Goal: Transaction & Acquisition: Purchase product/service

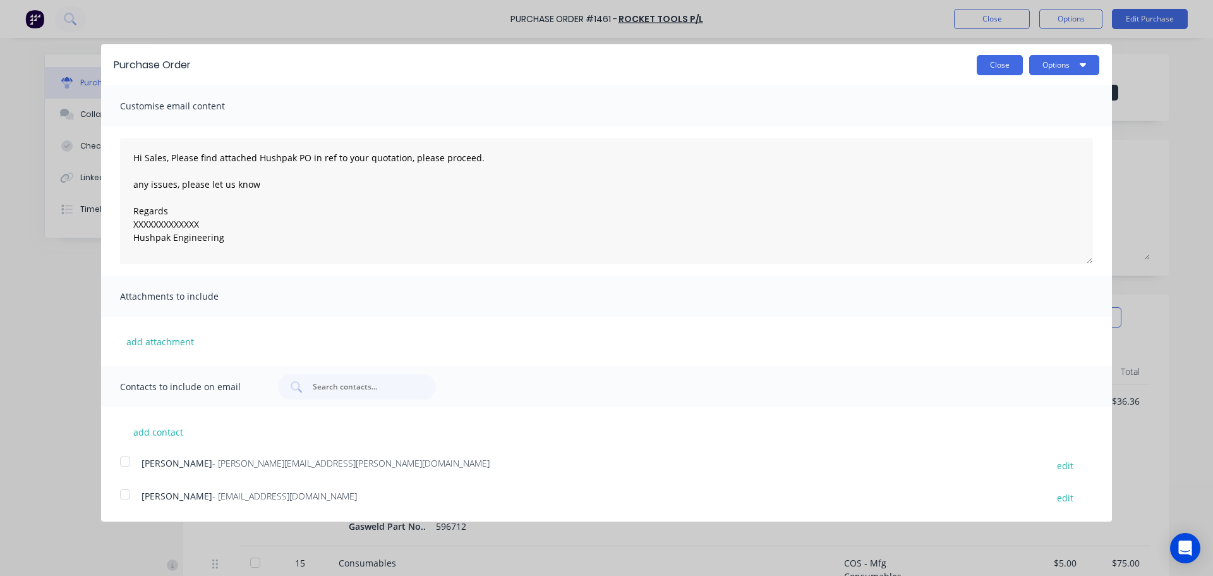
click at [1000, 65] on button "Close" at bounding box center [1000, 65] width 46 height 20
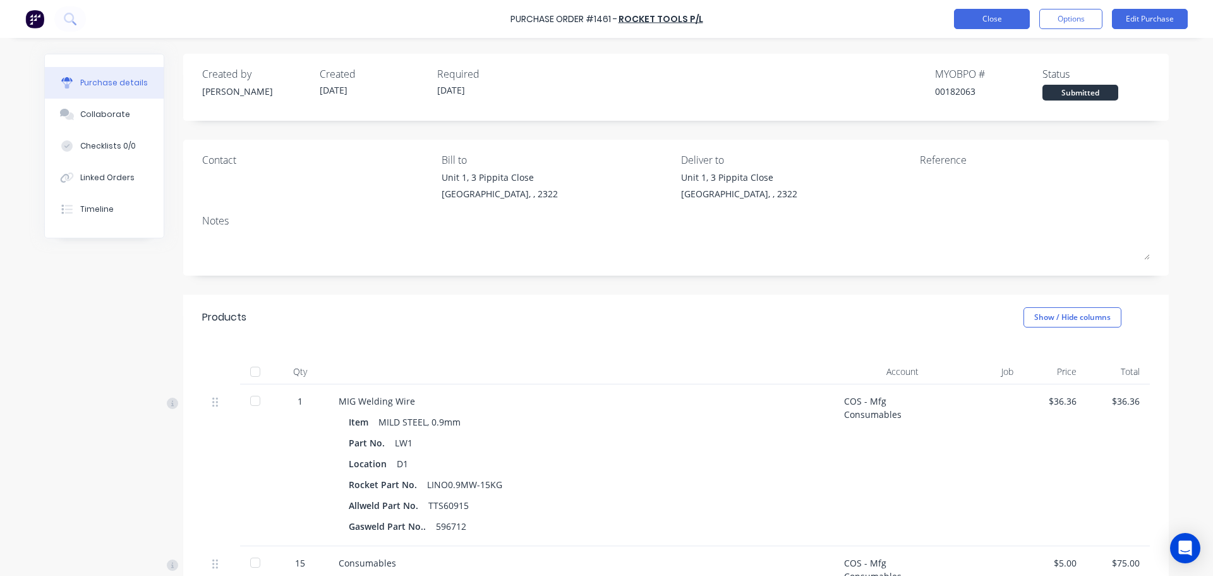
click at [994, 28] on button "Close" at bounding box center [992, 19] width 76 height 20
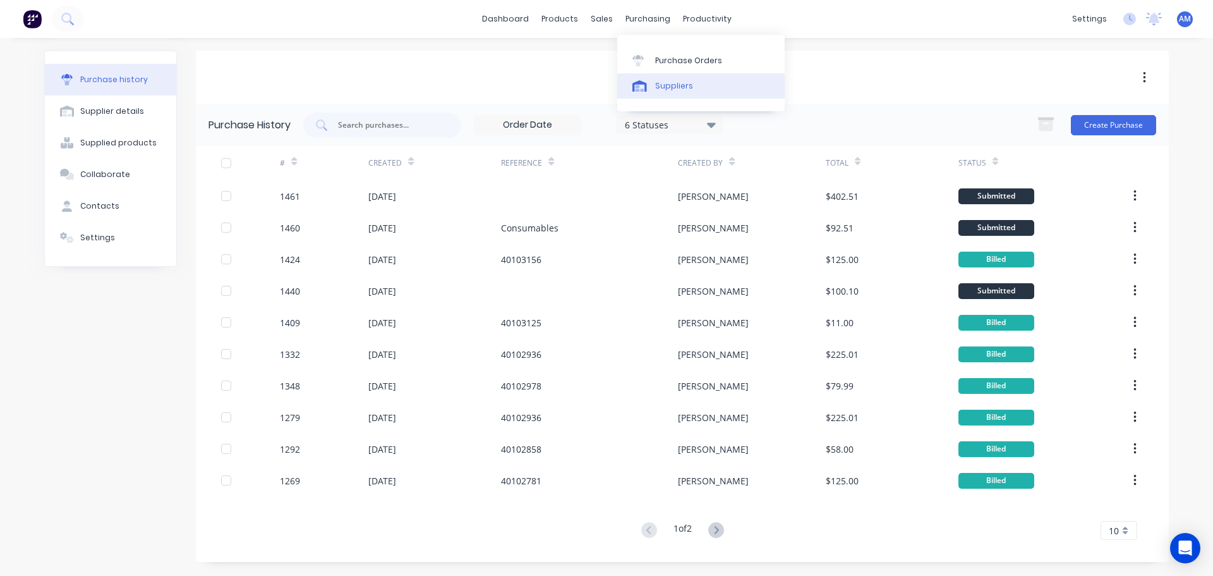
click at [680, 85] on div "Suppliers" at bounding box center [674, 85] width 38 height 11
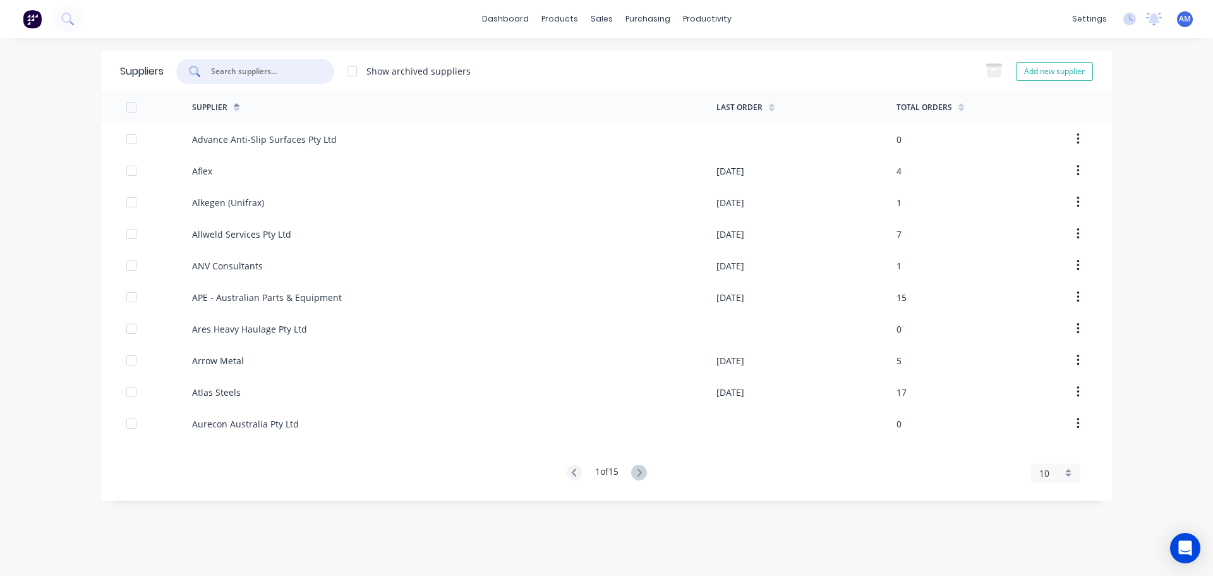
click at [246, 73] on input "text" at bounding box center [262, 71] width 105 height 13
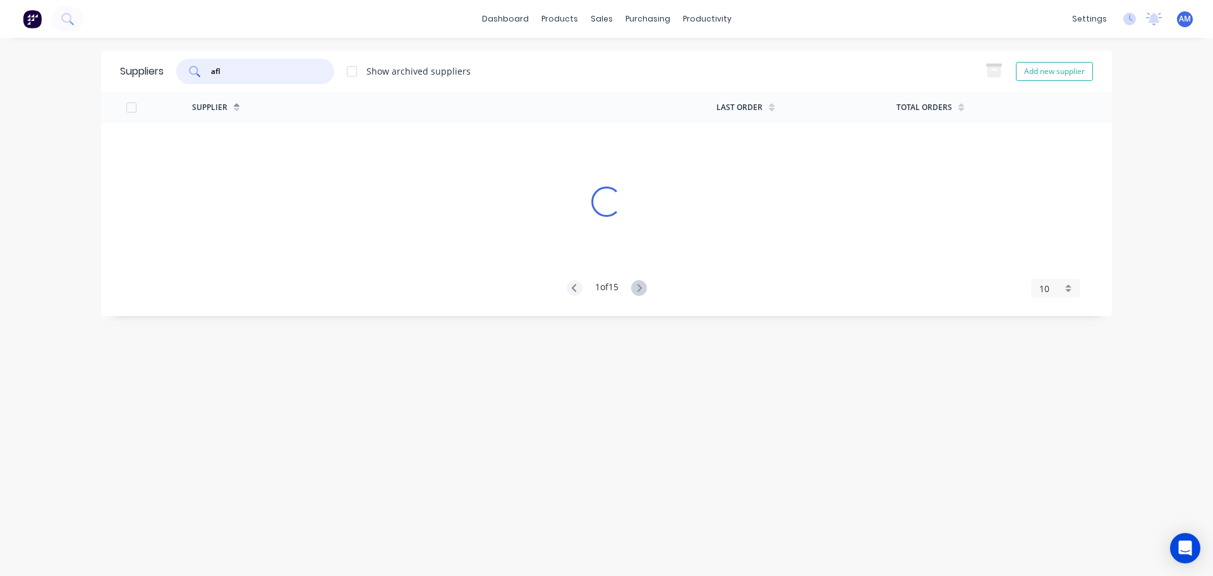
type input "afl"
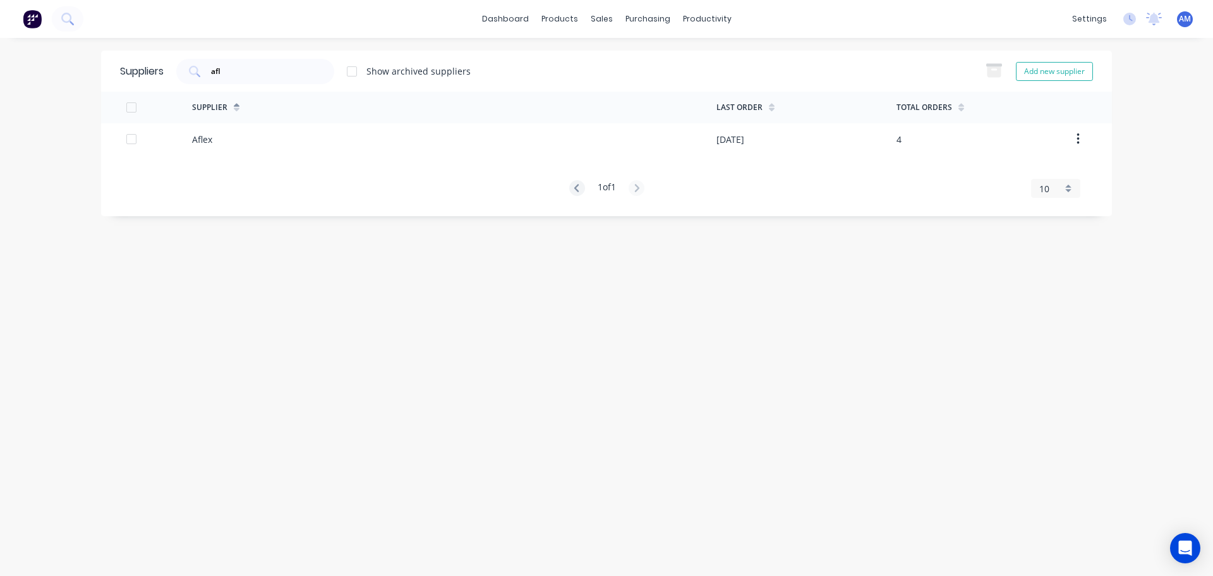
click at [837, 200] on div "Suppliers afl Show archived suppliers Add new supplier Supplier Last Order Tota…" at bounding box center [606, 134] width 1011 height 166
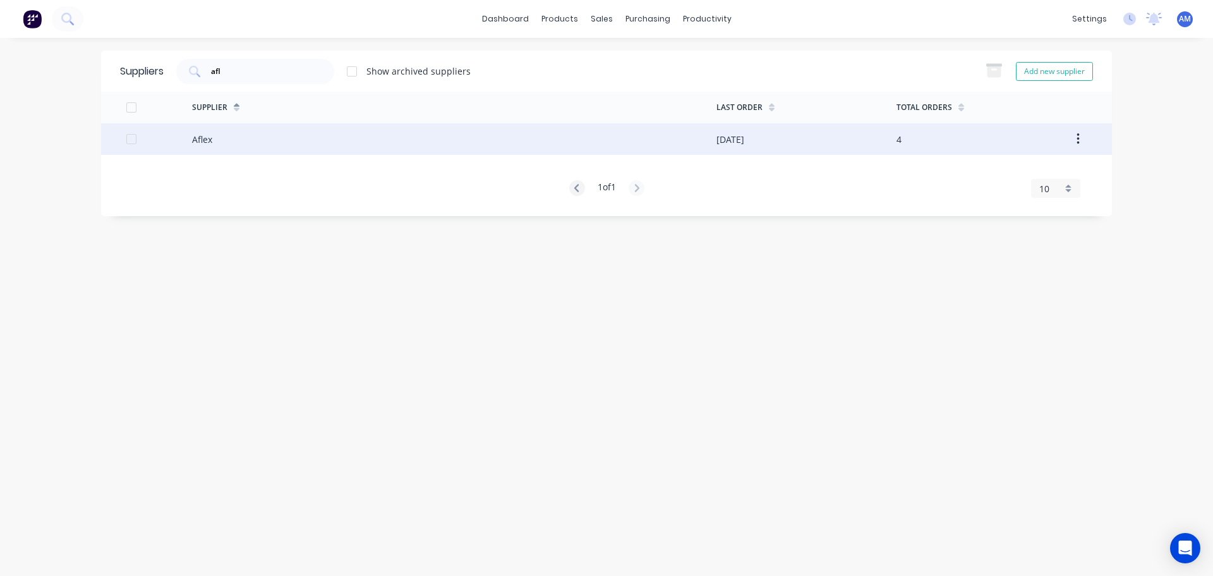
click at [224, 140] on div "Aflex" at bounding box center [454, 139] width 524 height 32
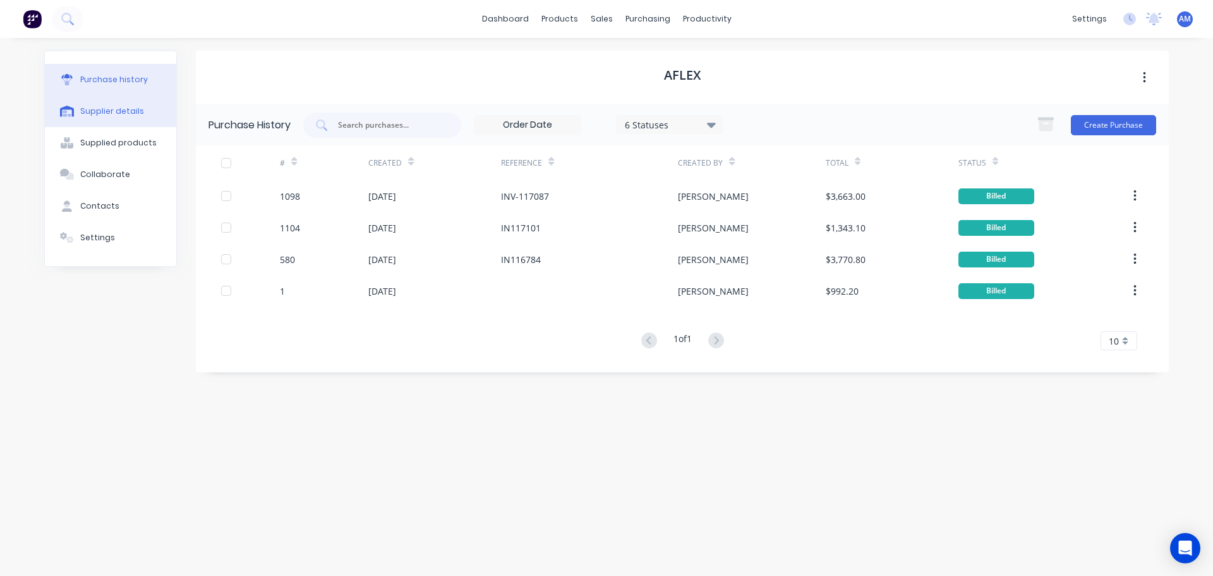
click at [105, 106] on div "Supplier details" at bounding box center [112, 111] width 64 height 11
select select "AU"
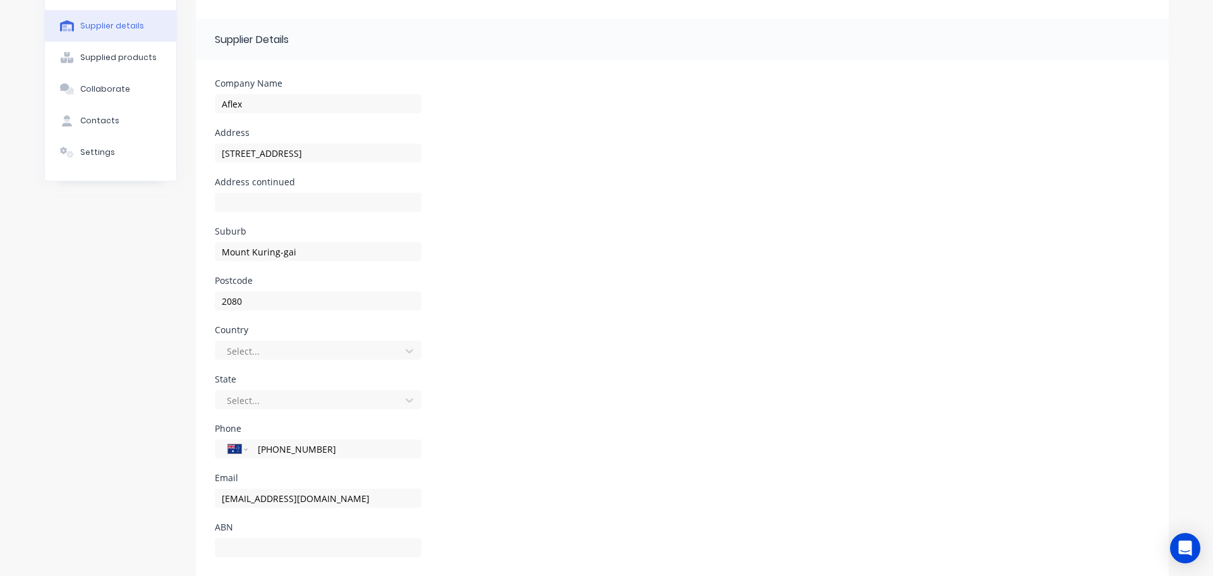
scroll to position [113, 0]
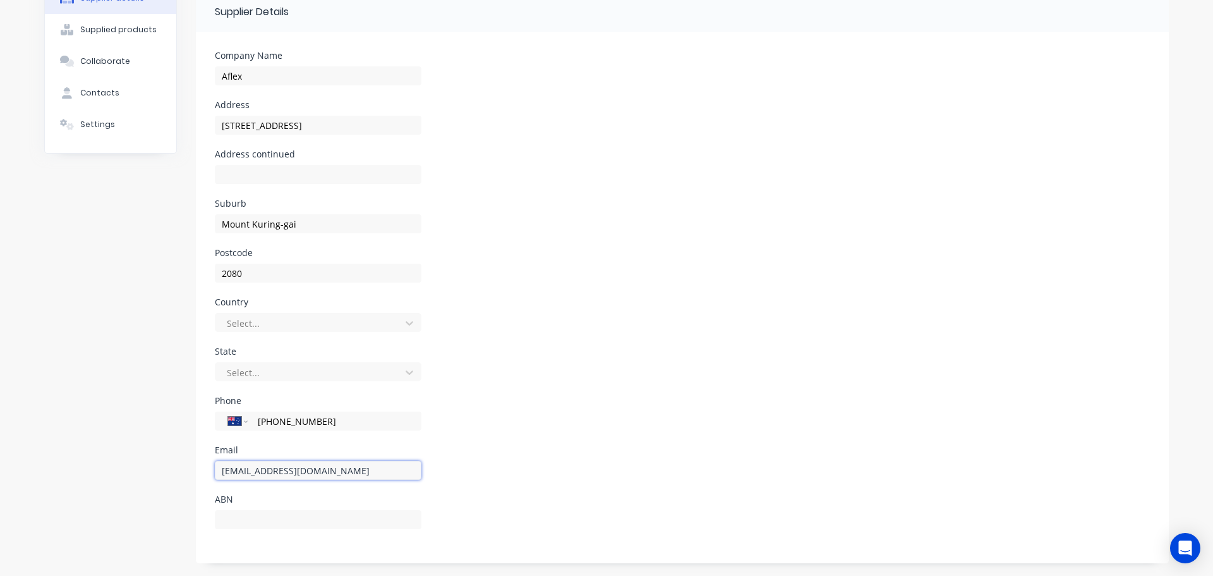
drag, startPoint x: 298, startPoint y: 473, endPoint x: 208, endPoint y: 471, distance: 89.7
click at [208, 471] on form "Company Name Aflex Address Unit 14, 12-14 Beaumont Road Address continued Subur…" at bounding box center [682, 297] width 973 height 531
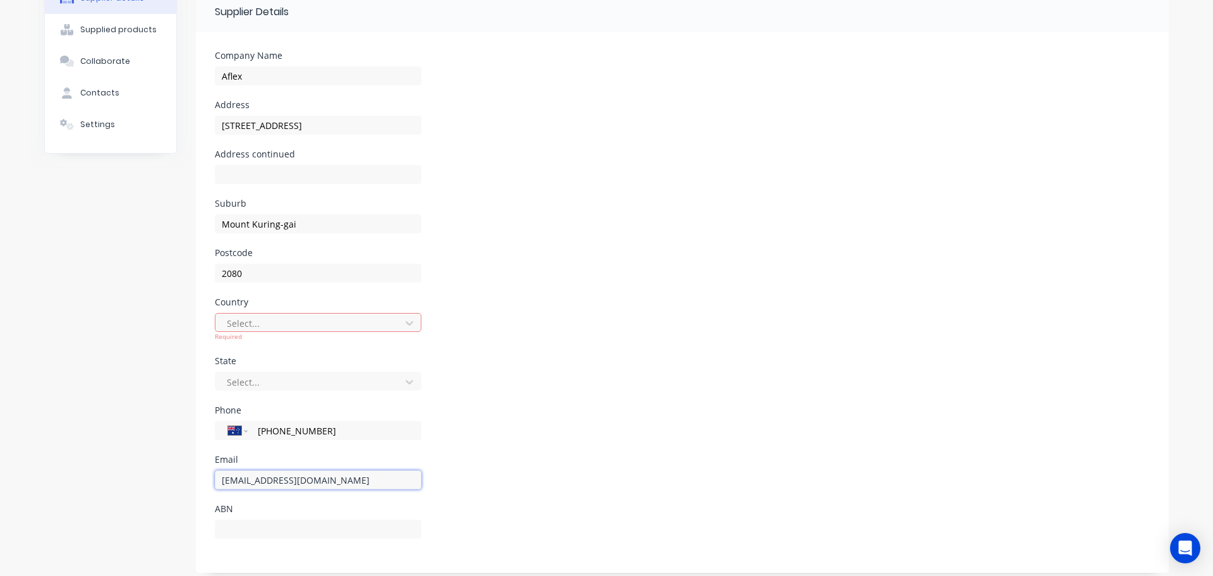
scroll to position [0, 0]
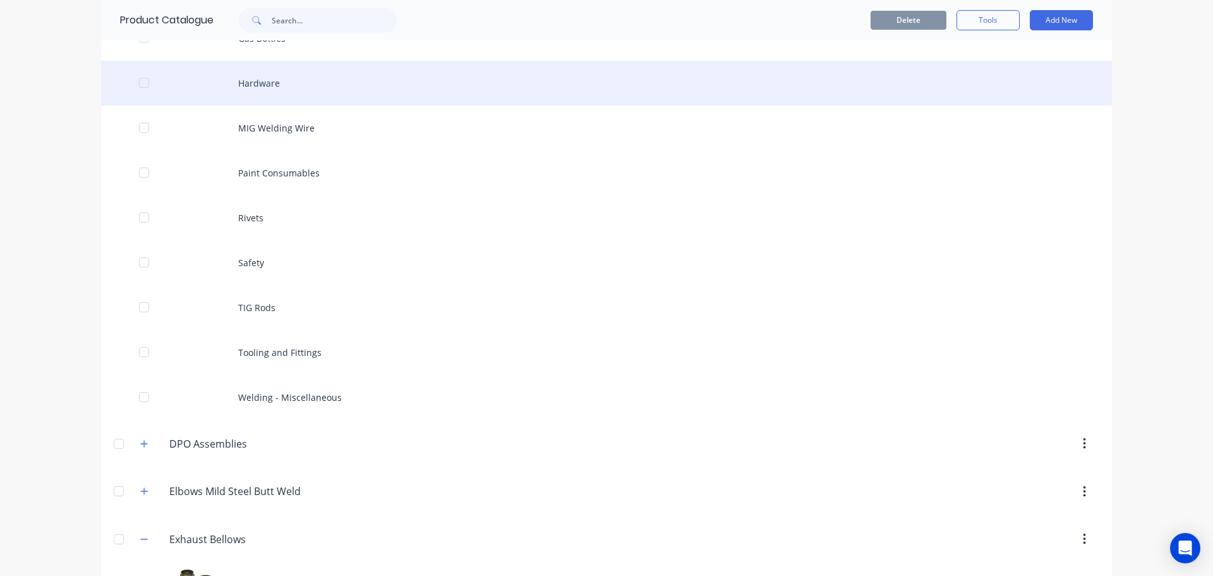
scroll to position [1074, 0]
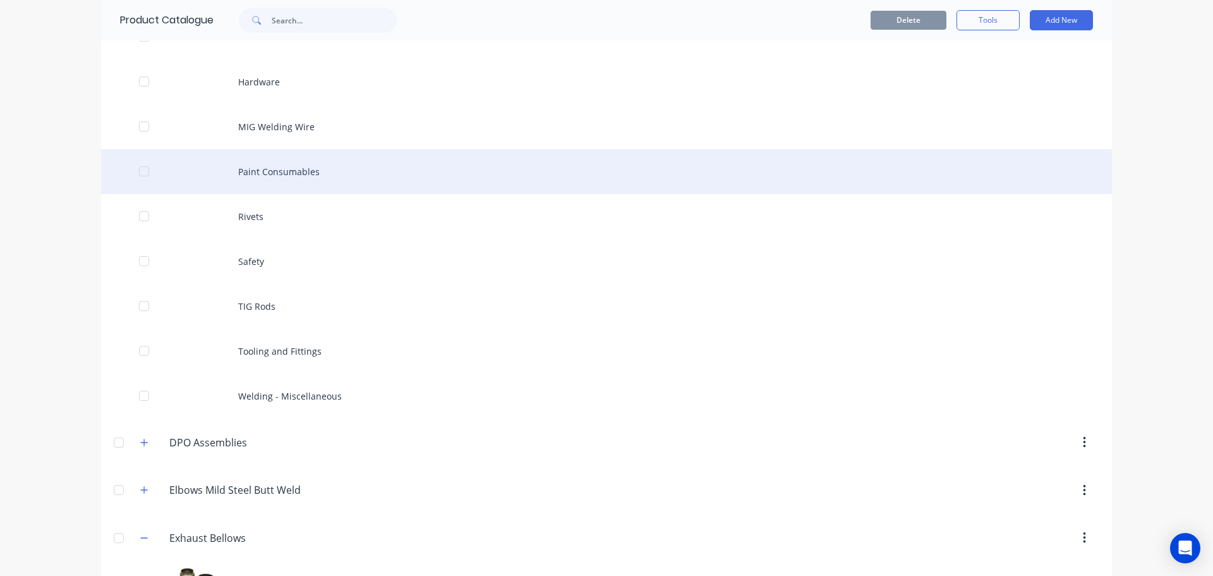
click at [287, 170] on div "Paint Consumables" at bounding box center [606, 171] width 1011 height 45
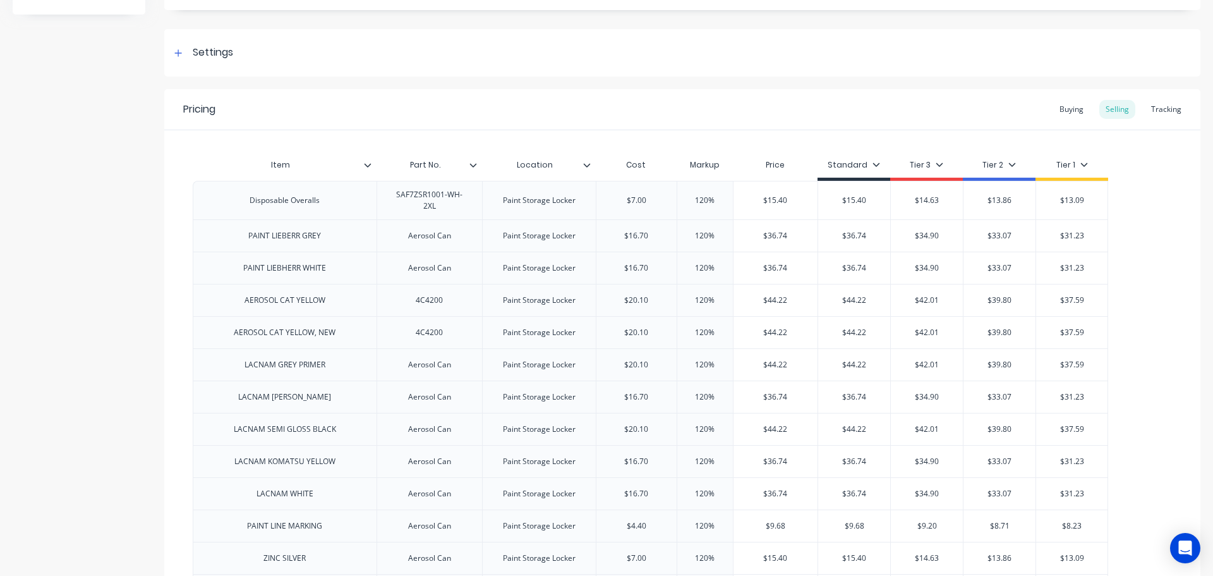
scroll to position [126, 0]
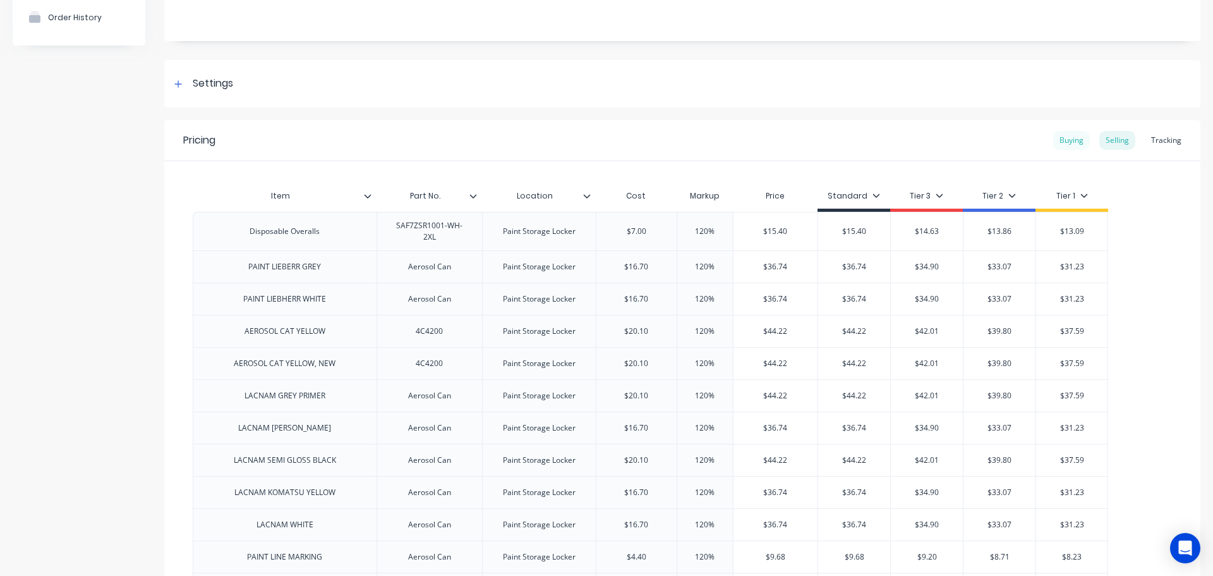
click at [1059, 142] on div "Buying" at bounding box center [1071, 140] width 37 height 19
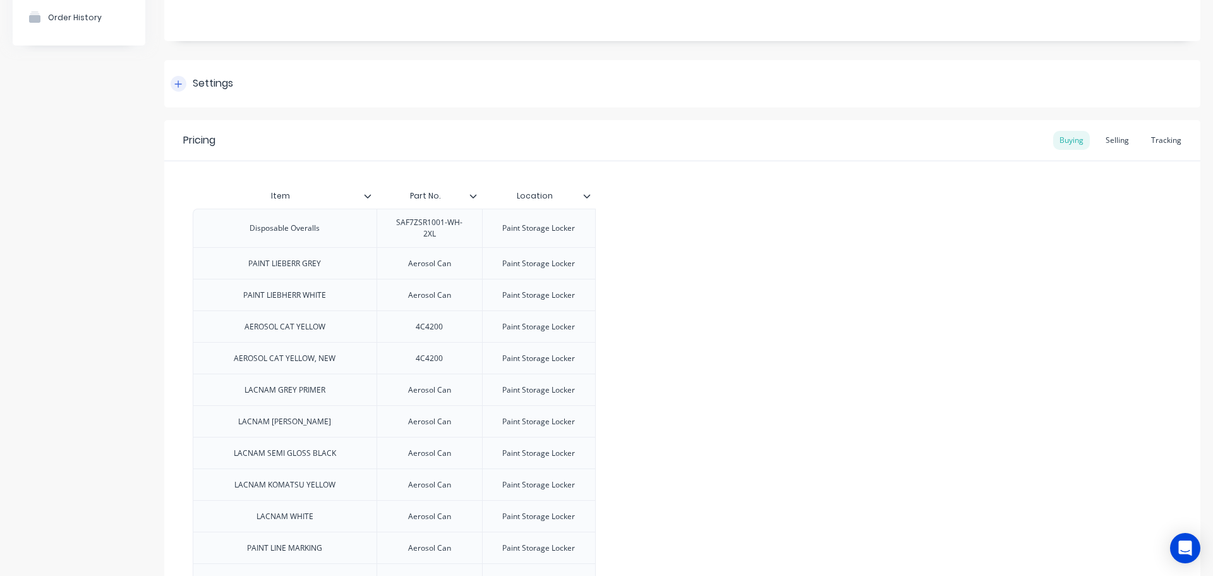
click at [184, 81] on div at bounding box center [179, 84] width 16 height 16
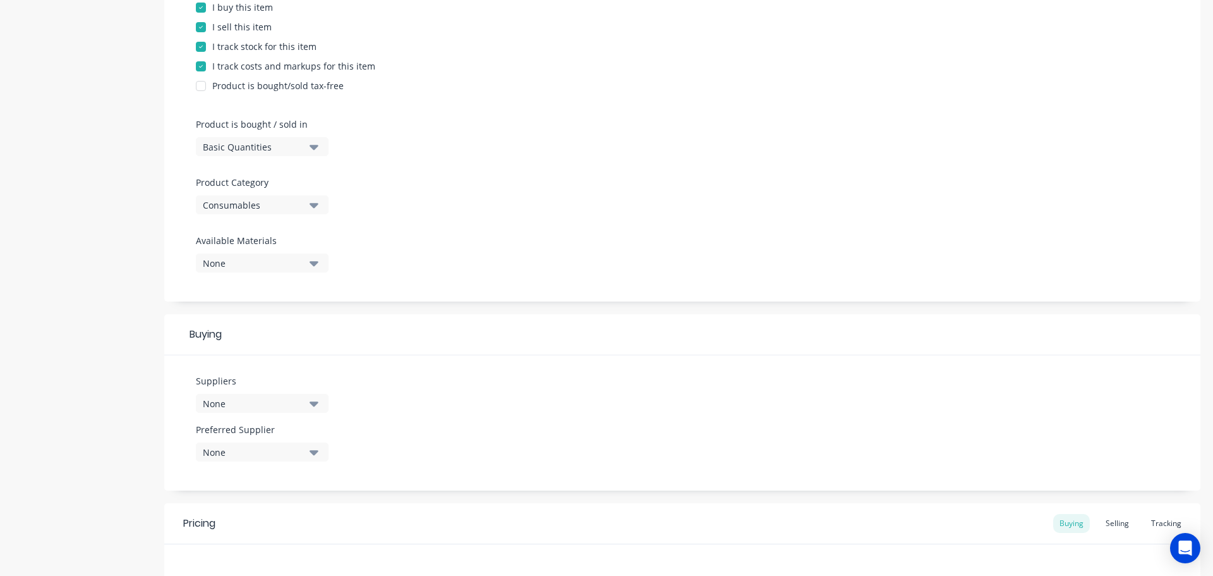
scroll to position [316, 0]
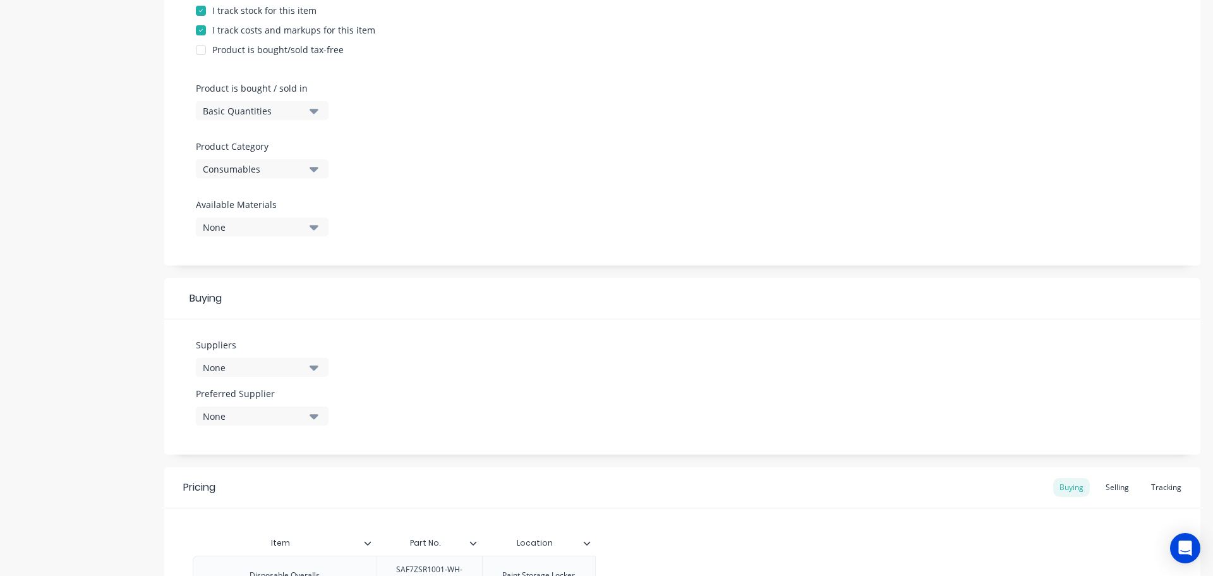
click at [318, 366] on icon "button" at bounding box center [314, 367] width 9 height 5
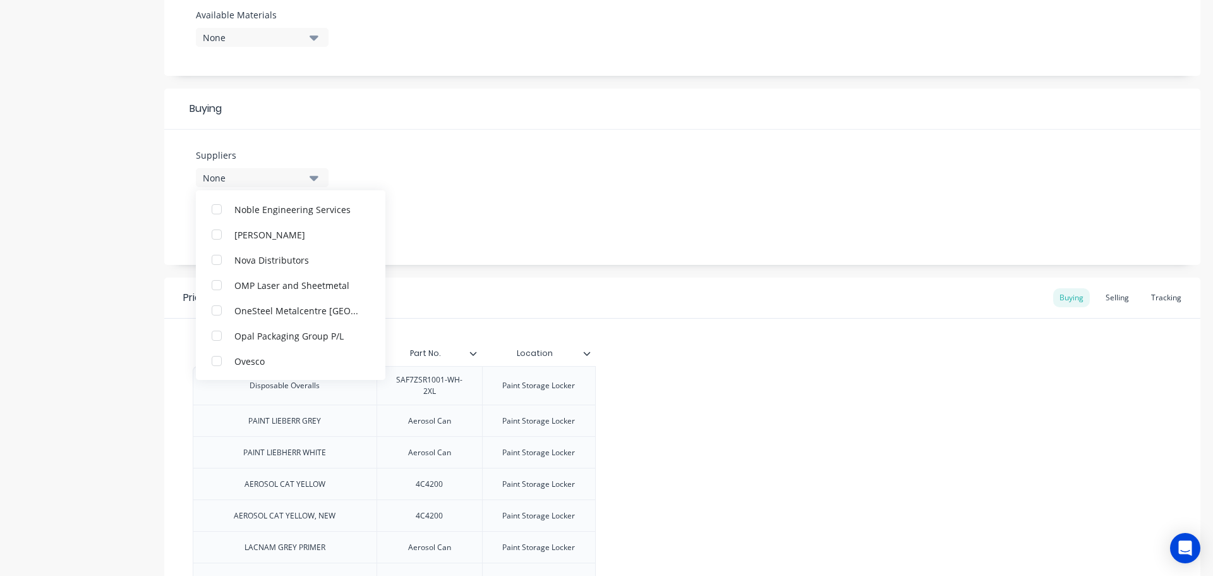
scroll to position [2401, 0]
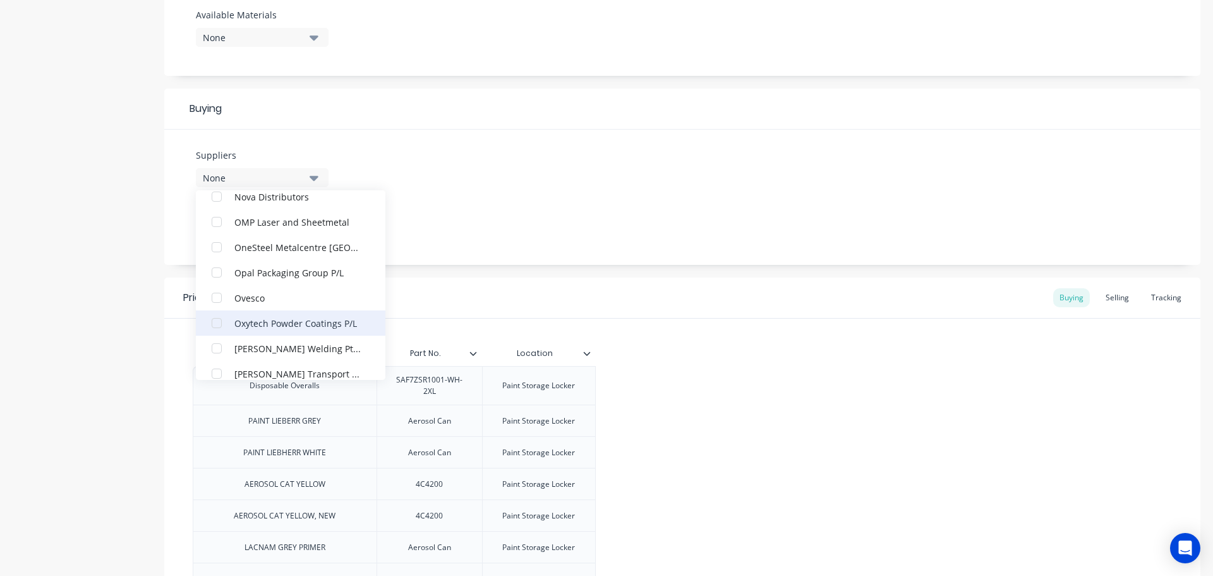
click at [293, 320] on div "Oxytech Powder Coatings P/L" at bounding box center [297, 322] width 126 height 13
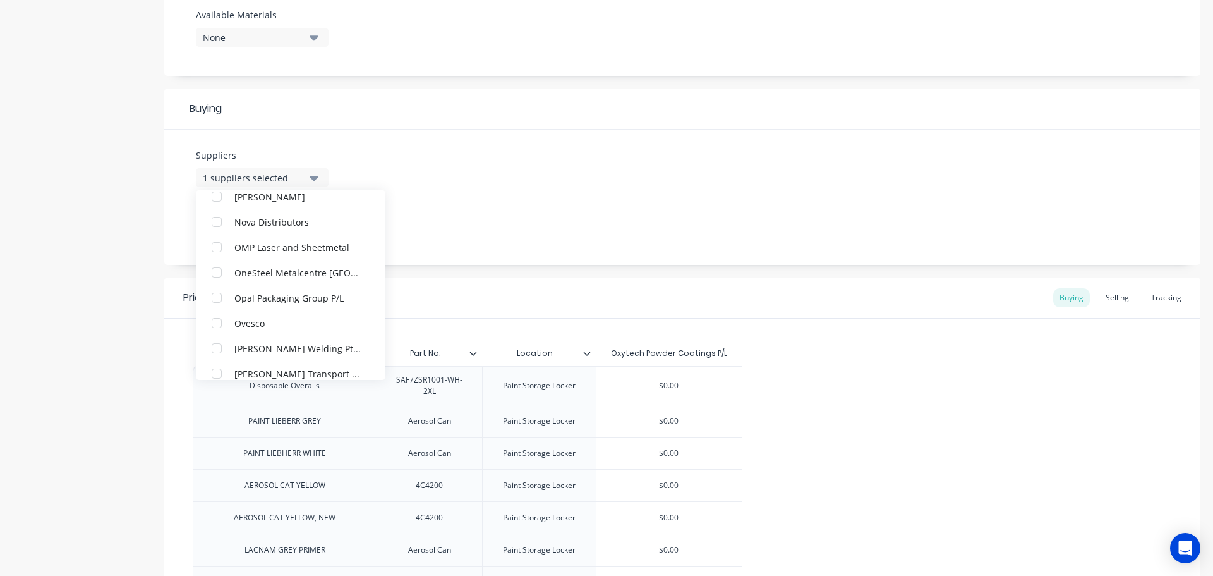
click at [456, 239] on div "Suppliers 1 suppliers selected Oxytech Powder Coatings P/L Advance Anti-Slip Su…" at bounding box center [682, 197] width 1036 height 135
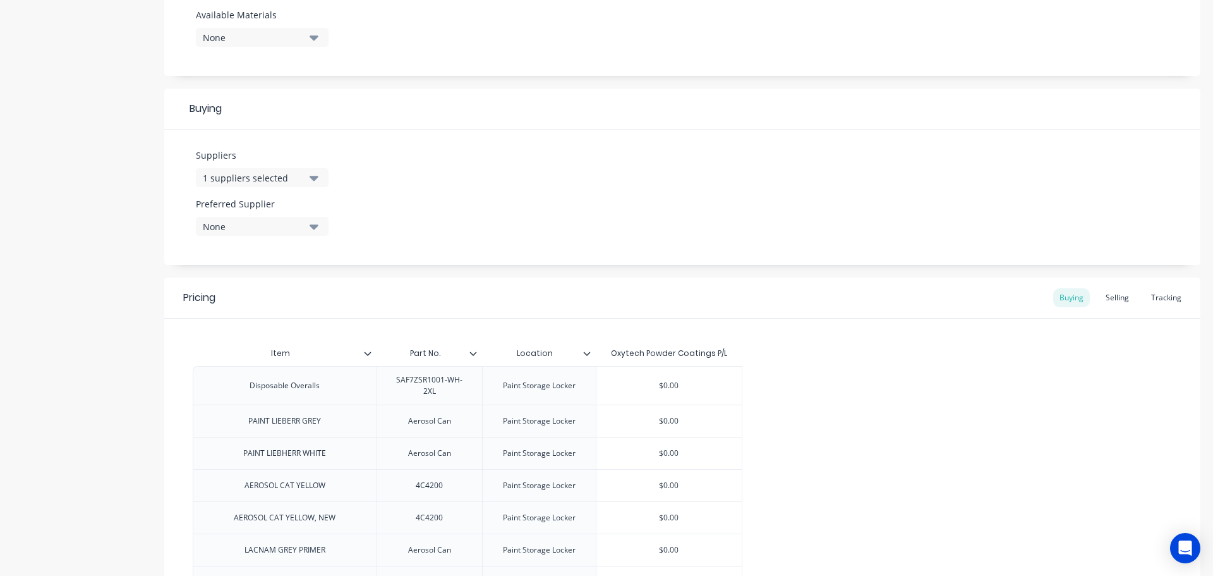
click at [311, 227] on icon "button" at bounding box center [314, 226] width 9 height 14
click at [284, 298] on div "Oxytech Powder Coatings P/L" at bounding box center [297, 295] width 126 height 13
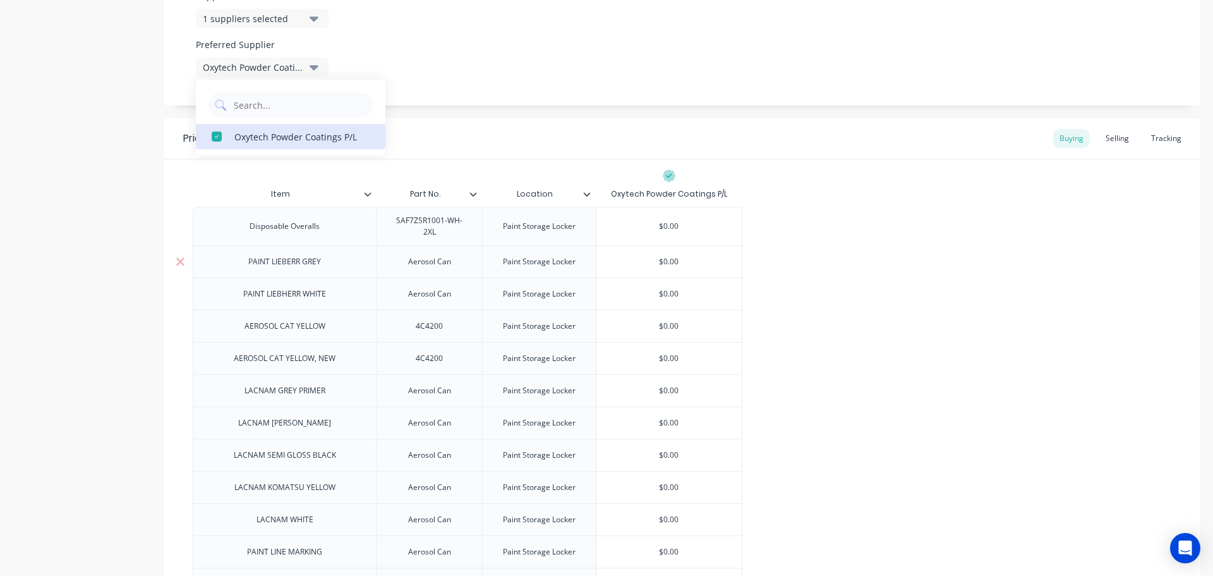
scroll to position [695, 0]
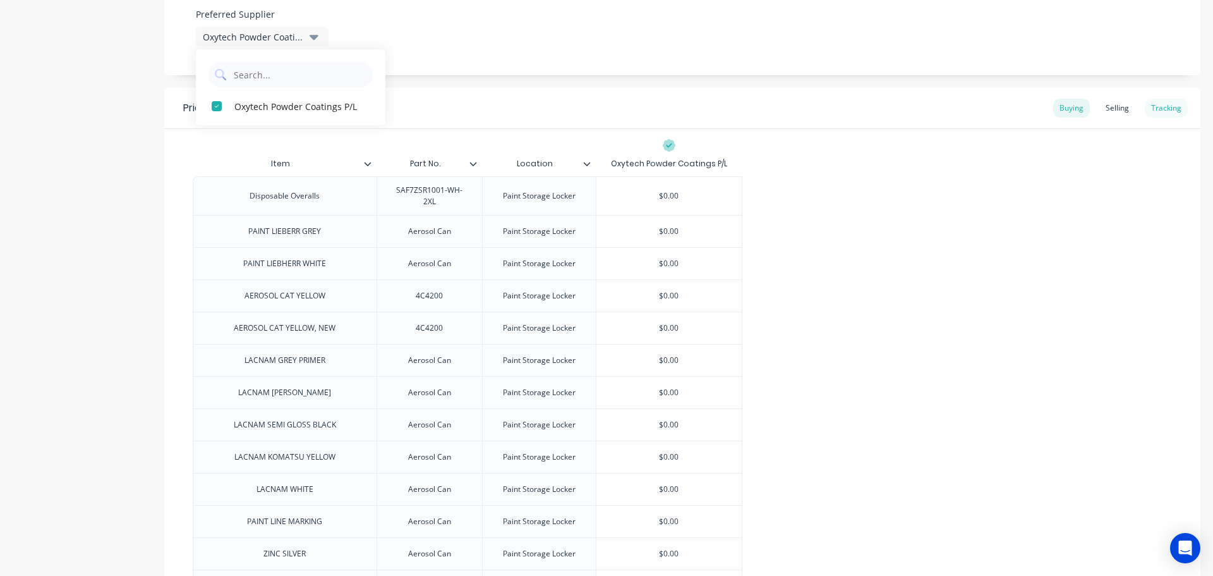
click at [1157, 106] on div "Tracking" at bounding box center [1166, 108] width 43 height 19
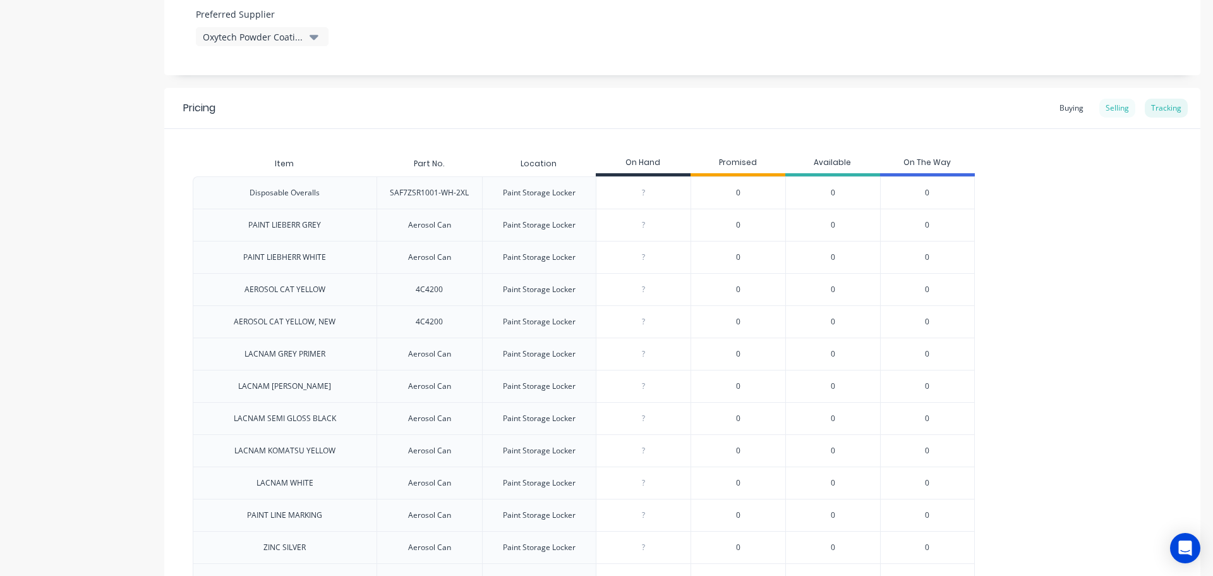
click at [1106, 111] on div "Selling" at bounding box center [1117, 108] width 36 height 19
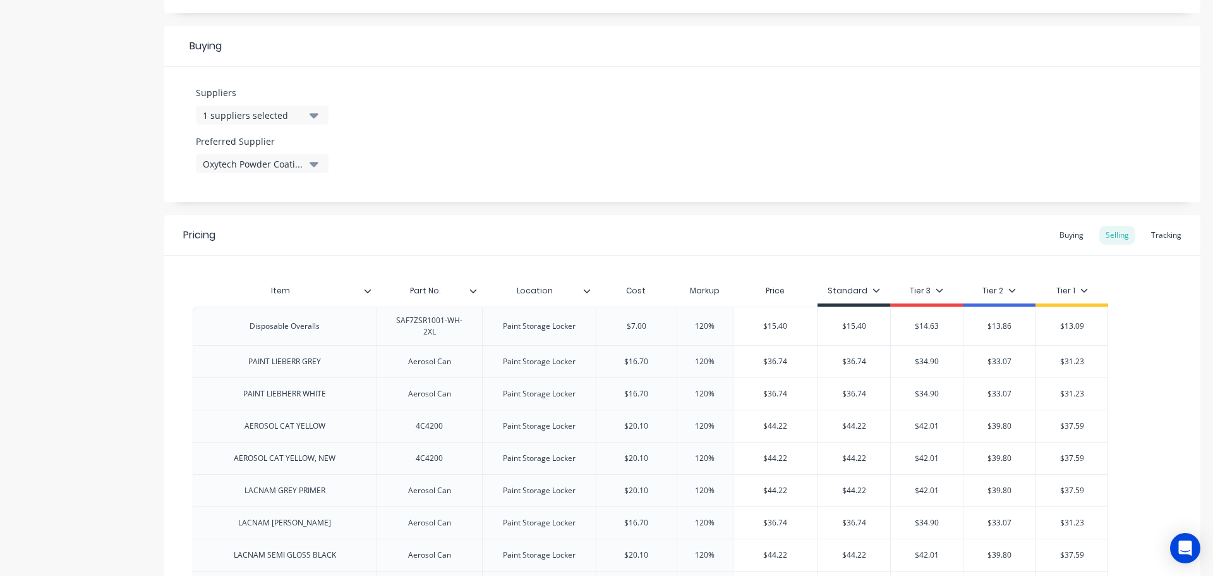
scroll to position [569, 0]
click at [1061, 234] on div "Buying" at bounding box center [1071, 234] width 37 height 19
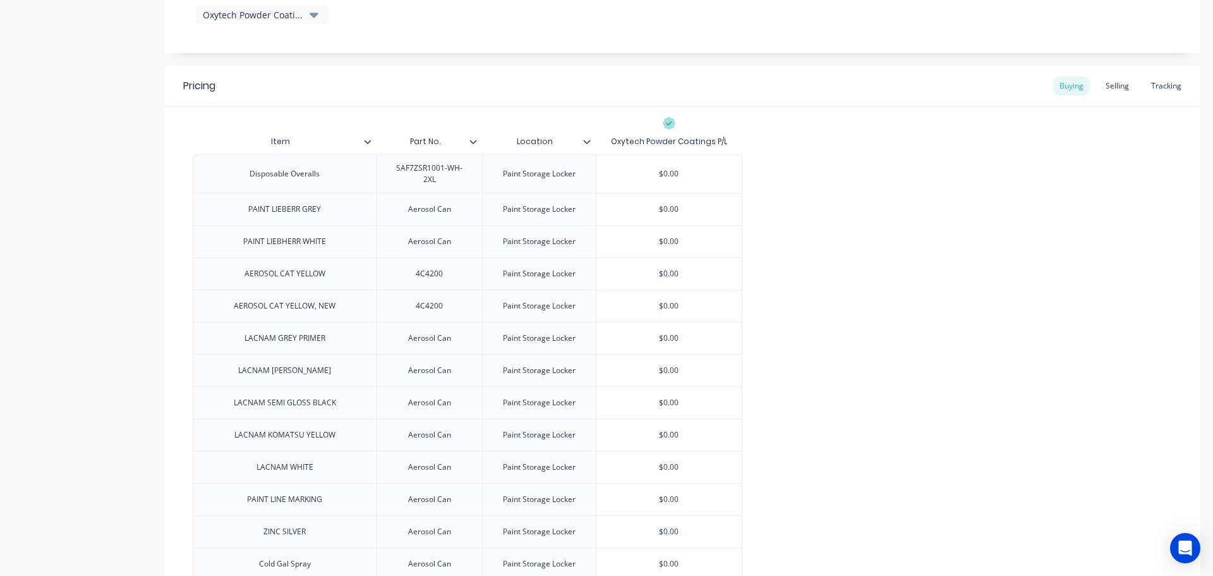
scroll to position [821, 0]
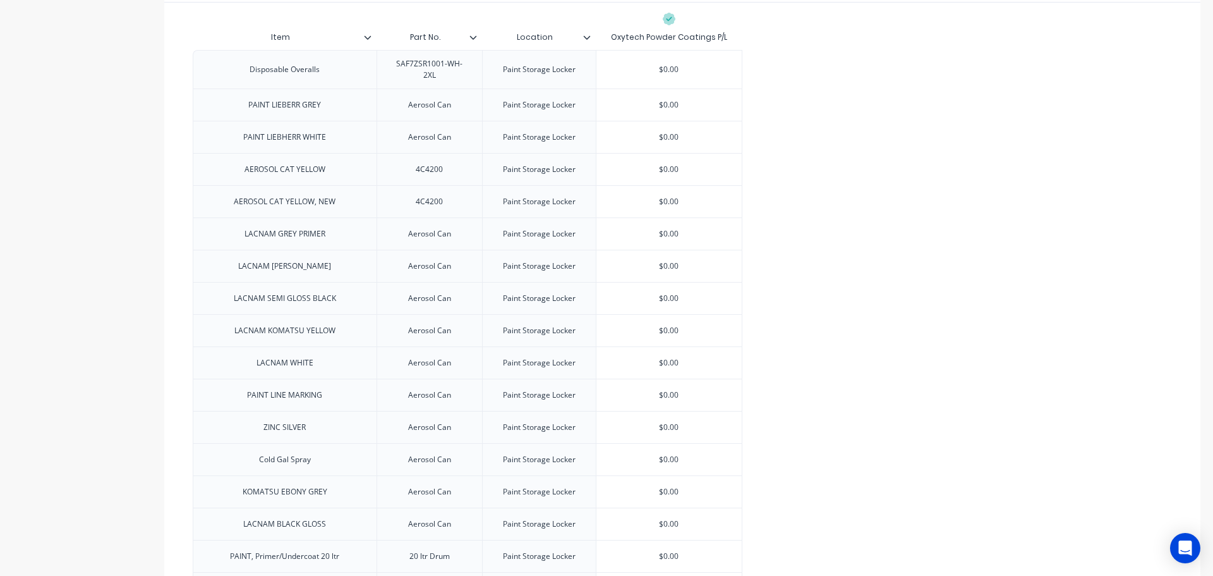
click at [474, 37] on icon at bounding box center [472, 37] width 7 height 4
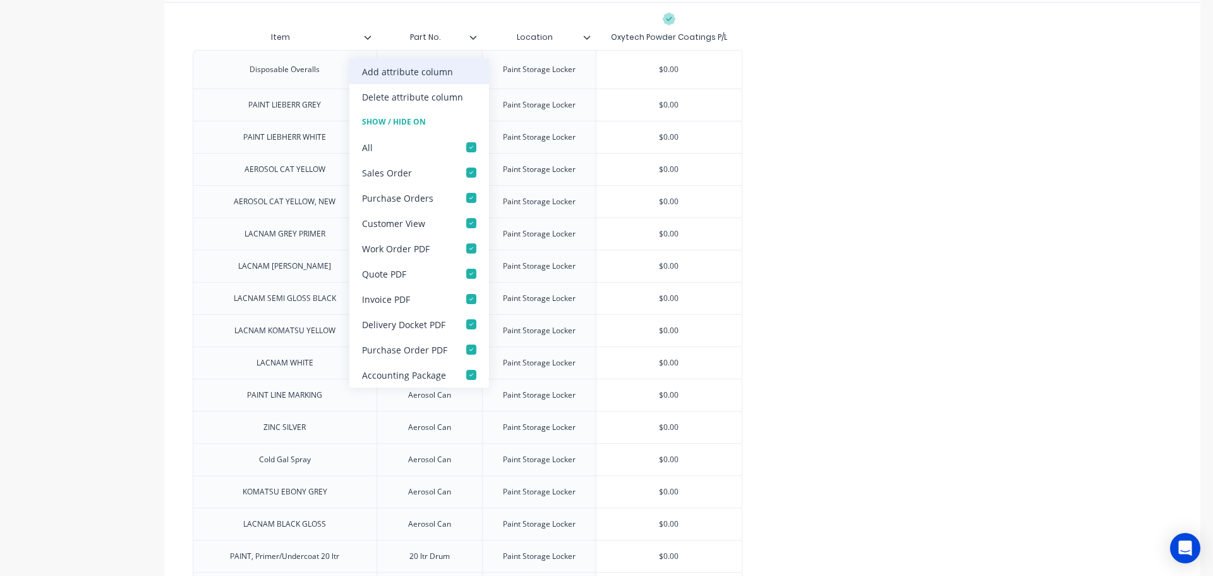
click at [424, 67] on div "Add attribute column" at bounding box center [407, 71] width 91 height 13
type textarea "x"
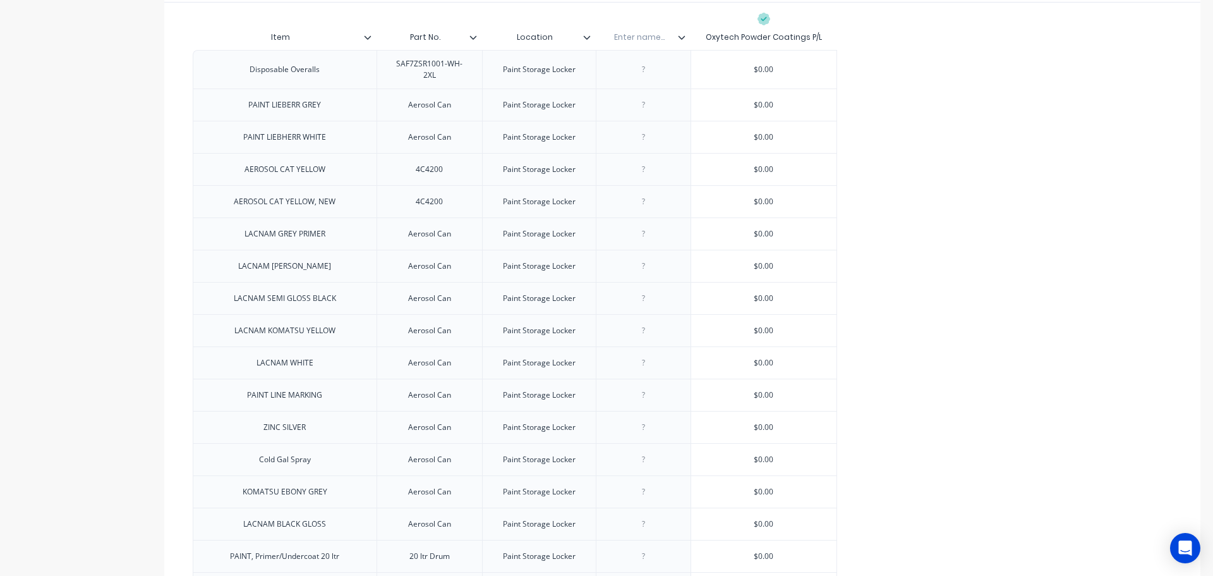
click at [634, 44] on div "Enter name..." at bounding box center [639, 37] width 87 height 32
type input "Oxytech Part No."
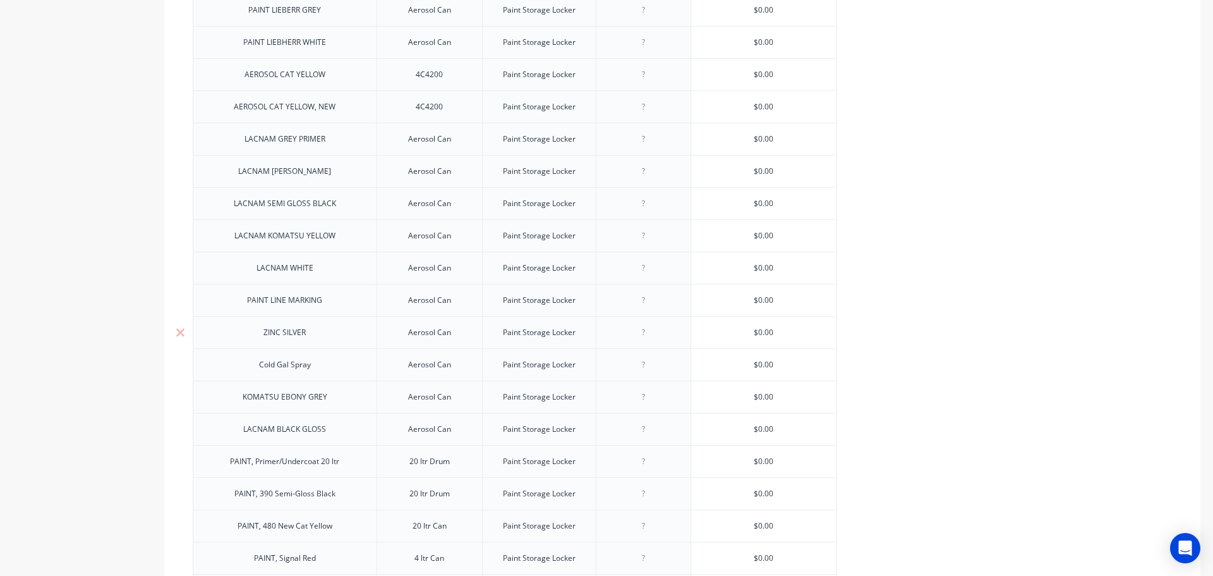
scroll to position [1169, 0]
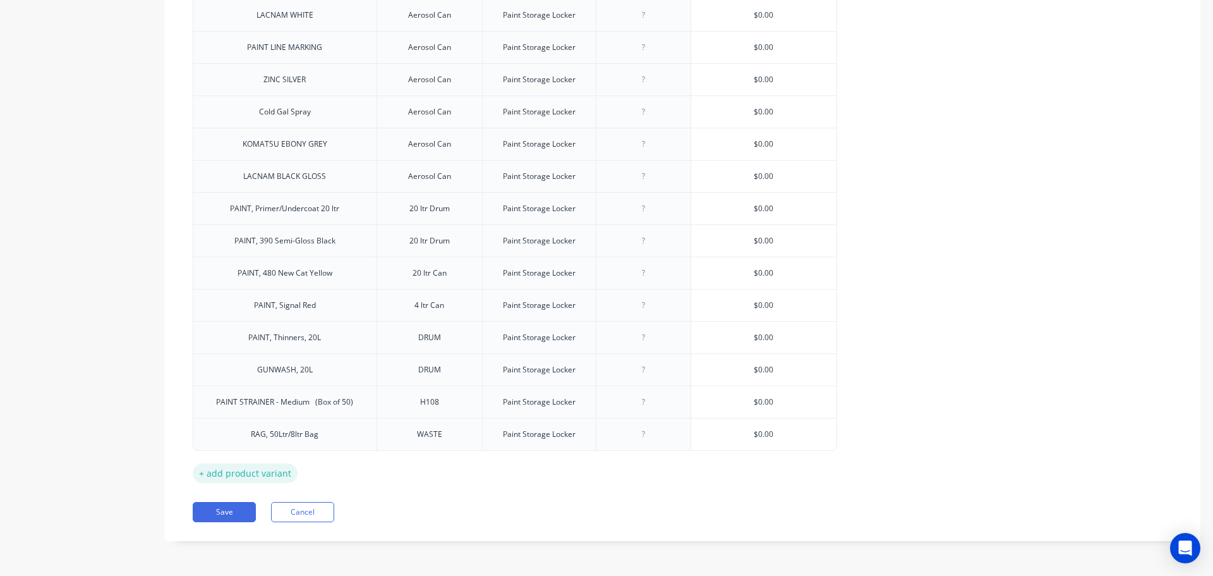
click at [246, 467] on div "+ add product variant" at bounding box center [245, 473] width 105 height 20
type textarea "x"
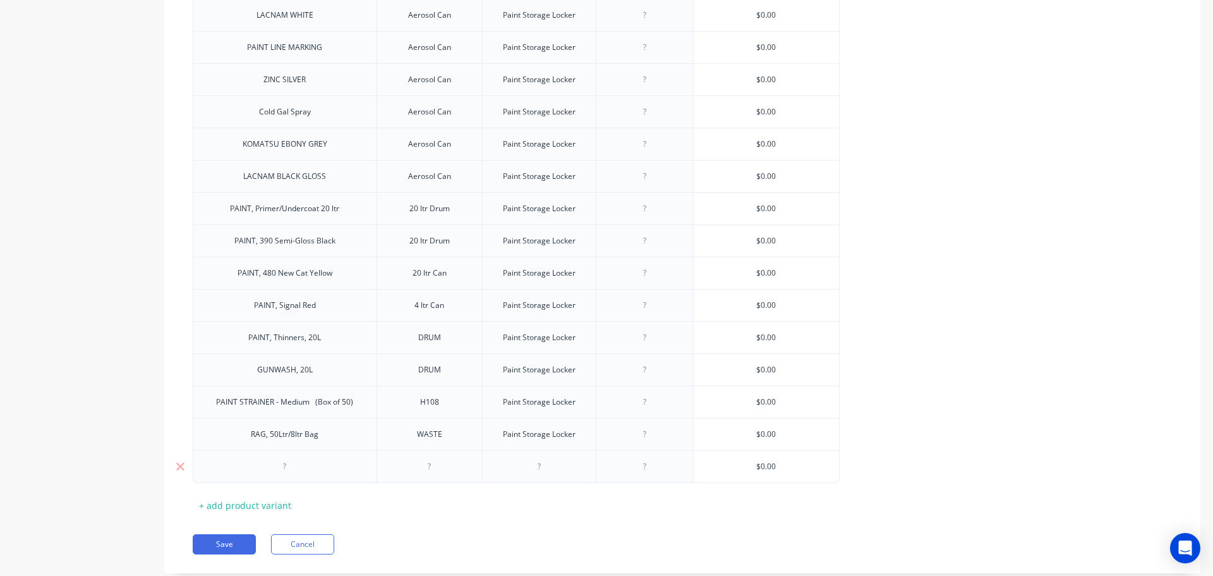
click at [282, 470] on div at bounding box center [284, 466] width 63 height 16
paste div
type textarea "x"
click at [647, 472] on div at bounding box center [644, 466] width 63 height 16
paste div
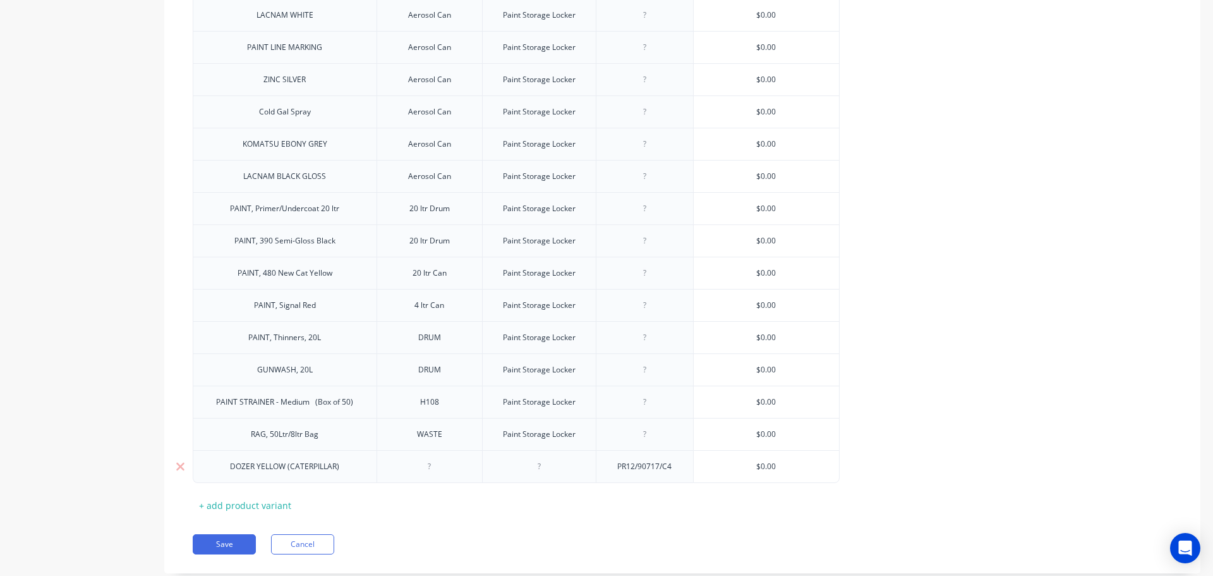
type textarea "x"
type input "$0.00"
drag, startPoint x: 781, startPoint y: 461, endPoint x: 747, endPoint y: 465, distance: 34.4
click at [747, 465] on input "$0.00" at bounding box center [766, 466] width 145 height 11
drag, startPoint x: 785, startPoint y: 459, endPoint x: 768, endPoint y: 466, distance: 18.2
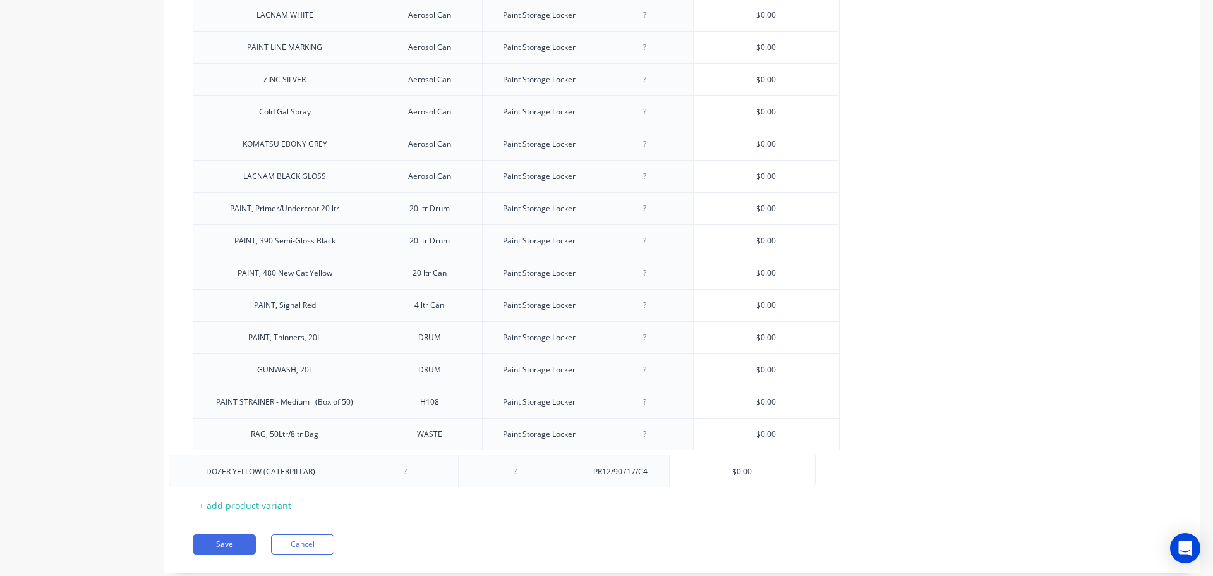
click at [757, 464] on div "Disposable Overalls SAF7ZSR1001-WH-2XL Paint Storage Locker $0.00 PAINT LIEBERR…" at bounding box center [682, 92] width 979 height 780
drag, startPoint x: 781, startPoint y: 463, endPoint x: 756, endPoint y: 465, distance: 25.3
click at [756, 465] on input "$0.00" at bounding box center [766, 466] width 145 height 11
drag, startPoint x: 756, startPoint y: 465, endPoint x: 781, endPoint y: 465, distance: 25.9
click at [781, 465] on input "$0.00" at bounding box center [766, 466] width 145 height 11
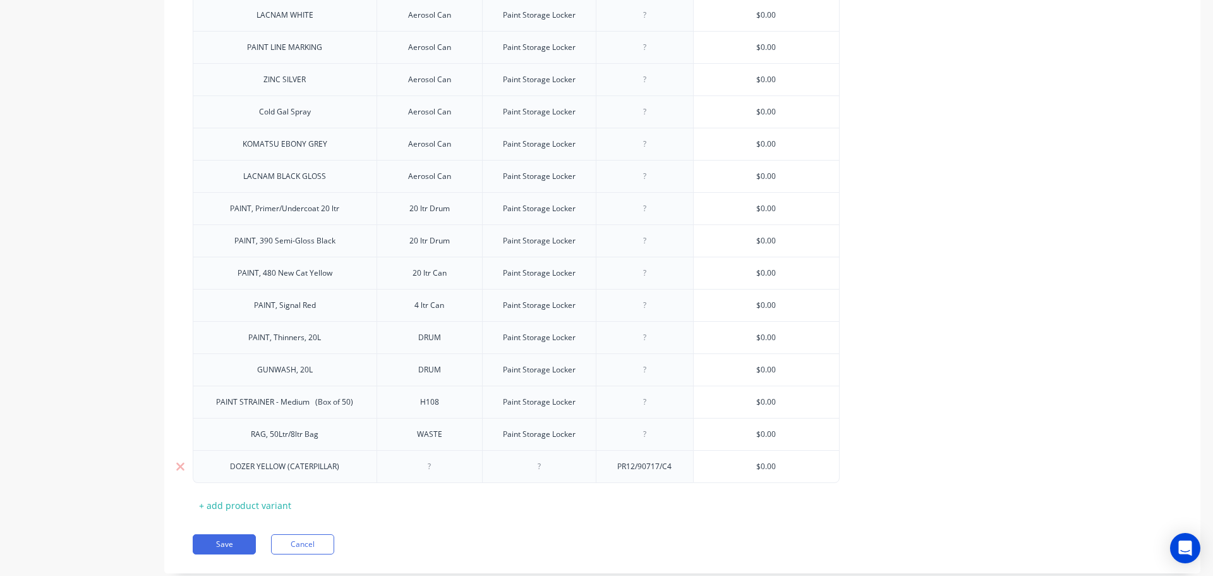
click at [781, 465] on input "$0.00" at bounding box center [766, 466] width 145 height 11
drag, startPoint x: 775, startPoint y: 465, endPoint x: 750, endPoint y: 466, distance: 25.3
click at [750, 466] on input "$0.00" at bounding box center [766, 466] width 145 height 11
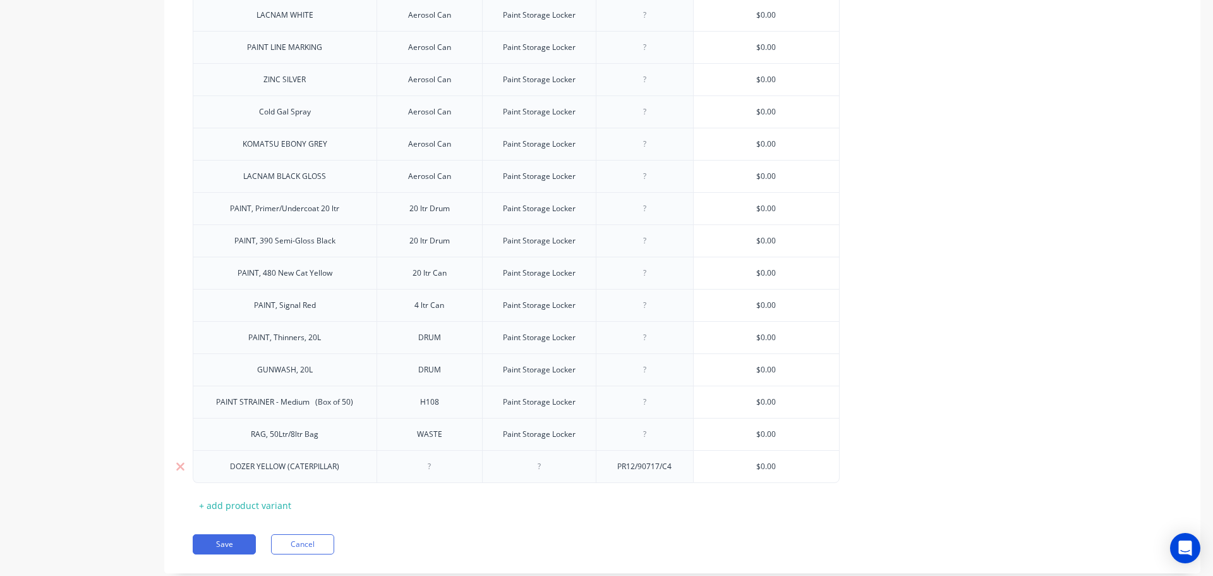
drag, startPoint x: 755, startPoint y: 469, endPoint x: 774, endPoint y: 462, distance: 20.4
click at [774, 462] on input "$0.00" at bounding box center [766, 466] width 145 height 11
click at [739, 469] on input "$0.00" at bounding box center [766, 466] width 145 height 11
click at [746, 468] on input "$0.00" at bounding box center [766, 466] width 145 height 11
click at [759, 462] on input "$0.00" at bounding box center [766, 466] width 145 height 11
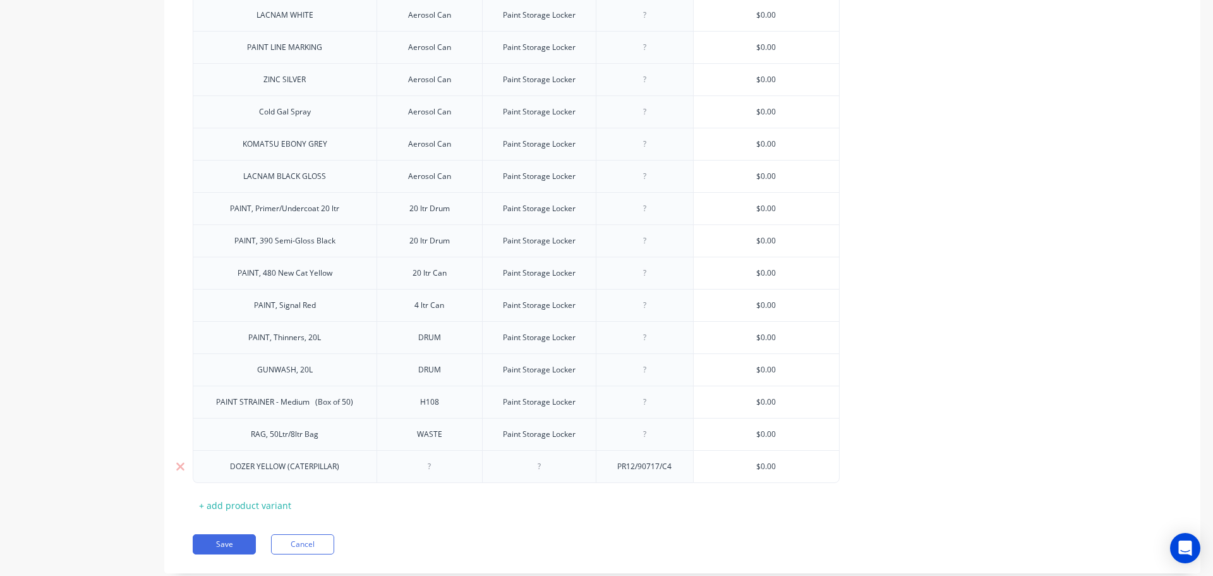
click at [763, 463] on input "$0.00" at bounding box center [766, 466] width 145 height 11
click at [772, 466] on input "$0.00" at bounding box center [766, 466] width 145 height 11
drag, startPoint x: 776, startPoint y: 466, endPoint x: 754, endPoint y: 464, distance: 22.2
click at [754, 464] on input "$0.00" at bounding box center [766, 466] width 145 height 11
click at [736, 469] on input "$0.00" at bounding box center [766, 466] width 145 height 11
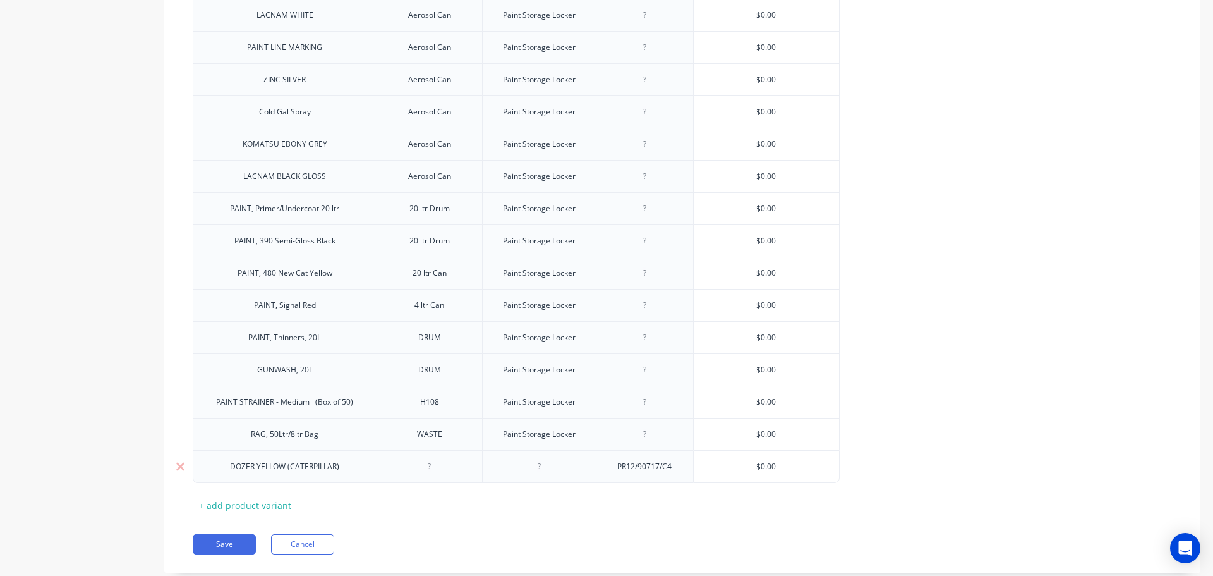
click at [661, 473] on div "PR12/90717/C4" at bounding box center [644, 466] width 75 height 16
click at [754, 462] on input "$0.00" at bounding box center [766, 466] width 145 height 11
drag, startPoint x: 756, startPoint y: 463, endPoint x: 793, endPoint y: 464, distance: 37.3
click at [793, 464] on input "$0.00" at bounding box center [766, 466] width 145 height 11
paste input "16.41"
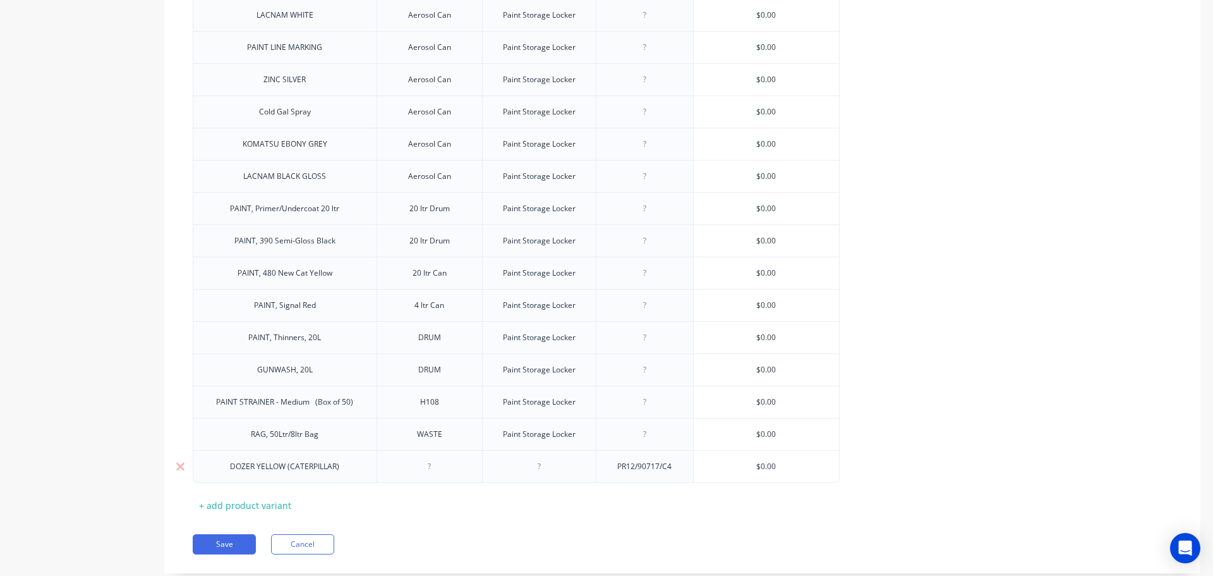
type textarea "x"
type input "16.410"
click at [545, 438] on div "Paint Storage Locker" at bounding box center [539, 434] width 93 height 16
drag, startPoint x: 583, startPoint y: 441, endPoint x: 504, endPoint y: 447, distance: 79.2
click at [504, 447] on div "Paint Storage Locker" at bounding box center [539, 434] width 114 height 32
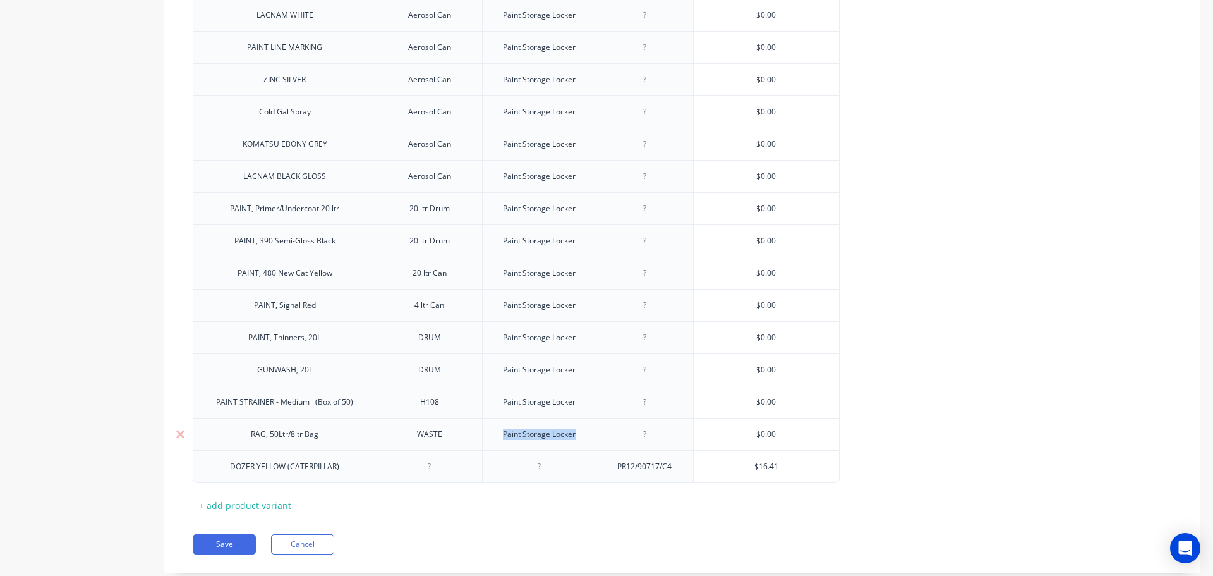
copy div "Paint Storage Locker"
click at [538, 474] on div at bounding box center [539, 466] width 114 height 33
type textarea "x"
click at [544, 471] on div at bounding box center [538, 466] width 63 height 16
paste div
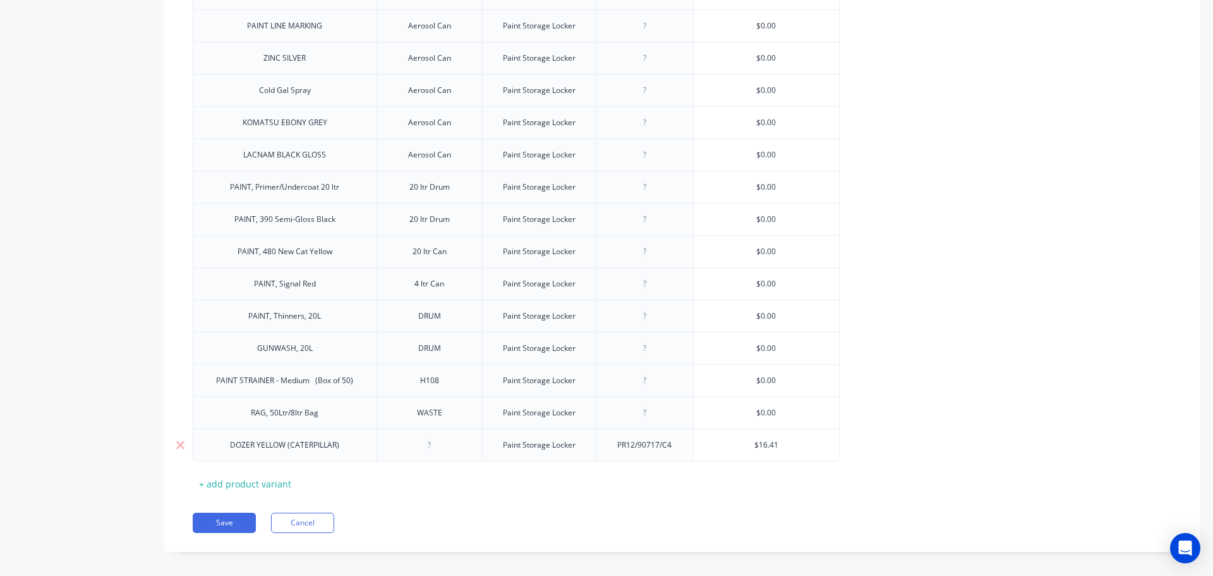
scroll to position [1201, 0]
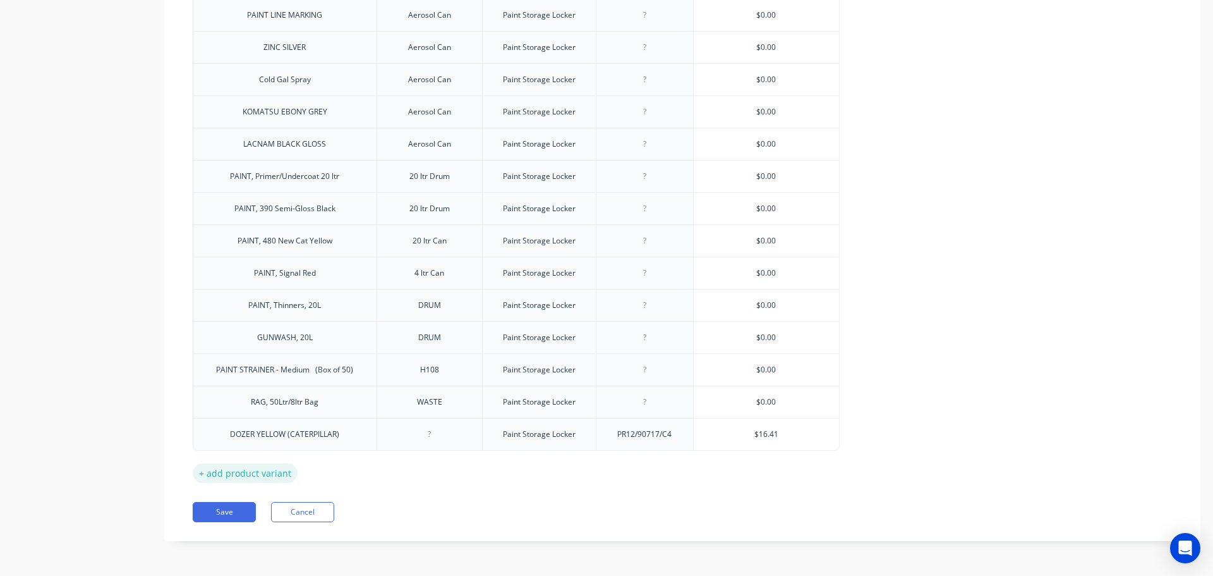
click at [240, 470] on div "+ add product variant" at bounding box center [245, 473] width 105 height 20
type textarea "x"
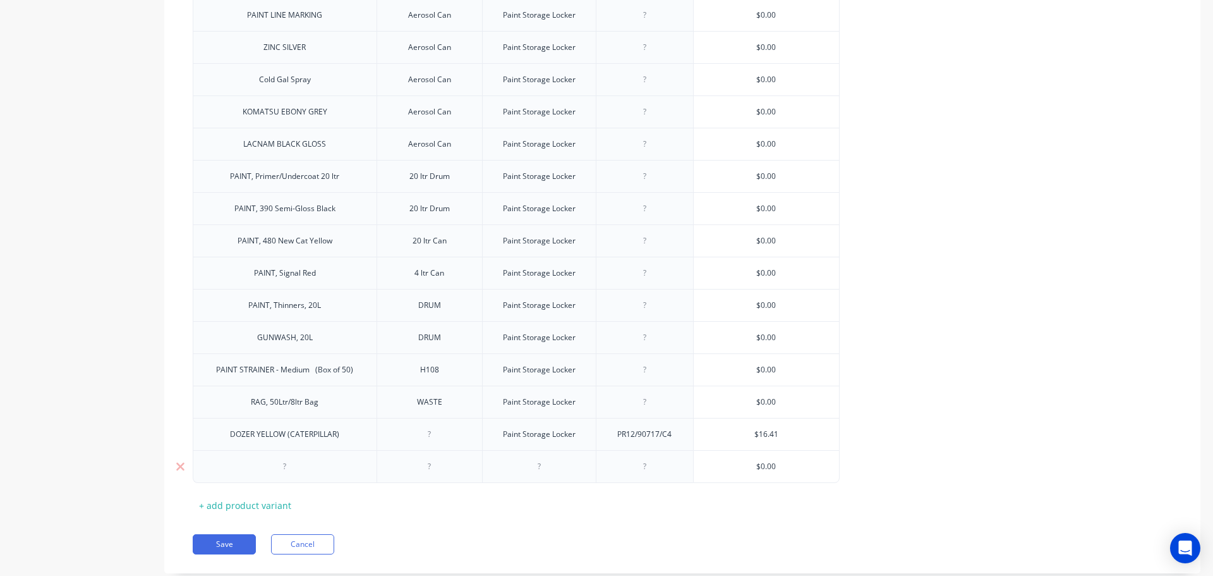
click at [287, 472] on div at bounding box center [284, 466] width 63 height 16
paste div
type textarea "x"
click at [644, 468] on div at bounding box center [644, 466] width 63 height 16
paste div
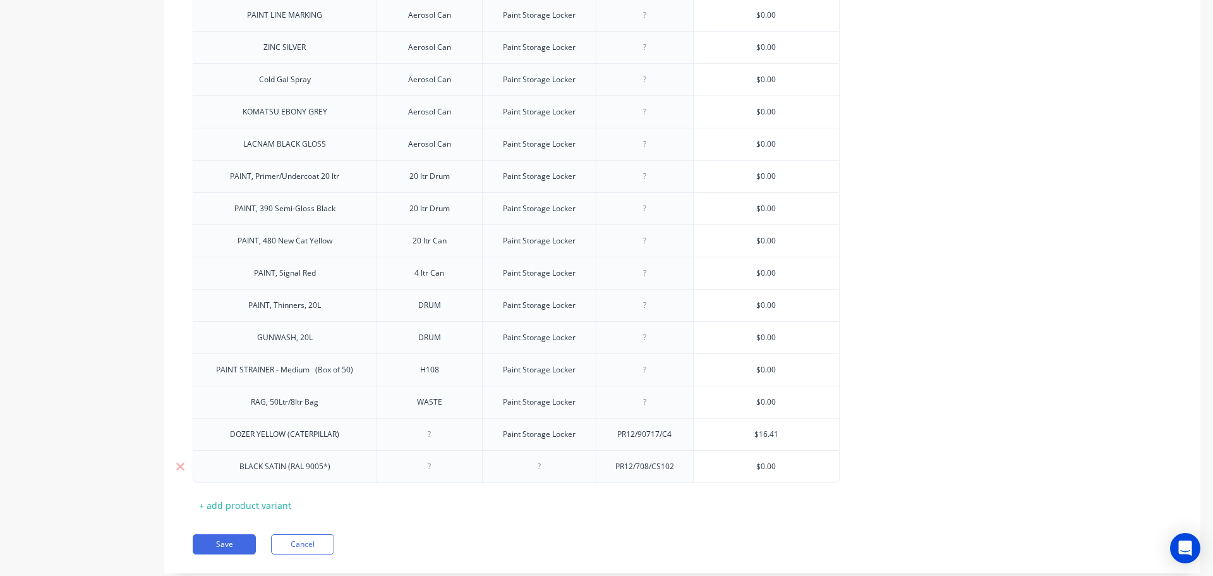
type textarea "x"
type input "$0.00"
drag, startPoint x: 783, startPoint y: 469, endPoint x: 752, endPoint y: 464, distance: 30.6
click at [752, 464] on input "$0.00" at bounding box center [766, 466] width 145 height 11
paste input "13.48"
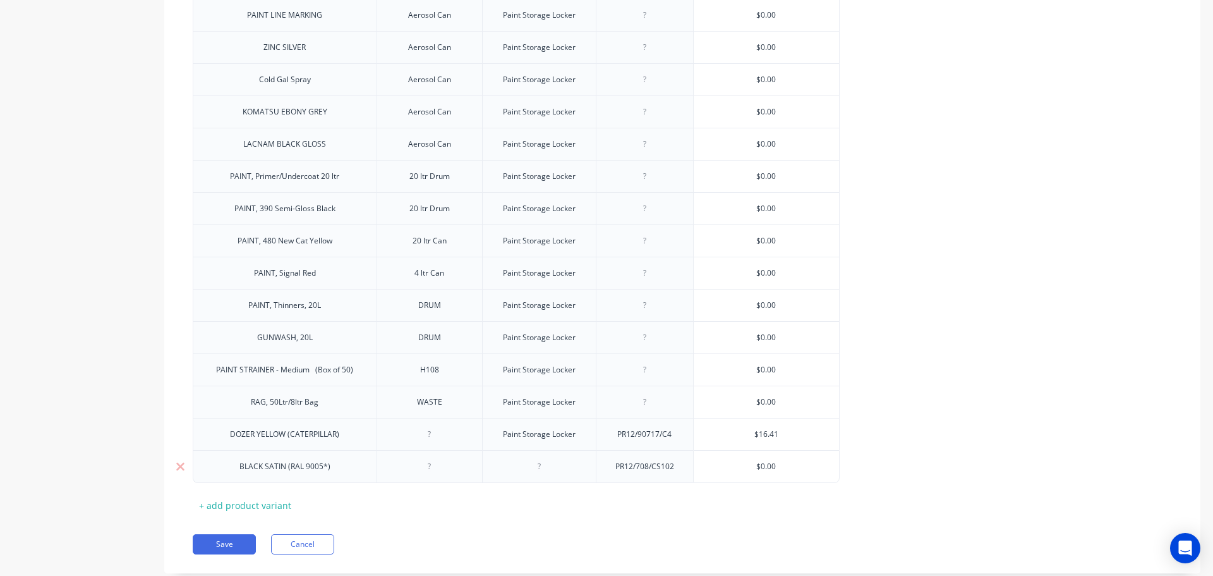
type textarea "x"
type input "13.480"
click at [536, 435] on div "Paint Storage Locker" at bounding box center [539, 434] width 93 height 16
click at [539, 438] on div "Paint Storage Locker" at bounding box center [539, 434] width 93 height 16
drag, startPoint x: 578, startPoint y: 431, endPoint x: 504, endPoint y: 436, distance: 74.1
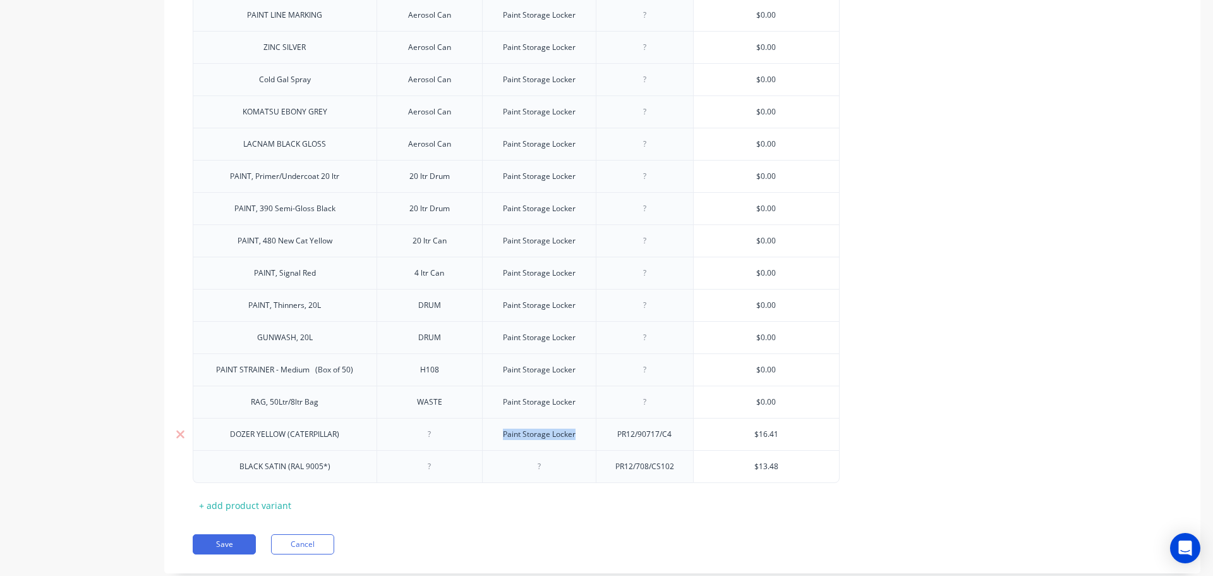
click at [504, 436] on div "Paint Storage Locker" at bounding box center [539, 434] width 93 height 16
copy div "Paint Storage Locker"
type textarea "x"
click at [538, 469] on div at bounding box center [538, 466] width 63 height 16
paste div
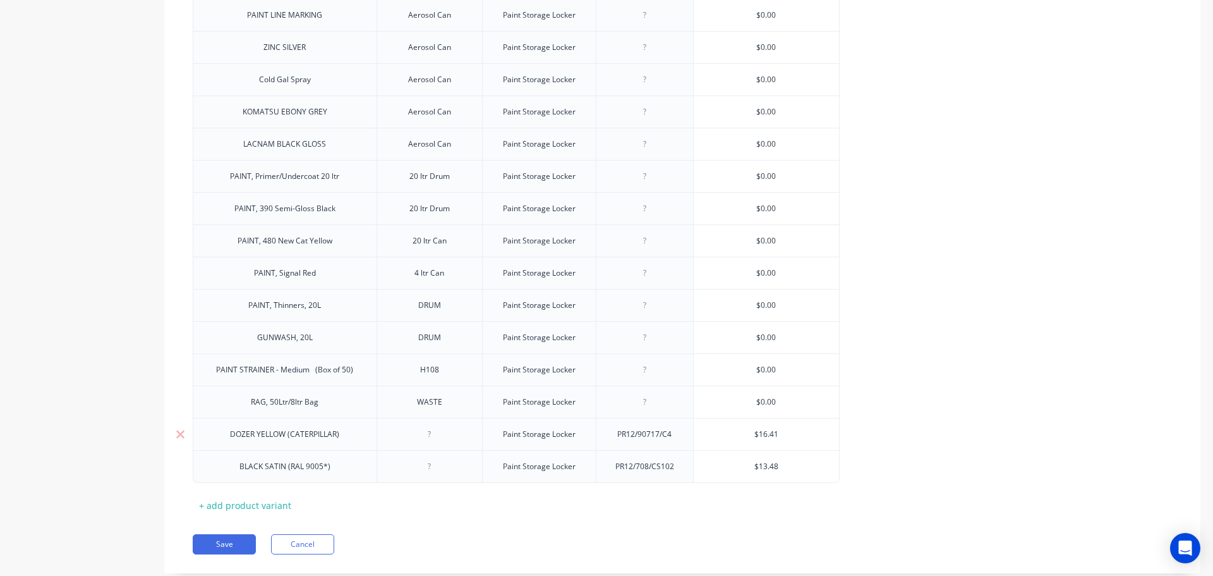
type textarea "x"
click at [433, 434] on div at bounding box center [429, 434] width 63 height 16
click at [426, 470] on div at bounding box center [429, 466] width 63 height 16
type textarea "x"
click at [220, 542] on button "Save" at bounding box center [224, 544] width 63 height 20
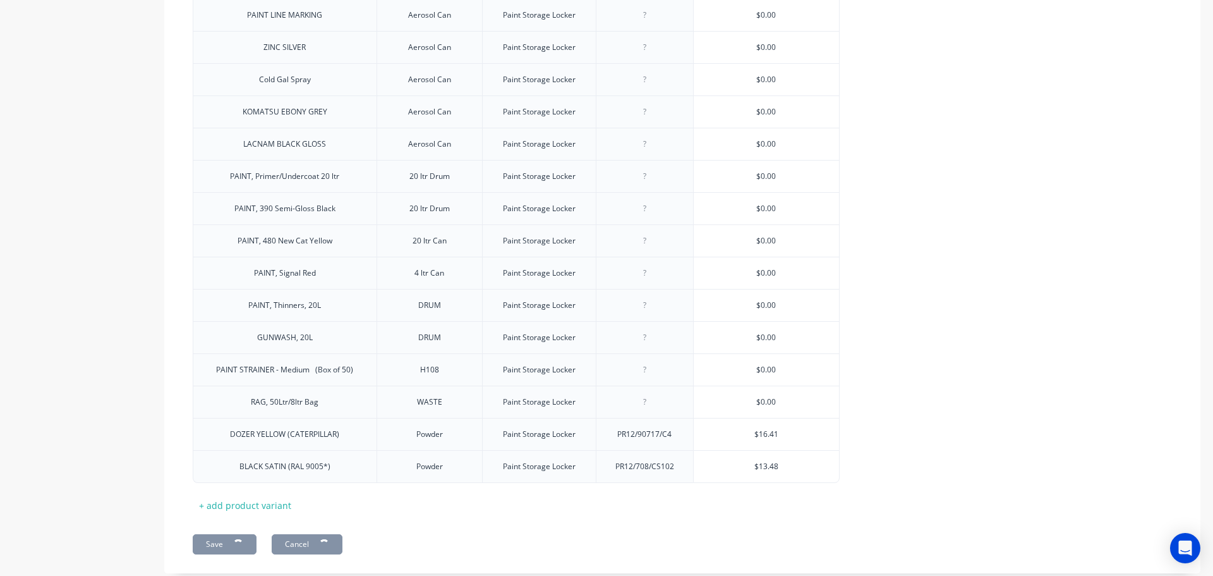
type textarea "x"
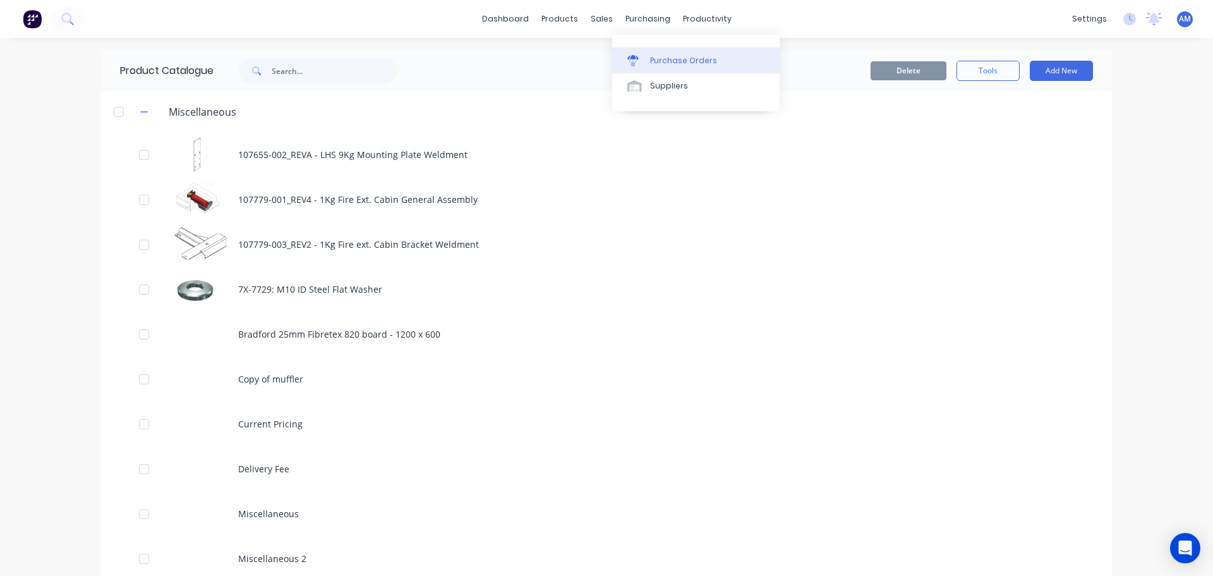
click at [671, 57] on div "Purchase Orders" at bounding box center [683, 60] width 67 height 11
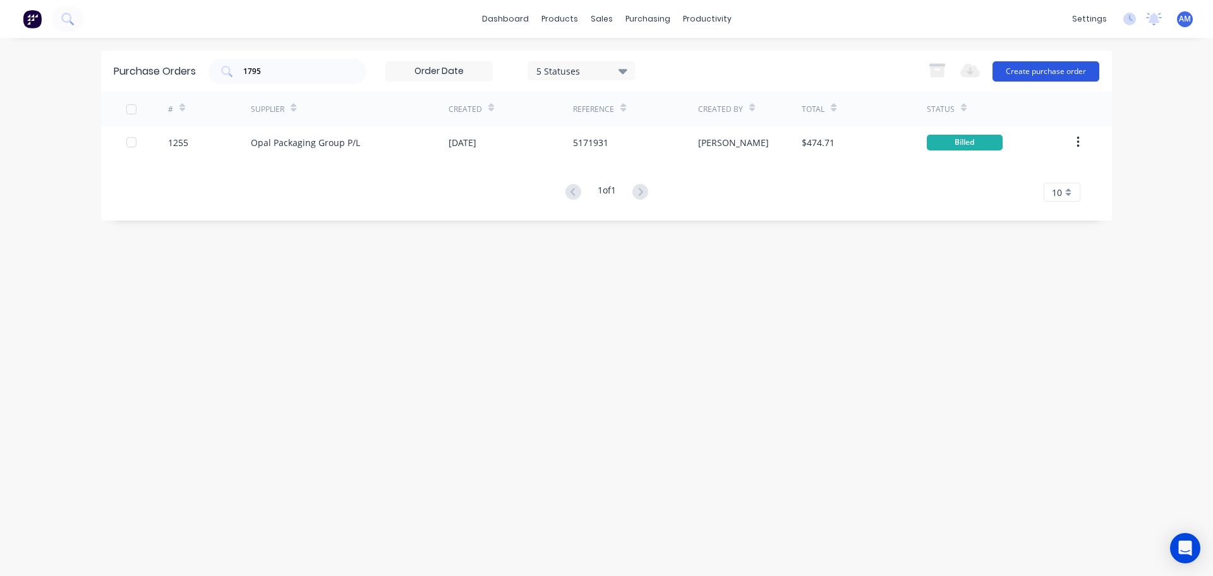
click at [1032, 76] on button "Create purchase order" at bounding box center [1045, 71] width 107 height 20
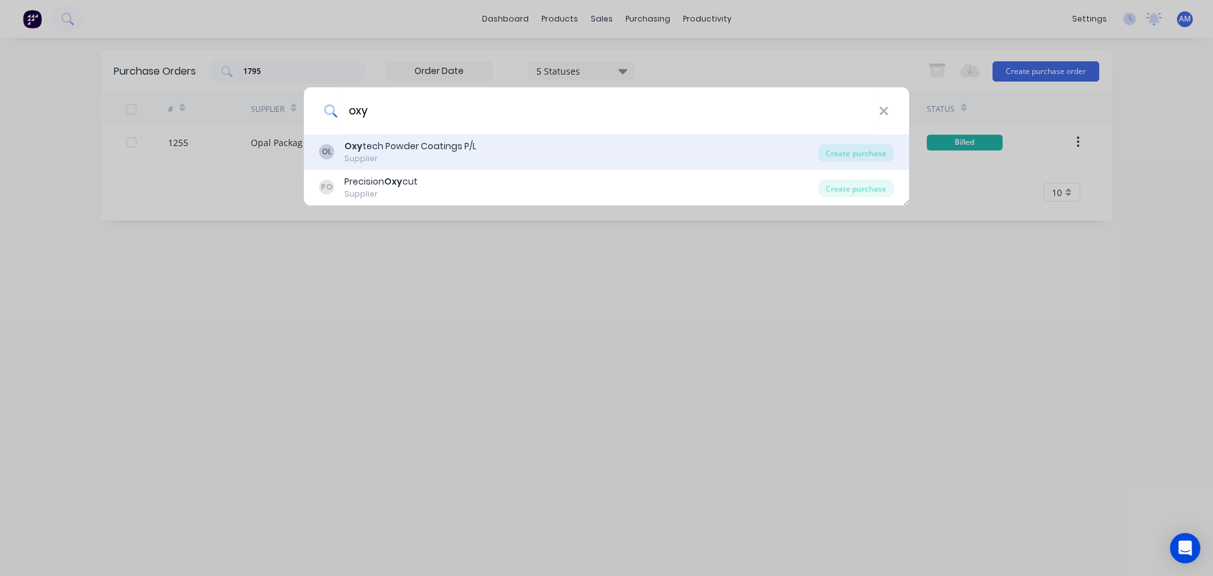
type input "oxy"
click at [445, 144] on div "Oxy tech Powder Coatings P/L" at bounding box center [410, 146] width 132 height 13
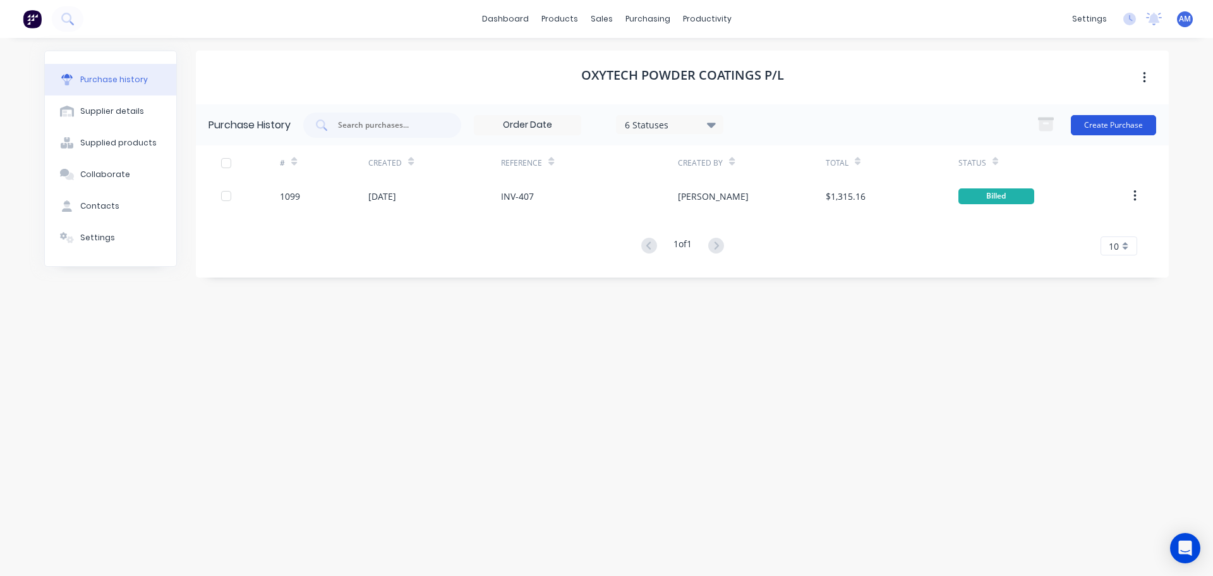
click at [1097, 127] on button "Create Purchase" at bounding box center [1113, 125] width 85 height 20
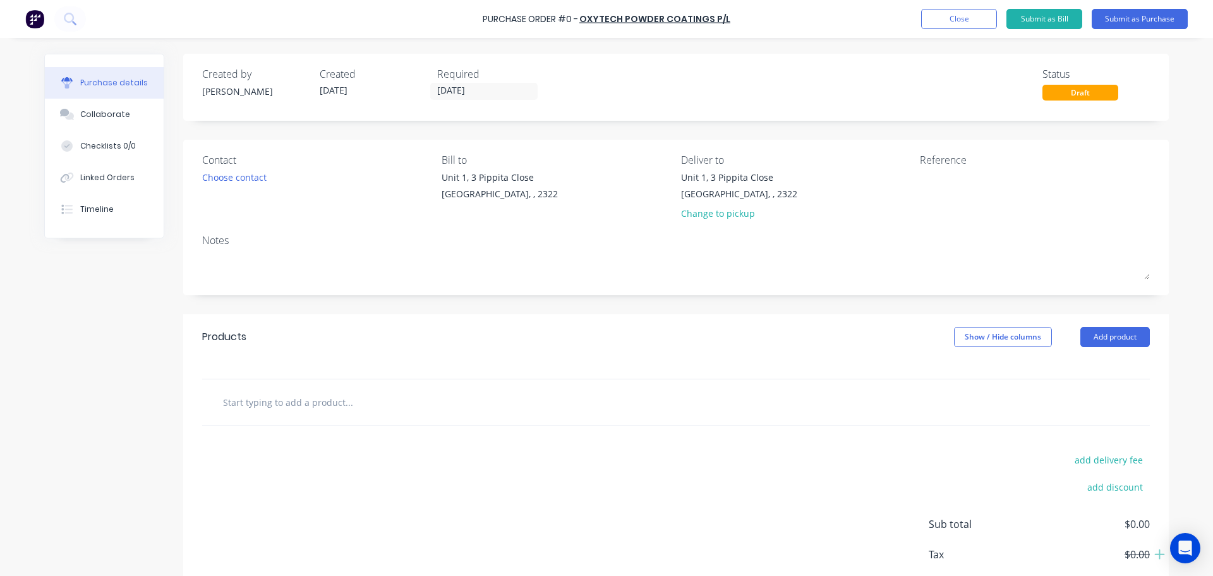
click at [327, 402] on input "text" at bounding box center [348, 401] width 253 height 25
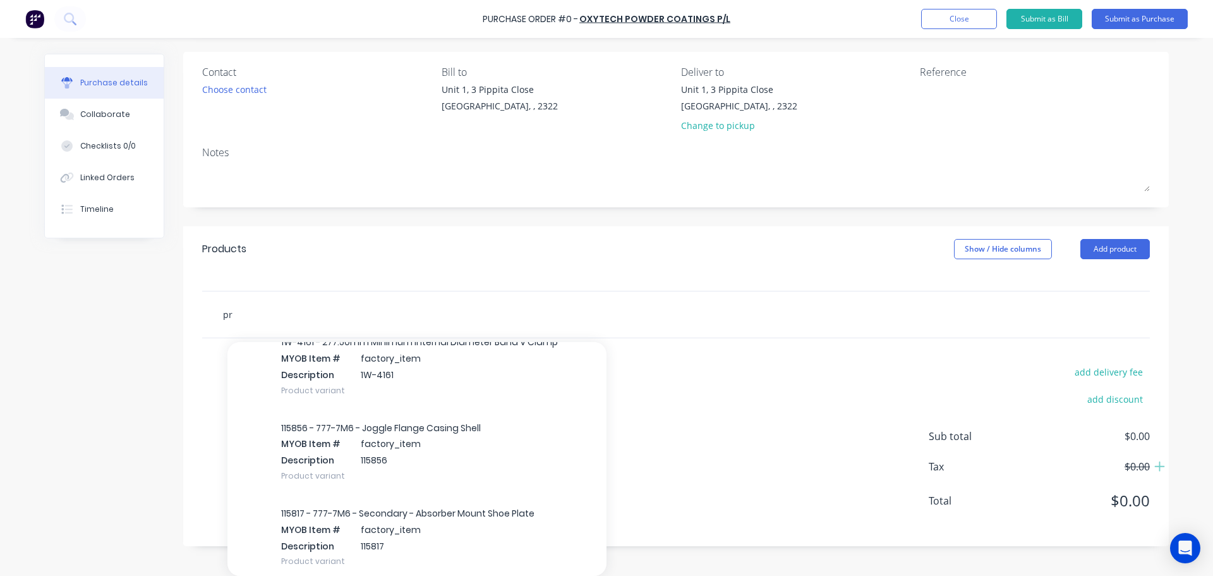
scroll to position [15744, 0]
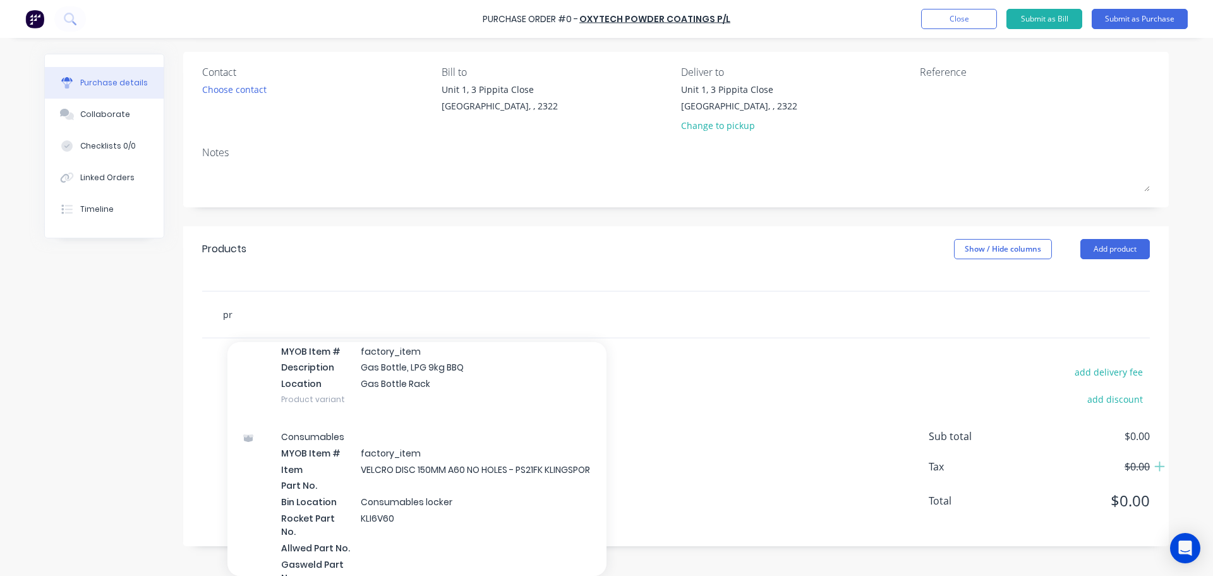
type input "pr"
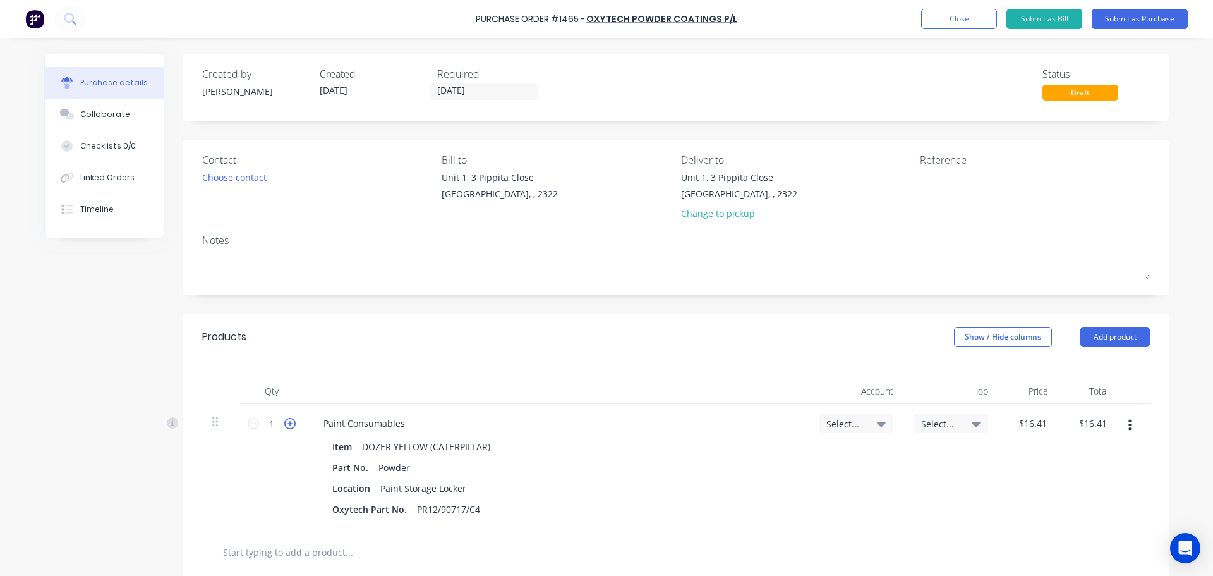
click at [286, 423] on icon at bounding box center [289, 423] width 11 height 11
type input "2"
type input "$32.82"
click at [286, 423] on icon at bounding box center [289, 423] width 11 height 11
type input "3"
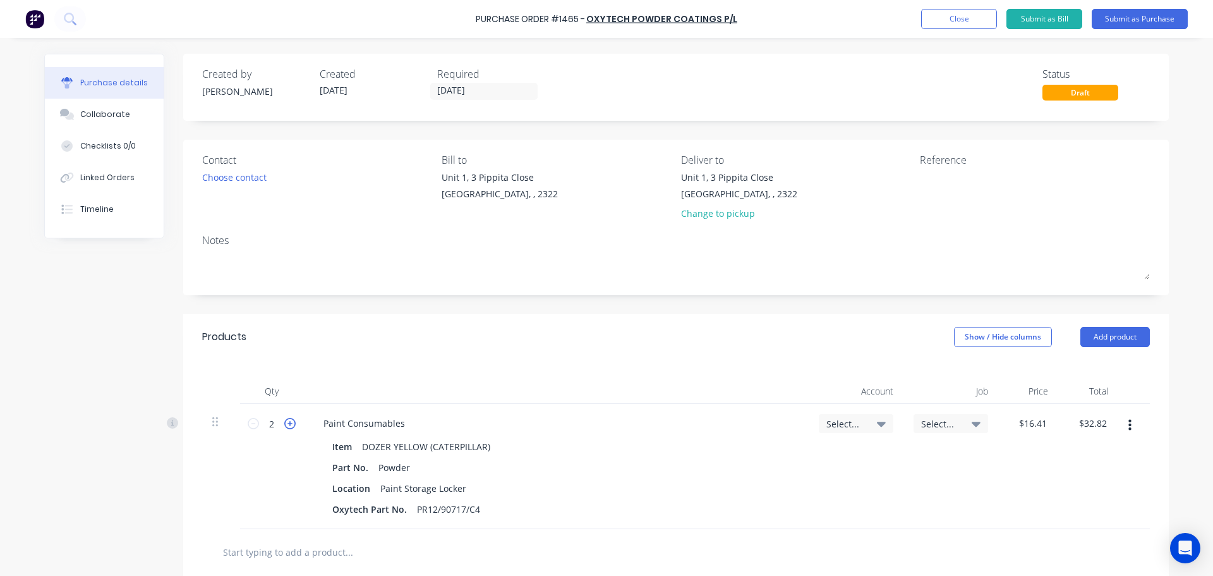
type input "$49.23"
click at [286, 423] on icon at bounding box center [289, 423] width 11 height 11
type input "4"
type input "$65.64"
click at [286, 423] on icon at bounding box center [289, 423] width 11 height 11
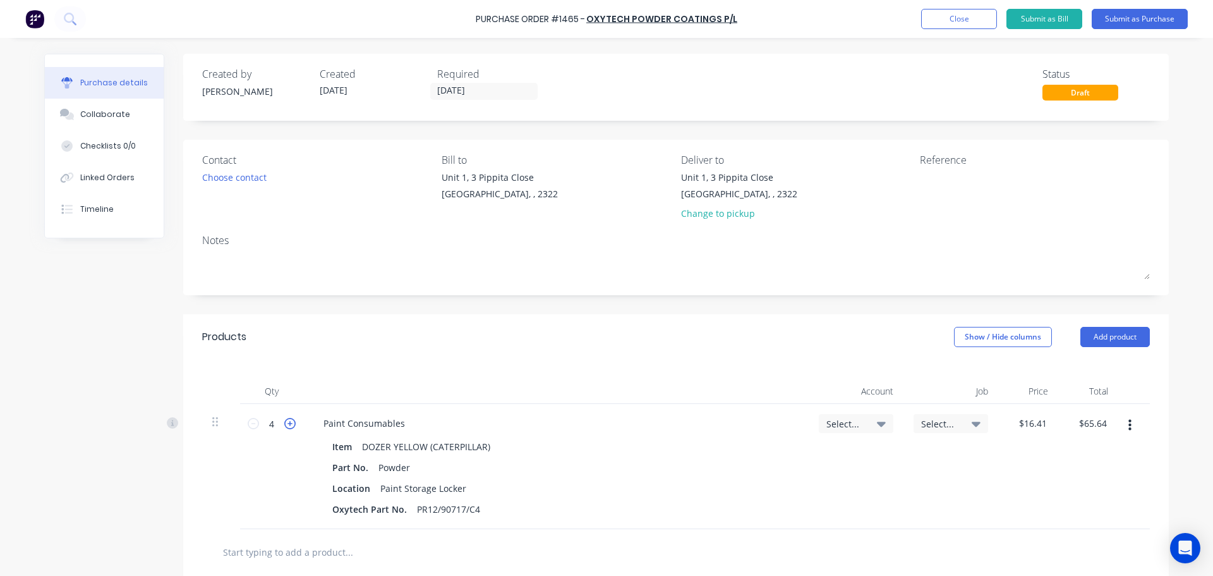
type input "5"
type input "$82.05"
click at [286, 423] on icon at bounding box center [289, 423] width 11 height 11
type input "6"
type input "$98.46"
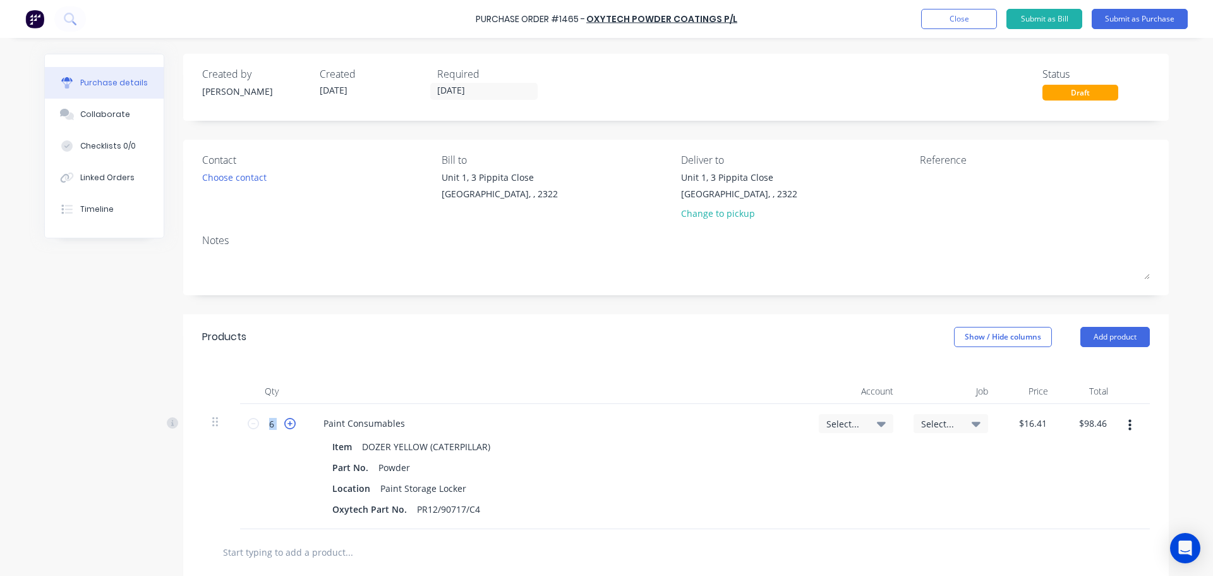
click at [286, 423] on icon at bounding box center [289, 423] width 11 height 11
type input "7"
type input "$114.87"
click at [286, 423] on icon at bounding box center [289, 423] width 11 height 11
type input "8"
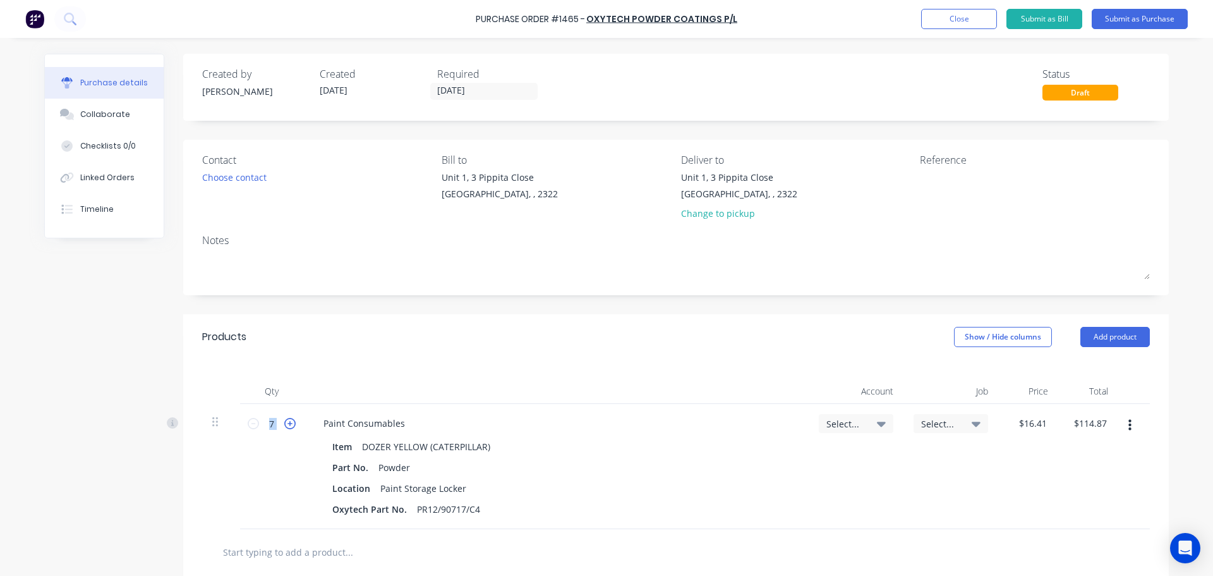
type input "$131.28"
click at [286, 423] on icon at bounding box center [289, 423] width 11 height 11
type input "9"
type input "$147.69"
click at [286, 423] on icon at bounding box center [289, 423] width 11 height 11
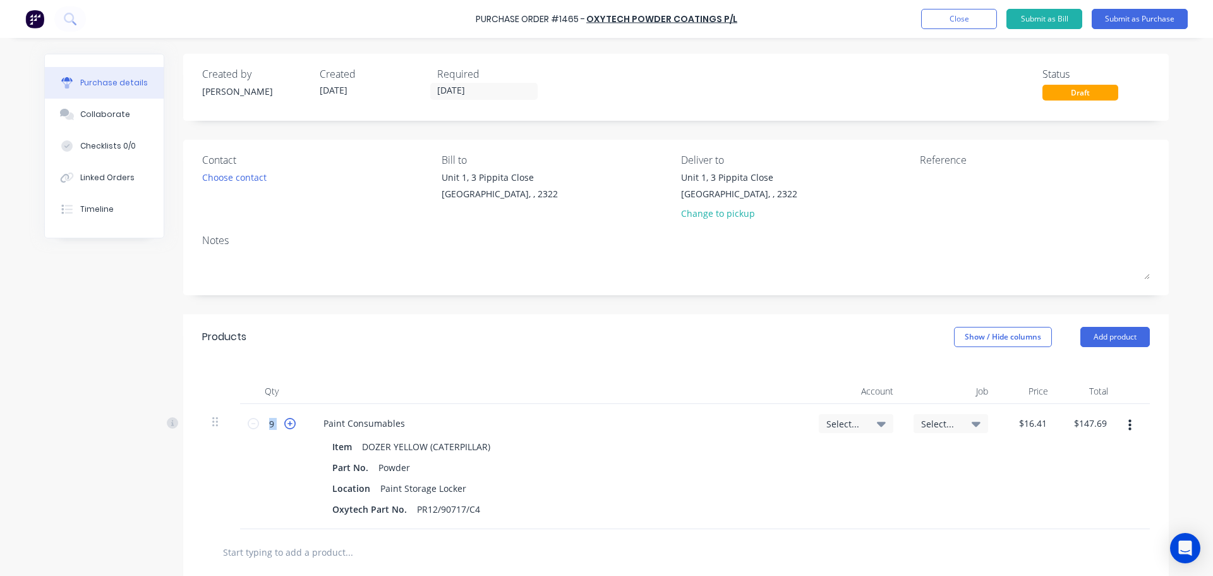
type input "10"
type input "$164.10"
click at [286, 423] on icon at bounding box center [289, 423] width 11 height 11
type input "11"
type input "$180.51"
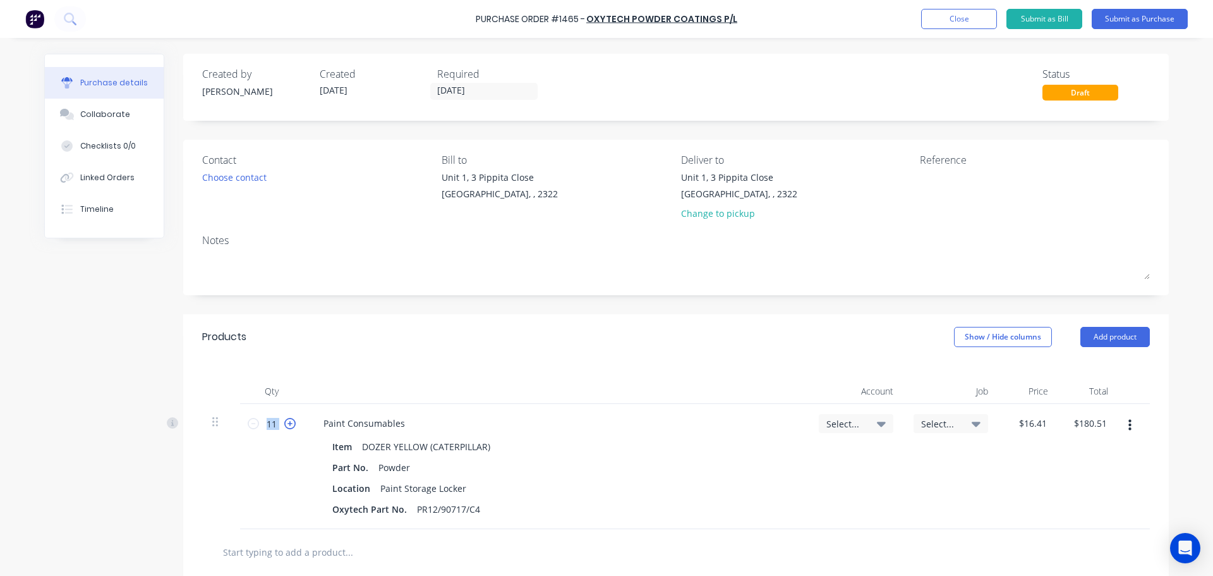
click at [286, 423] on icon at bounding box center [289, 423] width 11 height 11
type input "12"
type input "$196.92"
click at [286, 423] on icon at bounding box center [289, 423] width 11 height 11
type input "13"
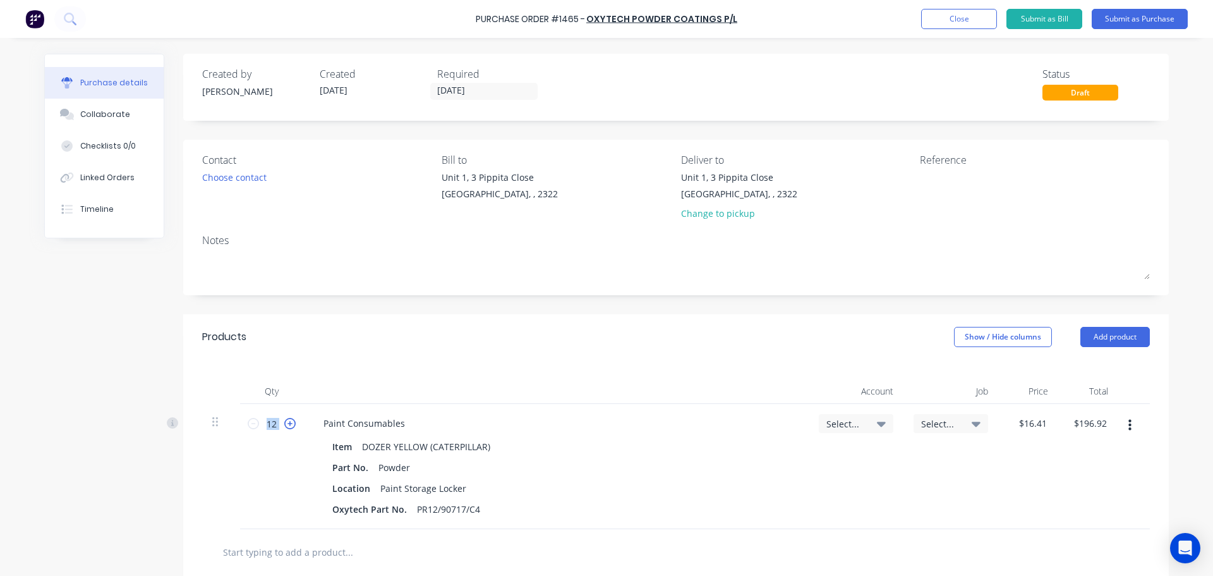
type input "$213.33"
click at [286, 423] on icon at bounding box center [289, 423] width 11 height 11
type input "14"
type input "$229.74"
click at [286, 423] on icon at bounding box center [289, 423] width 11 height 11
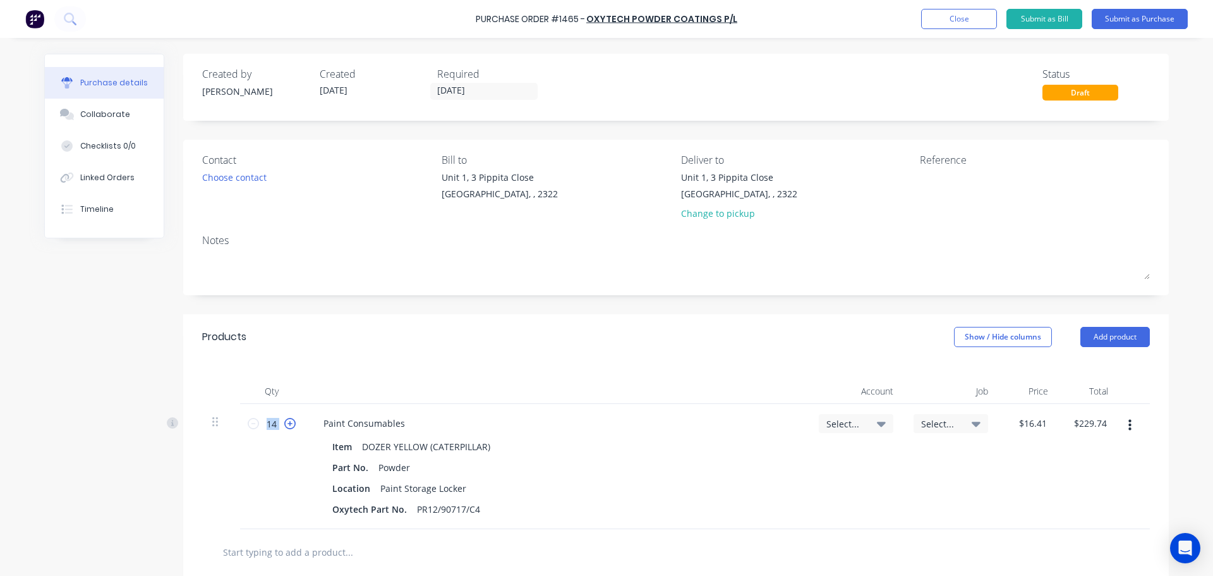
type input "15"
type input "$246.15"
click at [286, 423] on icon at bounding box center [289, 423] width 11 height 11
type input "16"
type input "$262.56"
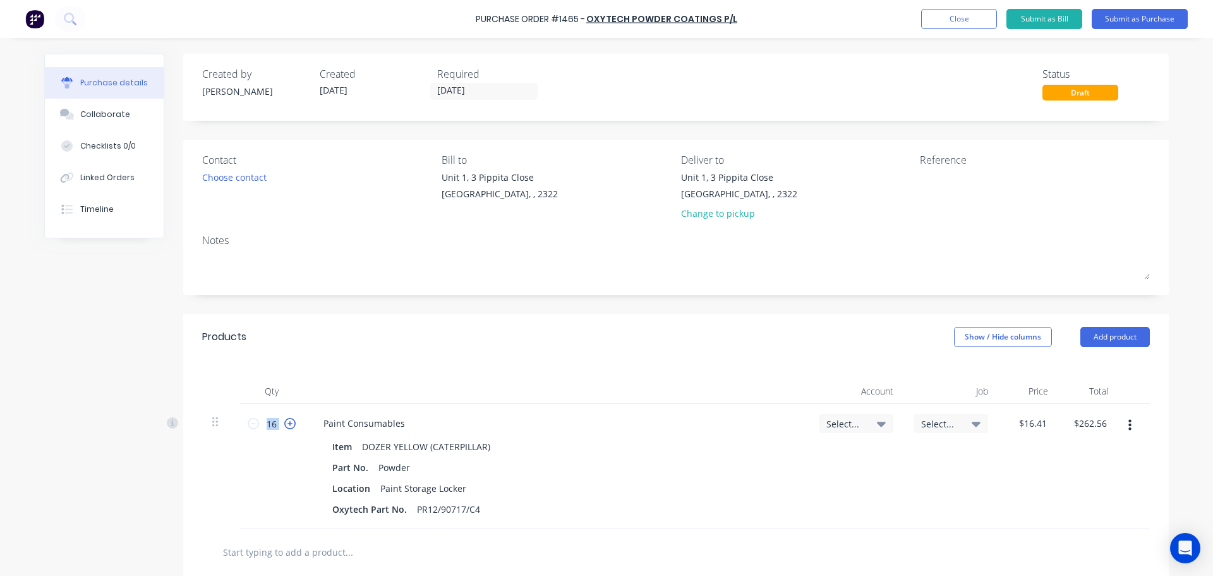
click at [286, 423] on icon at bounding box center [289, 423] width 11 height 11
type input "17"
type input "$278.97"
click at [286, 423] on icon at bounding box center [289, 423] width 11 height 11
type input "18"
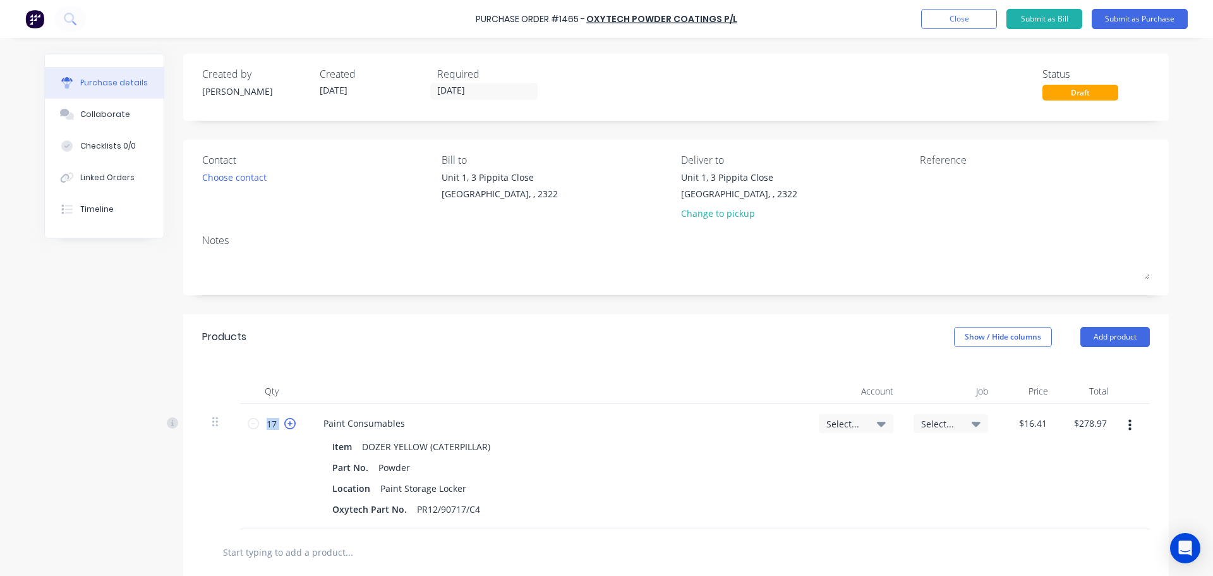
type input "$295.38"
click at [286, 423] on icon at bounding box center [289, 423] width 11 height 11
type input "19"
type input "$311.79"
click at [286, 423] on icon at bounding box center [289, 423] width 11 height 11
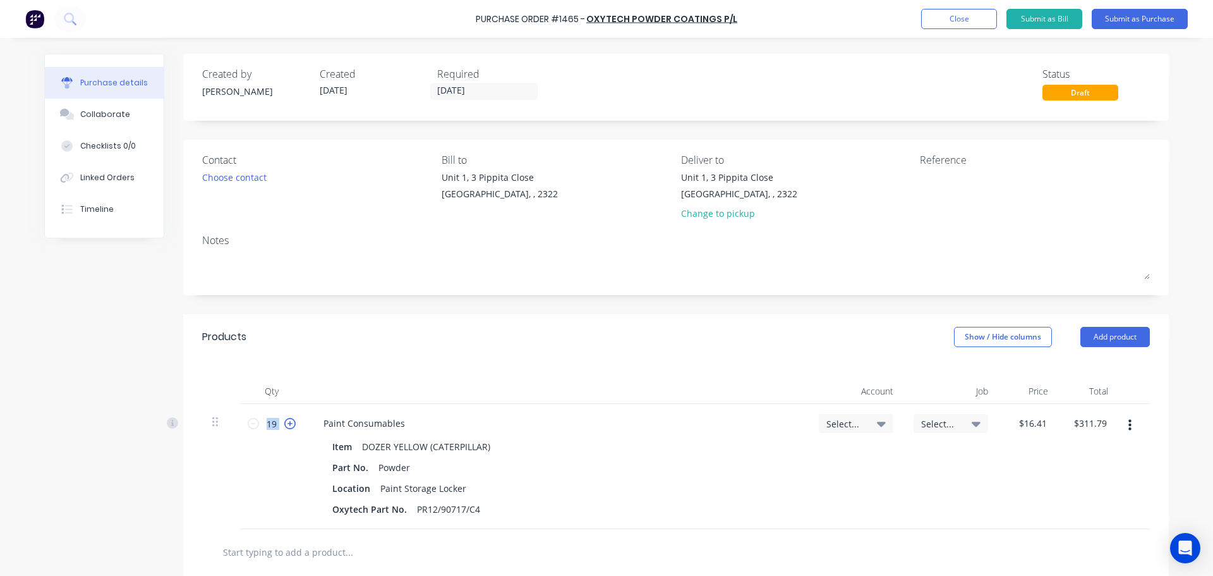
type input "20"
type input "$328.20"
click at [286, 423] on icon at bounding box center [289, 423] width 11 height 11
type input "21"
type input "$344.61"
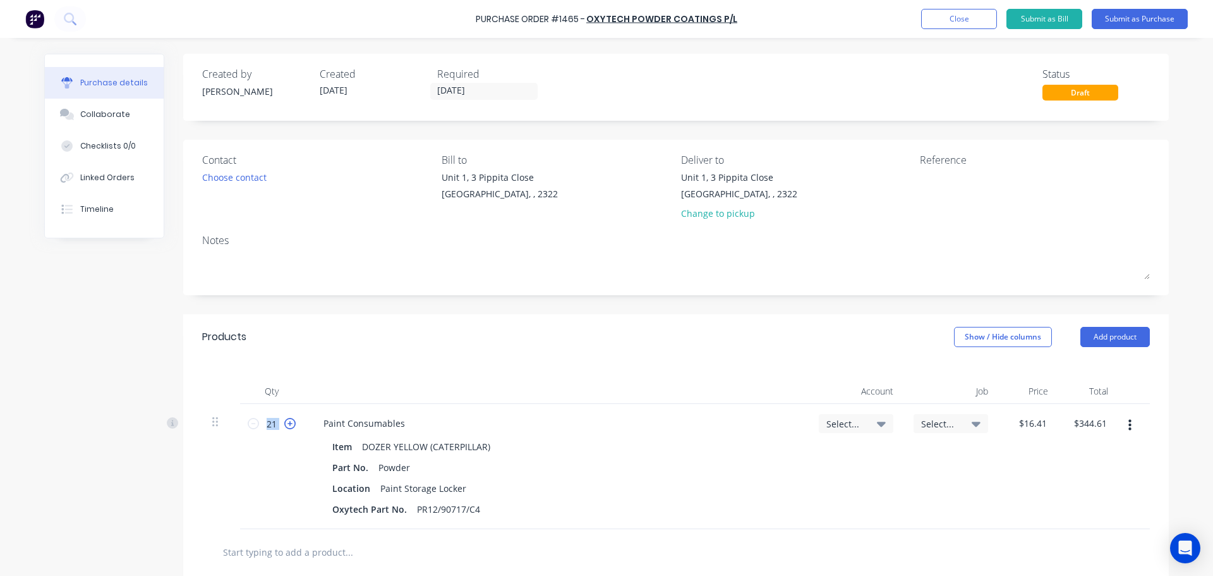
click at [286, 423] on icon at bounding box center [289, 423] width 11 height 11
type input "22"
type input "$361.02"
click at [286, 423] on icon at bounding box center [289, 423] width 11 height 11
type input "23"
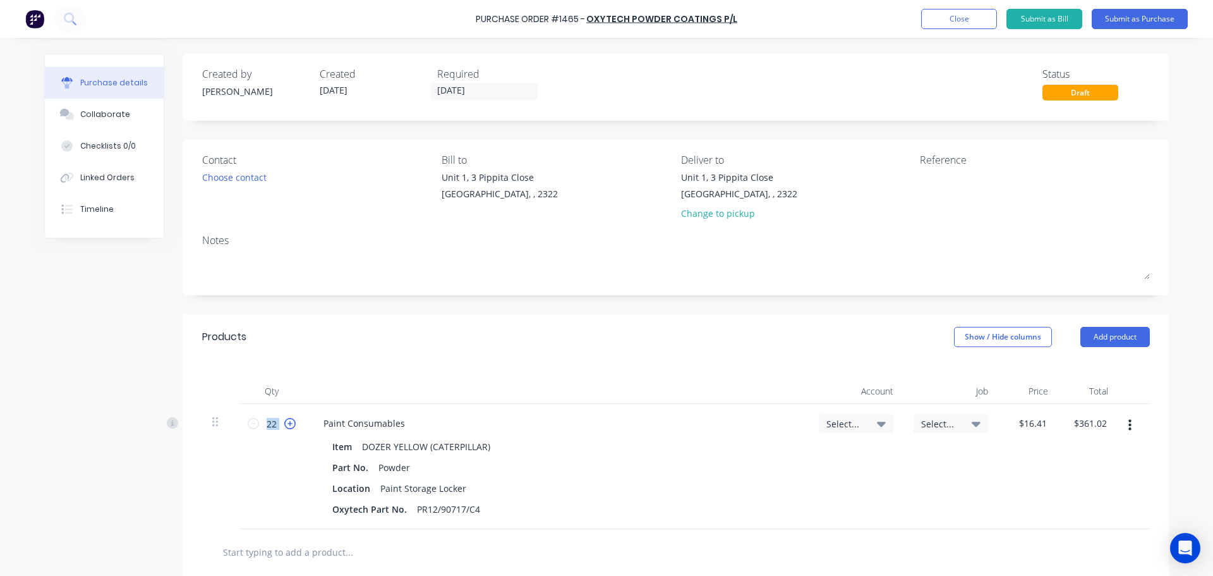
type input "$377.43"
click at [286, 423] on icon at bounding box center [289, 423] width 11 height 11
type input "24"
type input "$393.84"
click at [286, 423] on icon at bounding box center [289, 423] width 11 height 11
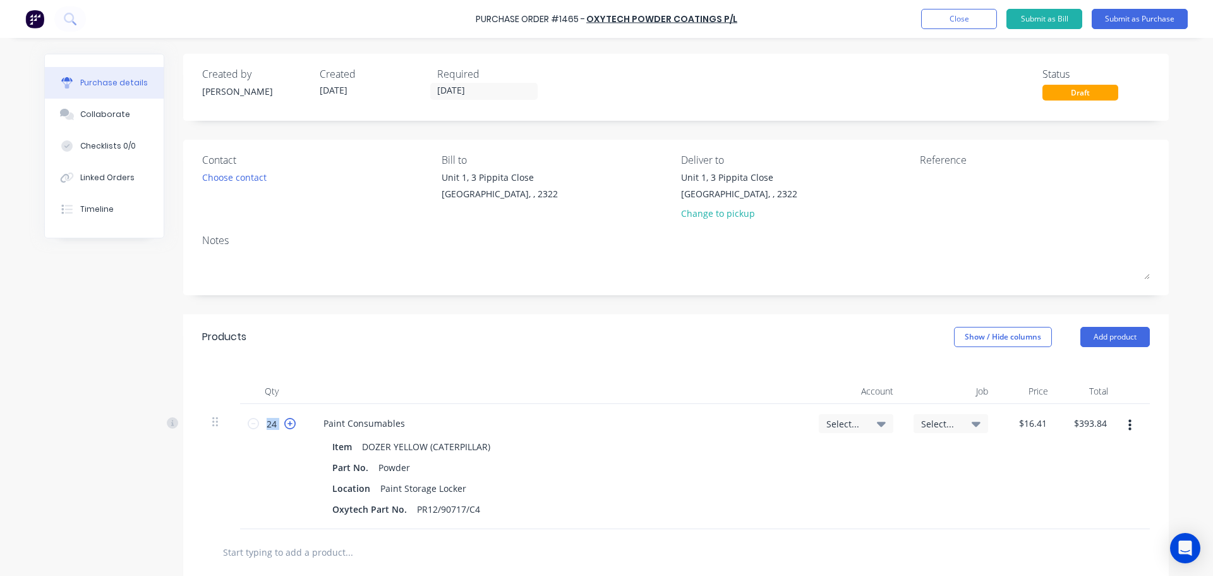
type input "25"
type input "$410.25"
click at [286, 423] on icon at bounding box center [289, 423] width 11 height 11
type input "26"
type input "$426.66"
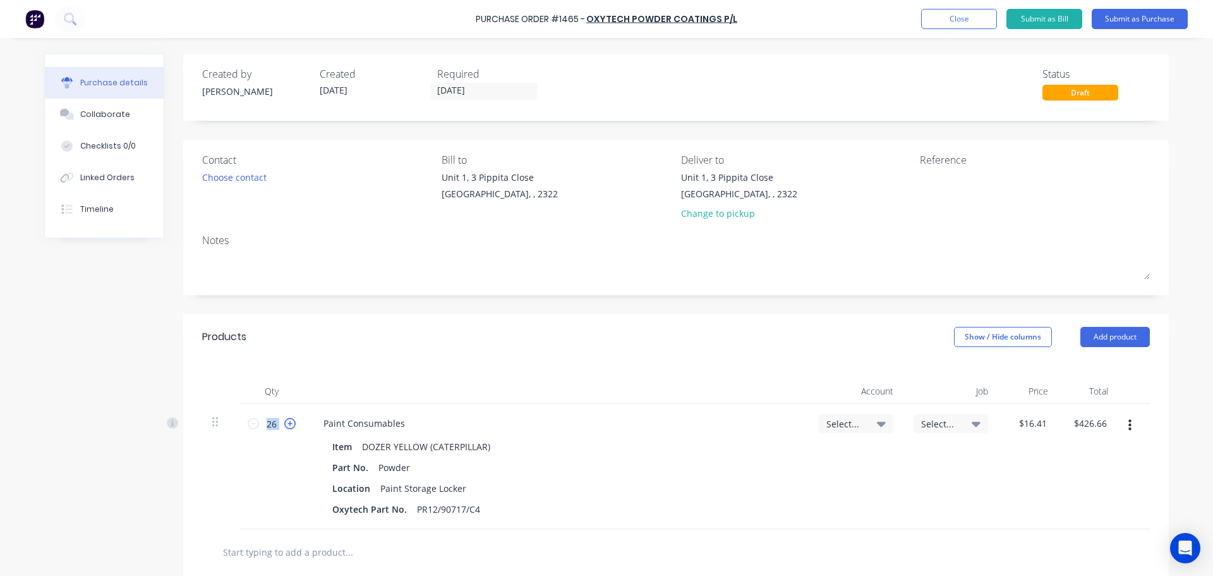
click at [286, 423] on icon at bounding box center [289, 423] width 11 height 11
type input "27"
type input "$443.07"
click at [286, 423] on icon at bounding box center [289, 423] width 11 height 11
type input "28"
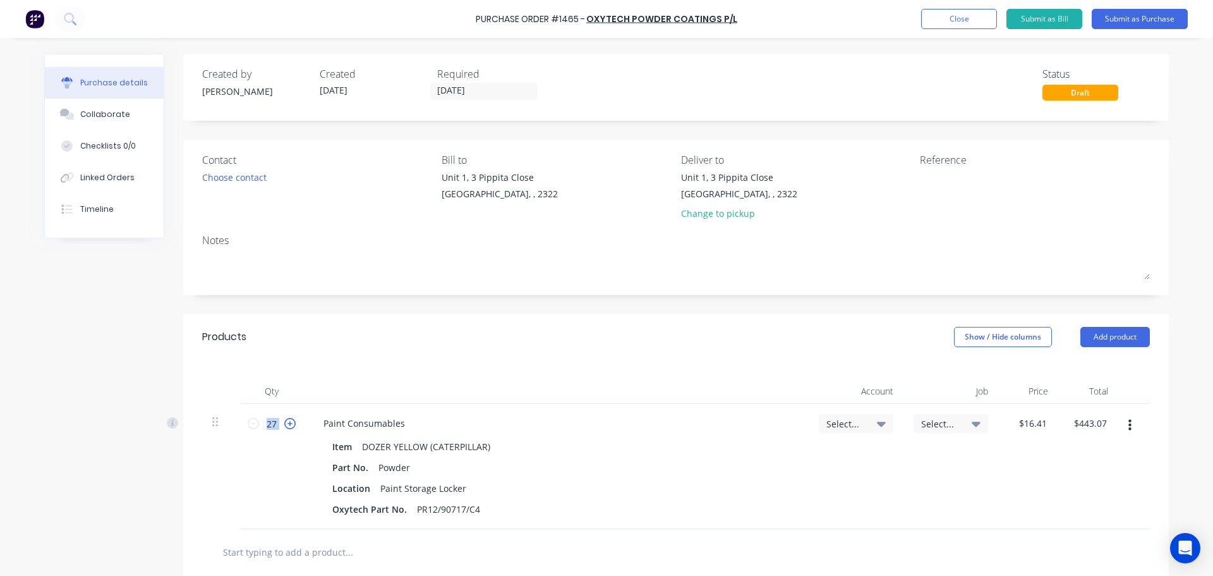
type input "$459.48"
click at [286, 423] on icon at bounding box center [289, 423] width 11 height 11
type input "29"
type input "$475.89"
click at [286, 423] on icon at bounding box center [289, 423] width 11 height 11
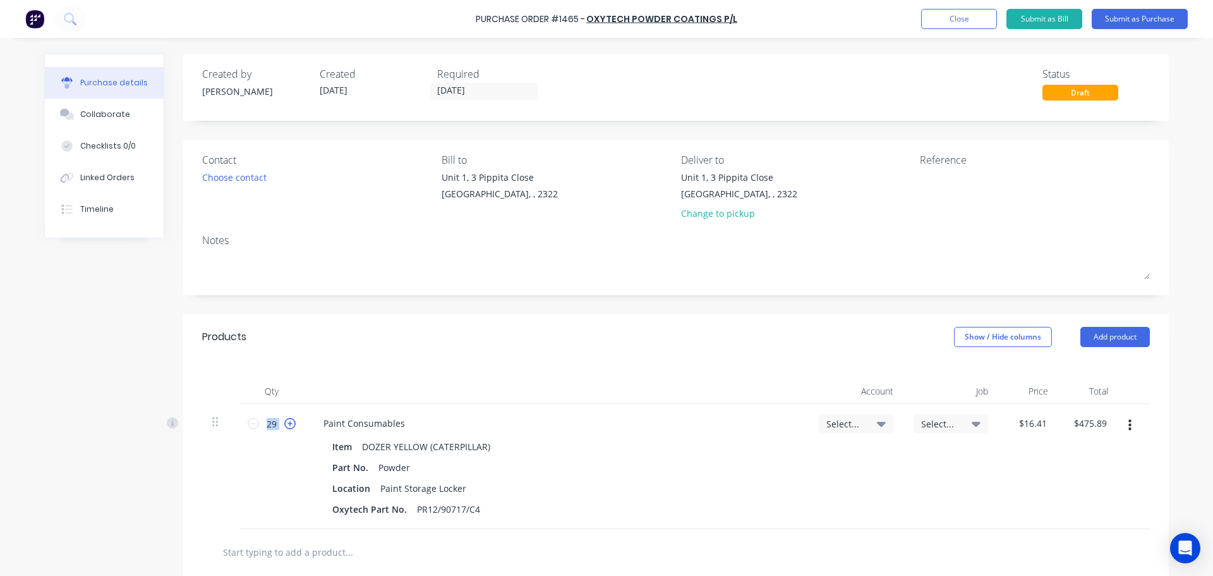
type input "30"
type input "$492.30"
click at [286, 423] on icon at bounding box center [289, 423] width 11 height 11
type input "31"
type input "$508.71"
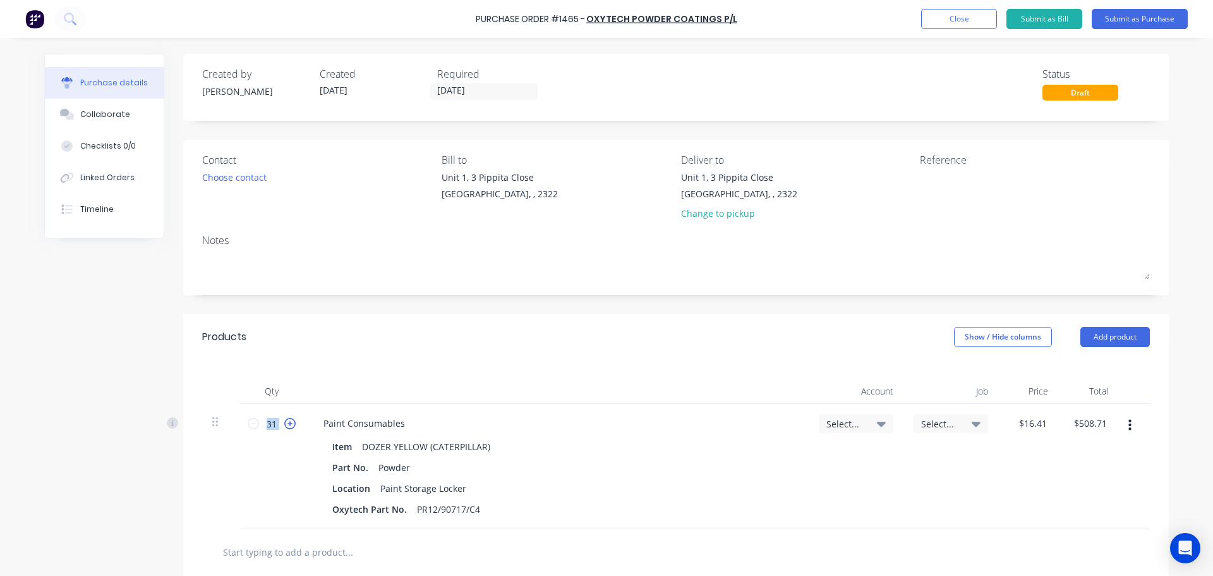
click at [286, 423] on icon at bounding box center [289, 423] width 11 height 11
type input "32"
type input "$525.12"
click at [286, 423] on icon at bounding box center [289, 423] width 11 height 11
type input "33"
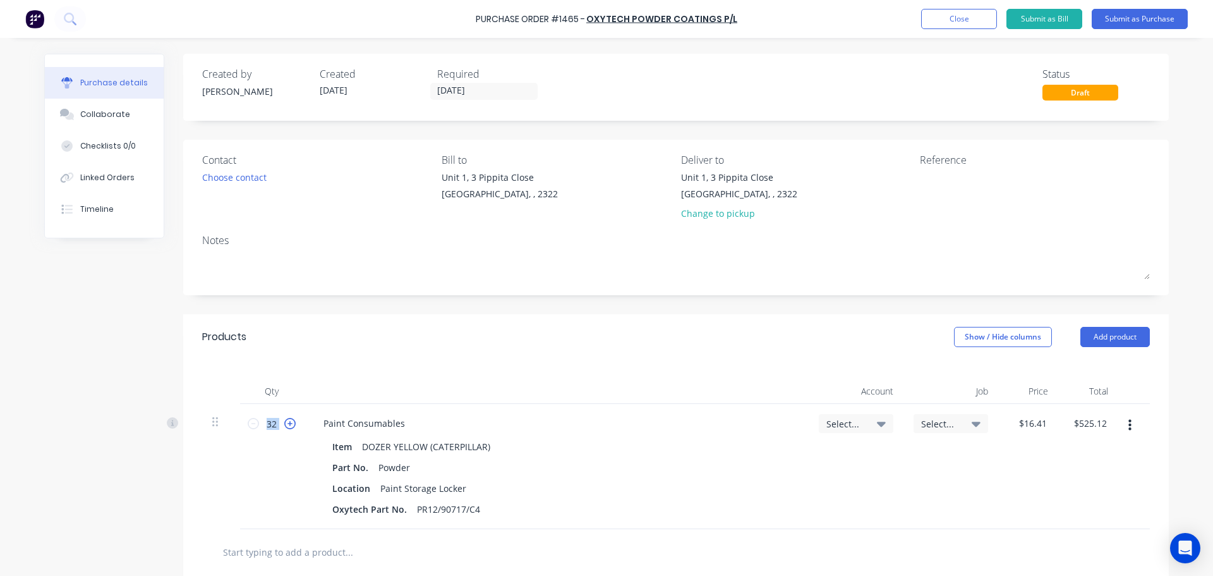
type input "$541.53"
click at [286, 423] on icon at bounding box center [289, 423] width 11 height 11
type input "34"
type input "$557.94"
click at [286, 423] on icon at bounding box center [289, 423] width 11 height 11
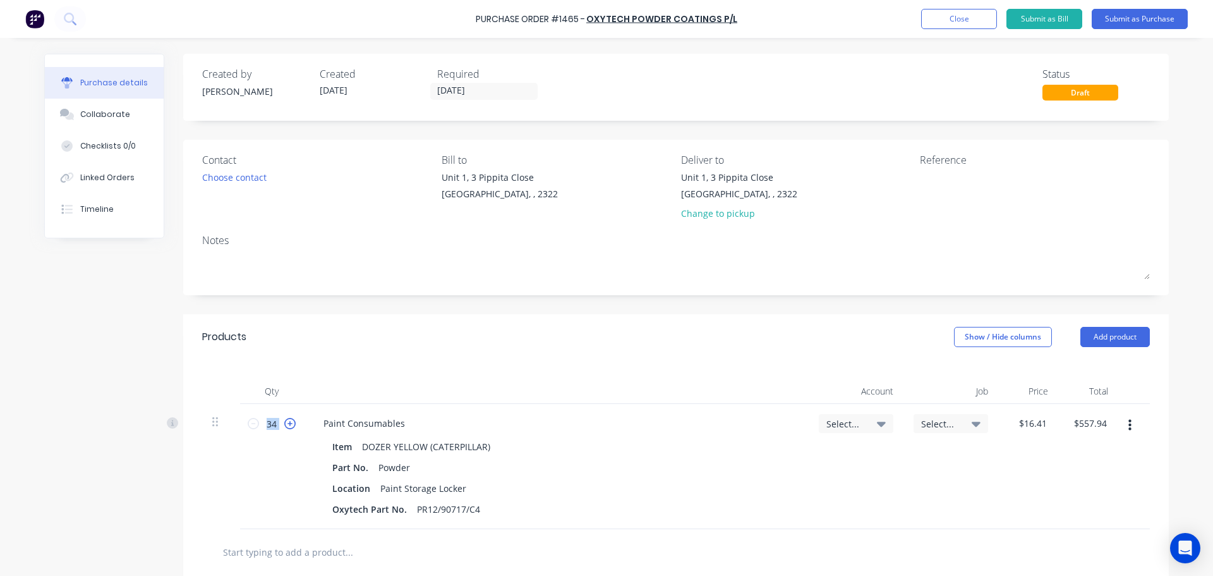
type input "35"
type input "$574.35"
click at [286, 423] on icon at bounding box center [289, 423] width 11 height 11
type input "36"
type input "$590.76"
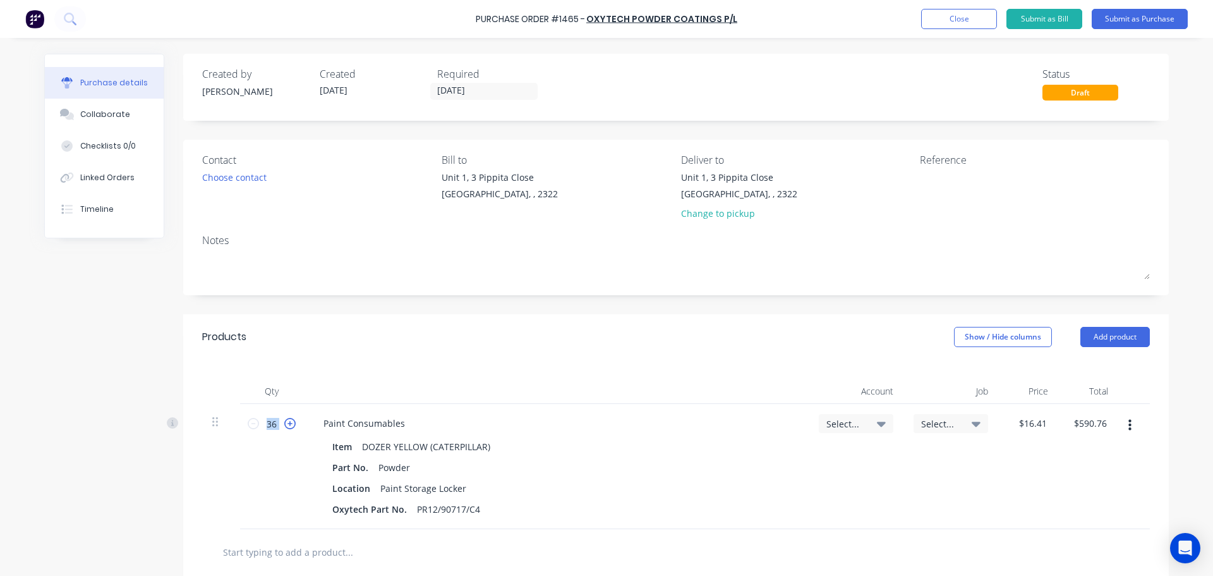
click at [286, 423] on icon at bounding box center [289, 423] width 11 height 11
type input "37"
type input "$607.17"
click at [286, 423] on icon at bounding box center [289, 423] width 11 height 11
type input "38"
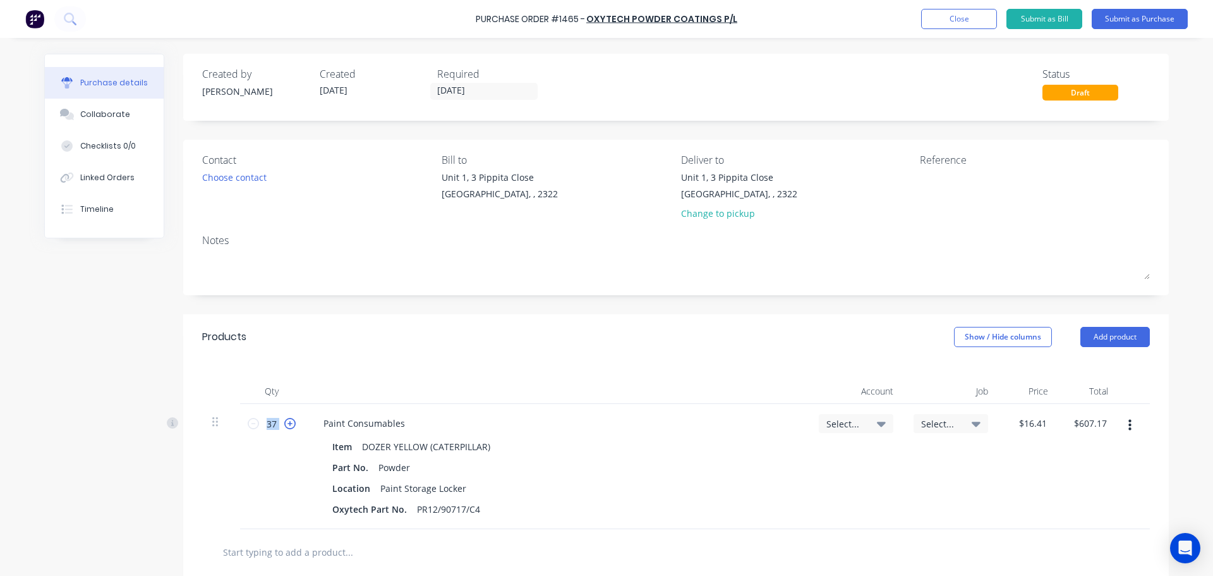
type input "$623.58"
click at [286, 423] on icon at bounding box center [289, 423] width 11 height 11
type input "39"
type input "$639.99"
click at [286, 423] on icon at bounding box center [289, 423] width 11 height 11
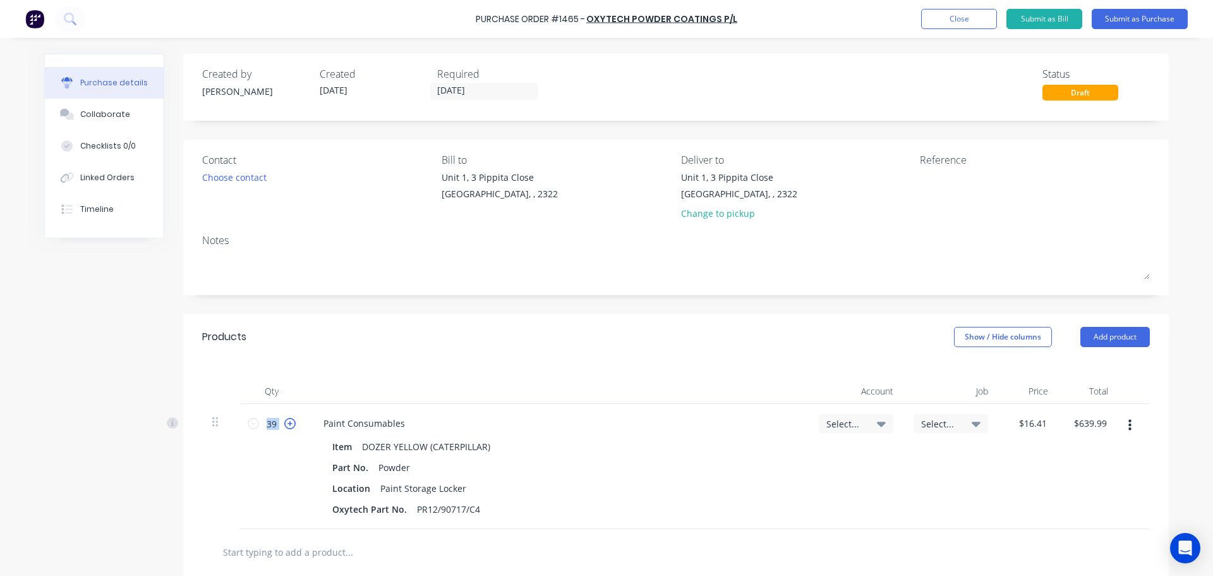
type input "40"
type input "$656.40"
click at [251, 181] on div "Choose contact" at bounding box center [234, 177] width 64 height 13
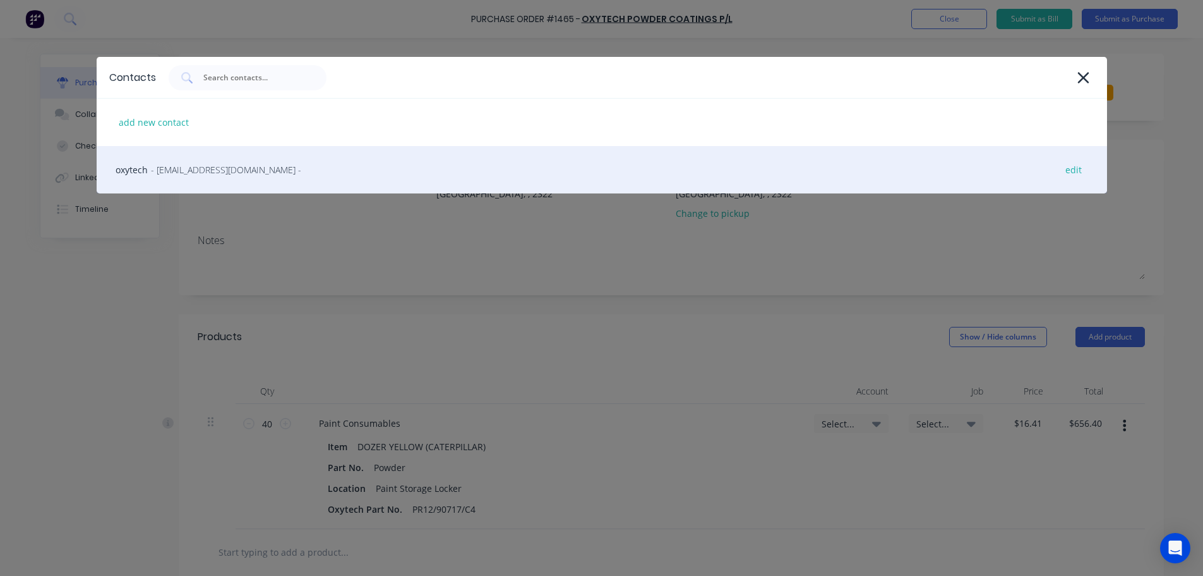
click at [246, 169] on span "- [EMAIL_ADDRESS][DOMAIN_NAME] -" at bounding box center [226, 169] width 150 height 13
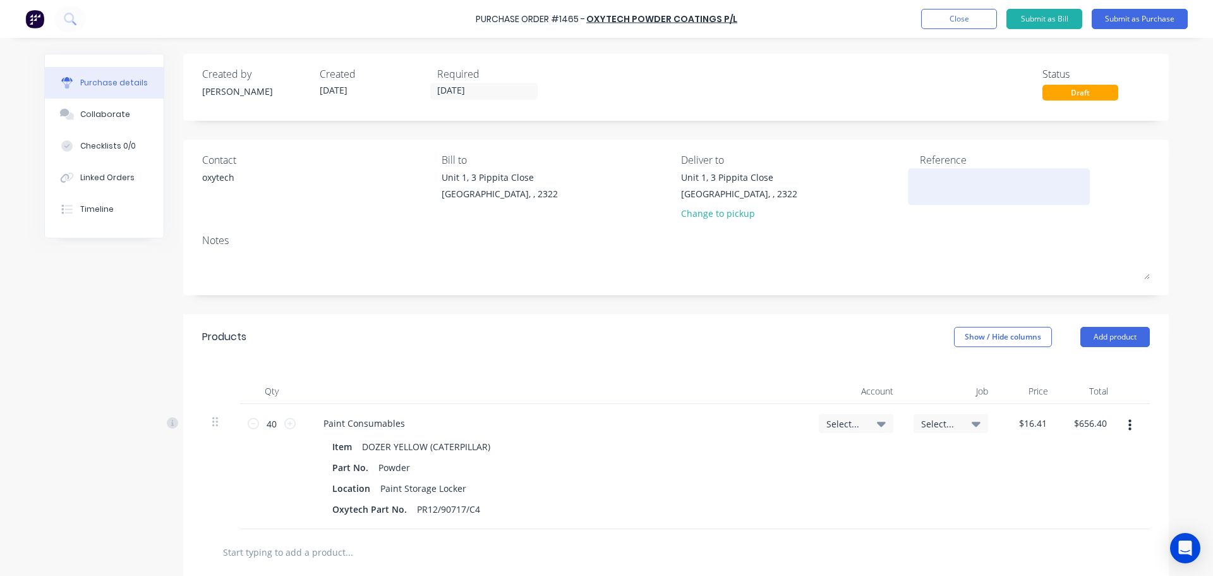
click at [924, 182] on textarea at bounding box center [999, 185] width 158 height 28
paste textarea "Quotation No: 88773"
type textarea "x"
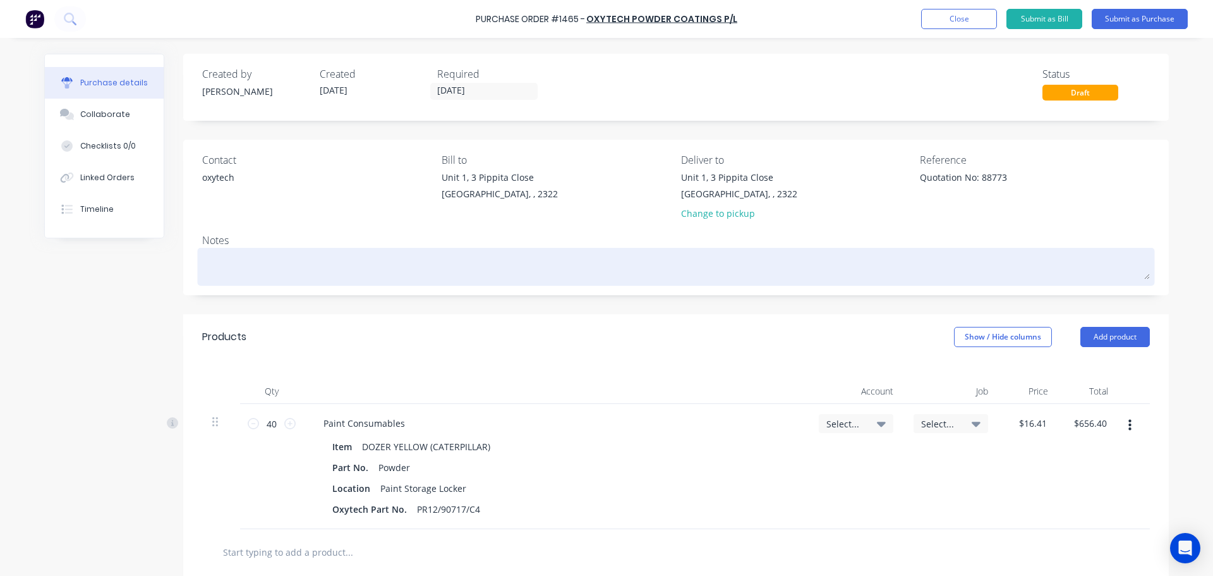
type textarea "Quotation No: 88773"
type textarea "x"
type textarea "Quotation No: 88773"
click at [255, 266] on textarea at bounding box center [676, 265] width 948 height 28
type textarea "x"
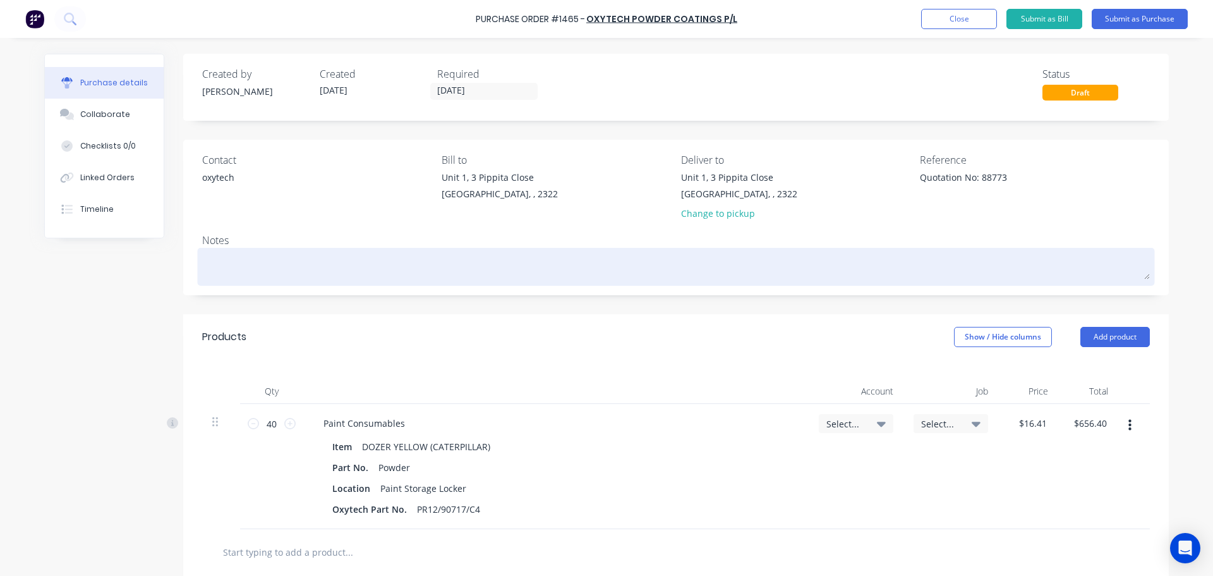
type textarea "A"
type textarea "x"
type textarea "As"
type textarea "x"
type textarea "As"
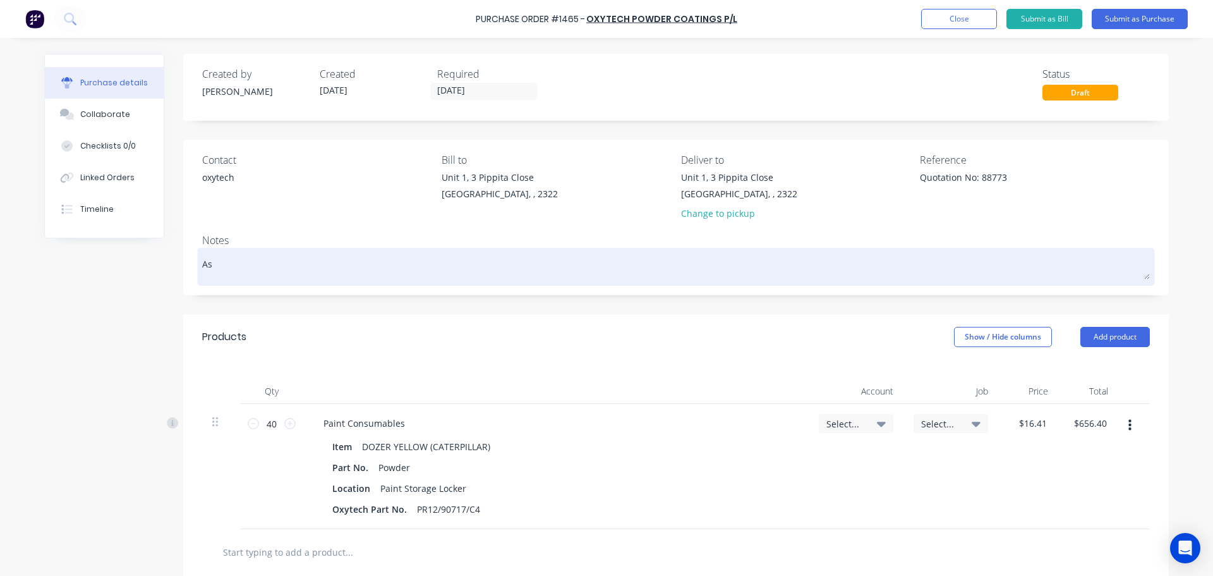
type textarea "x"
type textarea "As P"
type textarea "x"
type textarea "As Pe"
type textarea "x"
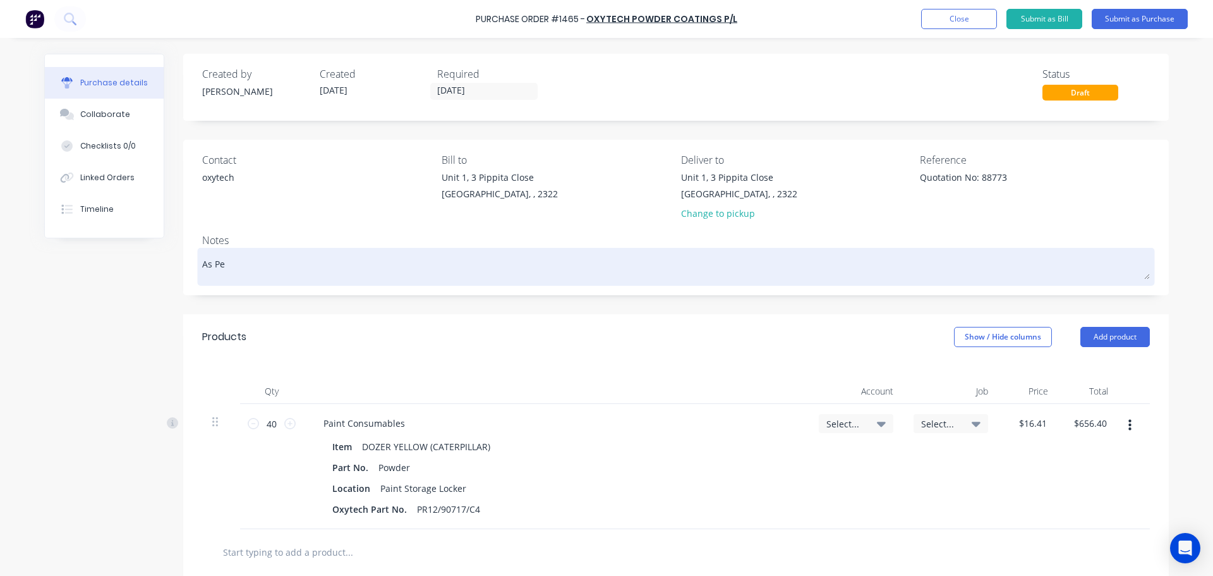
type textarea "As Per"
type textarea "x"
type textarea "As Per"
paste textarea "Quotation No: 88773"
type textarea "x"
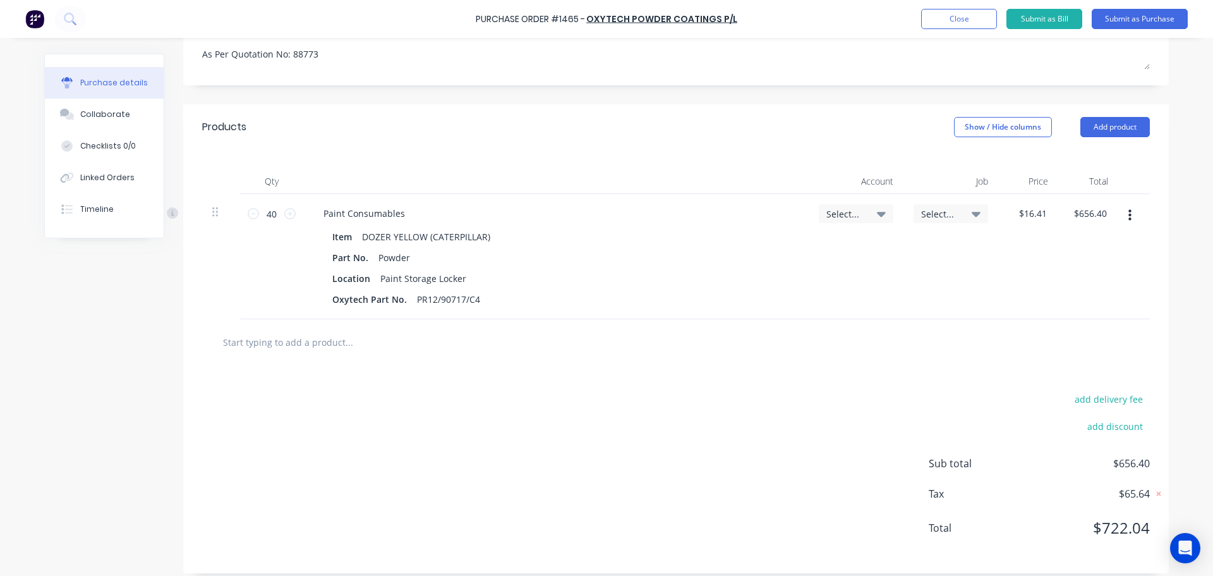
scroll to position [220, 0]
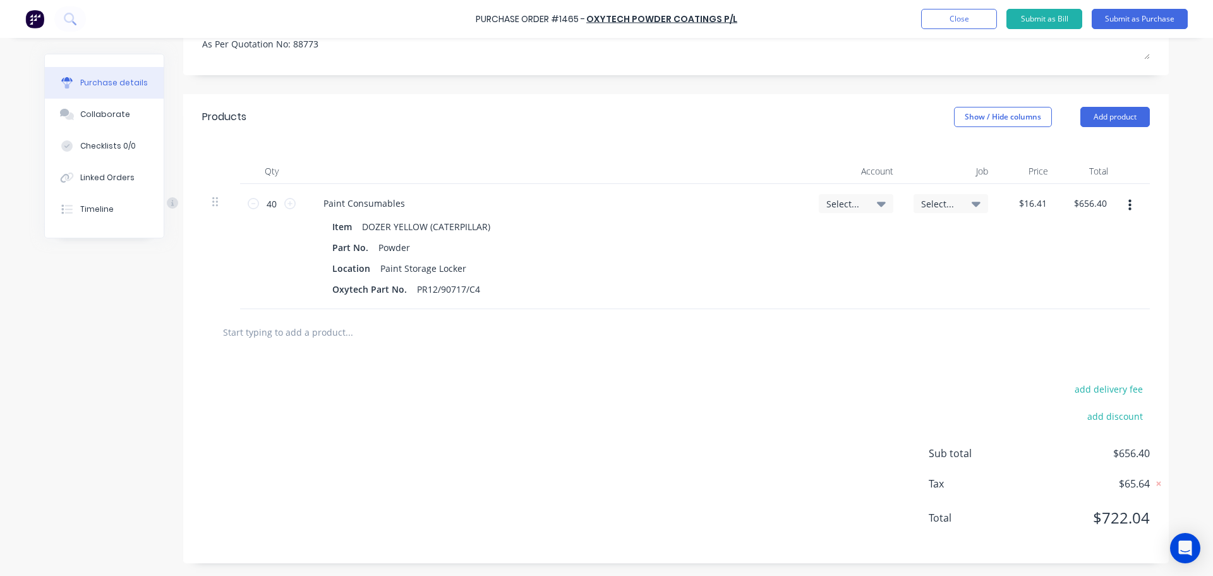
type textarea "As Per Quotation No: 88773"
type textarea "x"
type textarea "As Per Quotation No: 88773"
click at [331, 335] on input "text" at bounding box center [348, 331] width 253 height 25
type textarea "x"
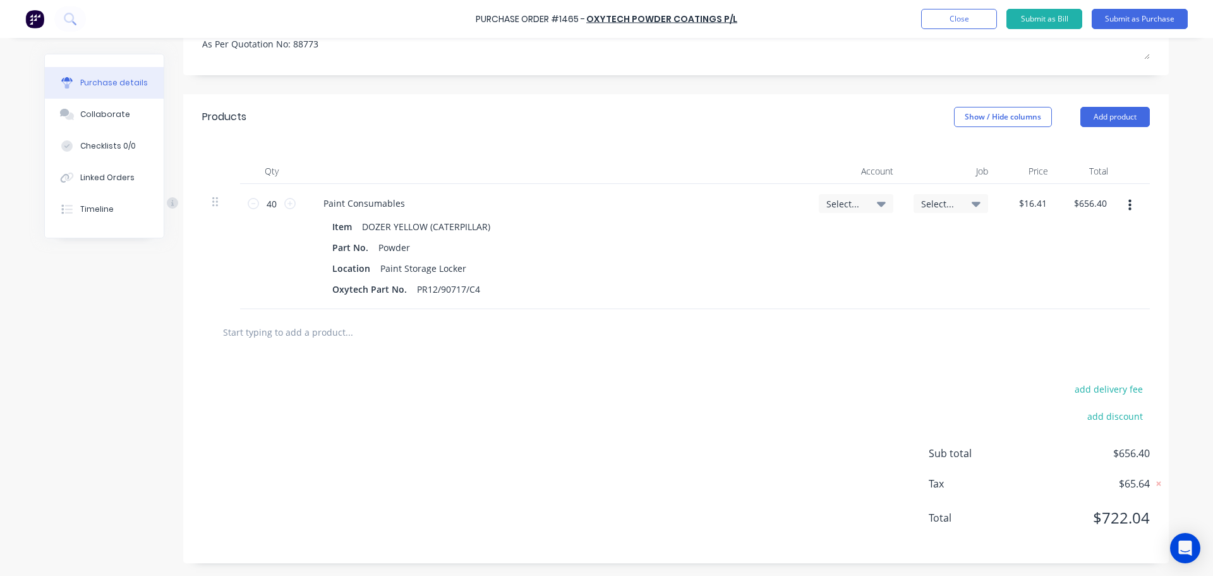
type input "p"
type textarea "x"
type input "pr"
type textarea "x"
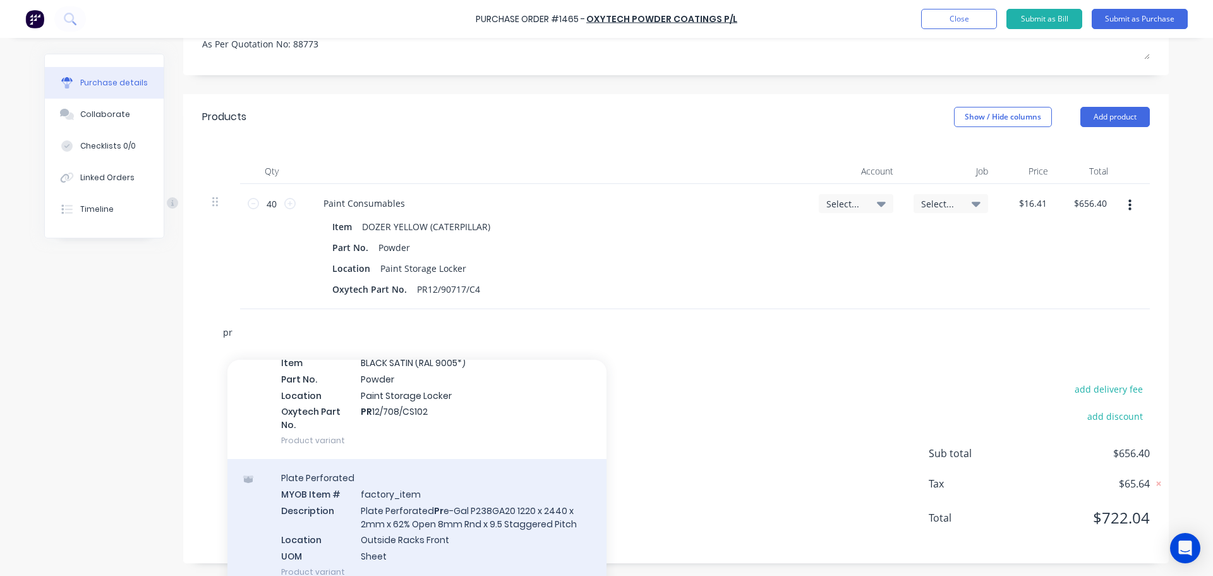
scroll to position [758, 0]
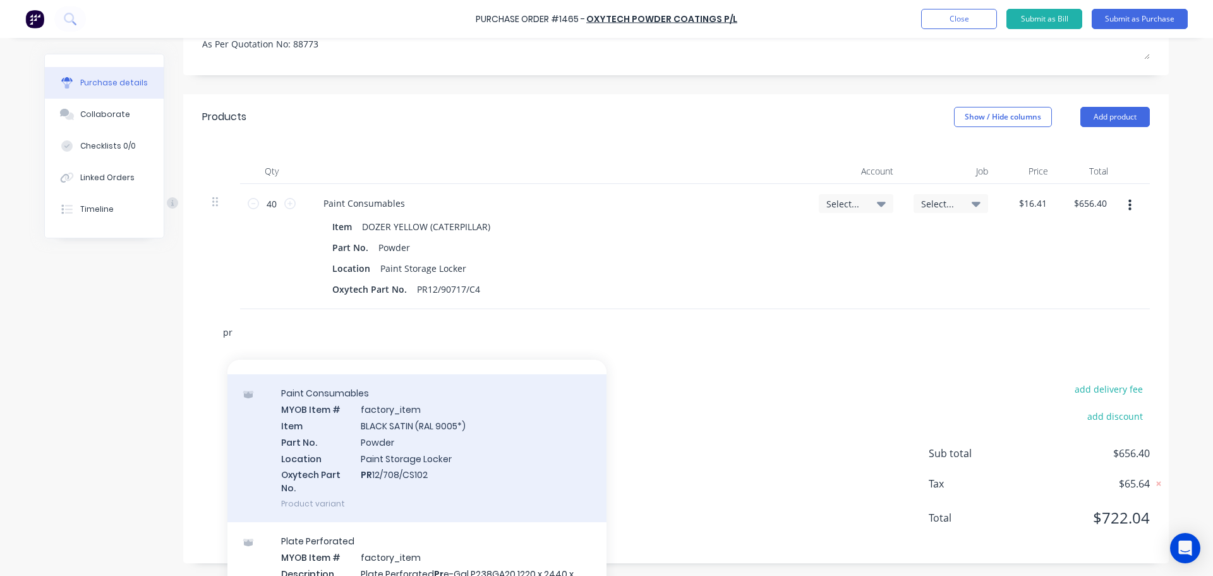
type input "pr"
click at [412, 407] on div "Paint Consumables MYOB Item # factory_item Item BLACK SATIN (RAL 9005*) Part No…" at bounding box center [416, 448] width 379 height 148
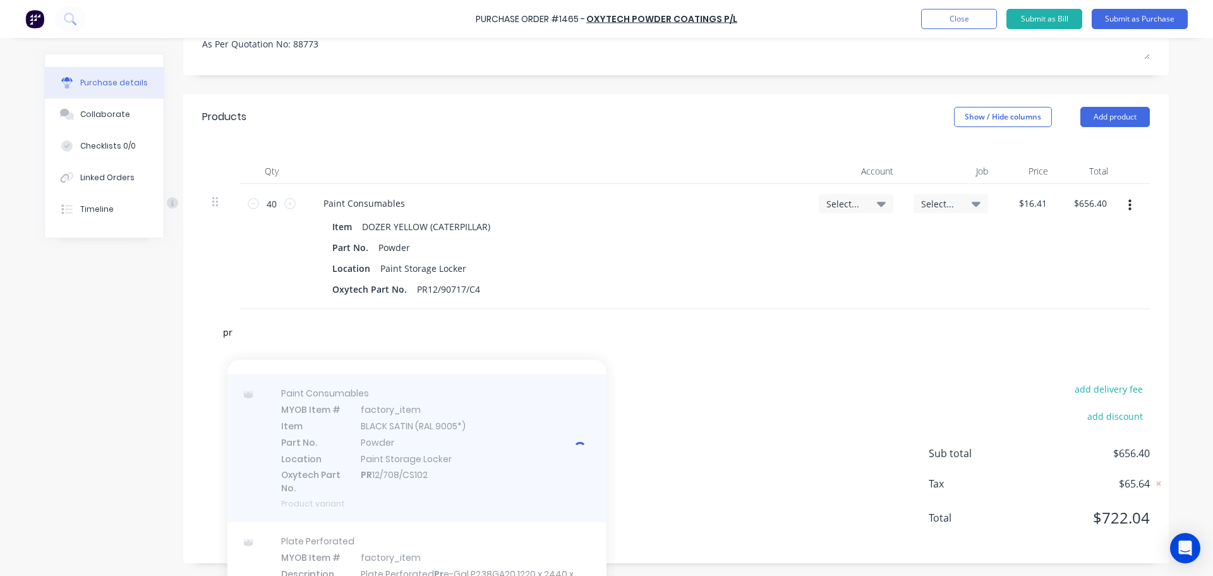
type textarea "x"
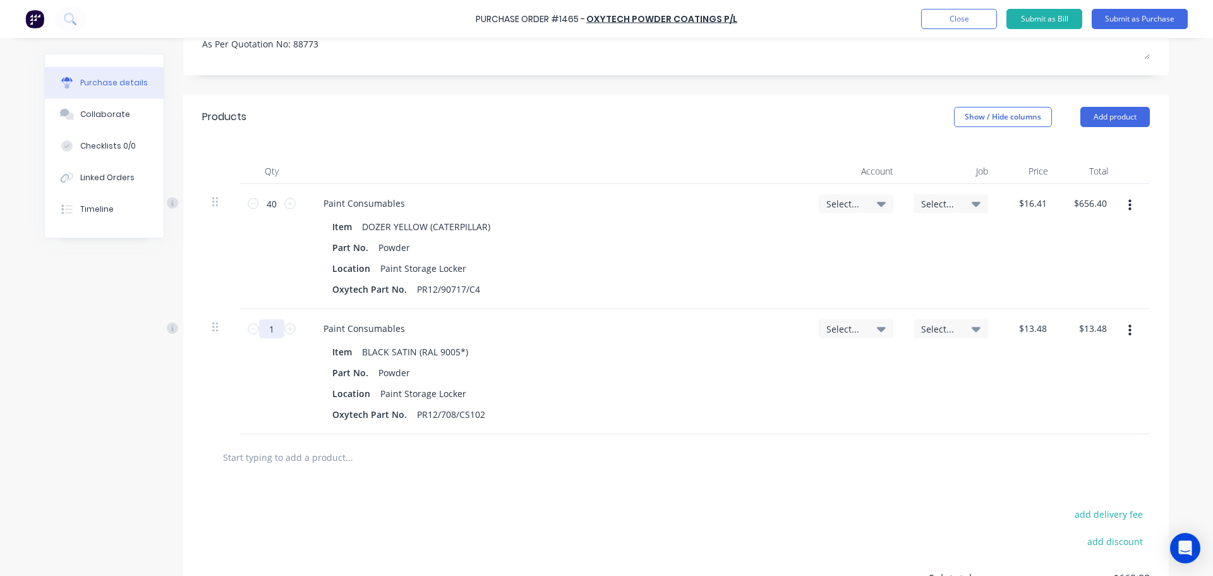
click at [276, 328] on input "1" at bounding box center [271, 328] width 25 height 19
type textarea "x"
type input "4"
type input "$53.92"
type textarea "x"
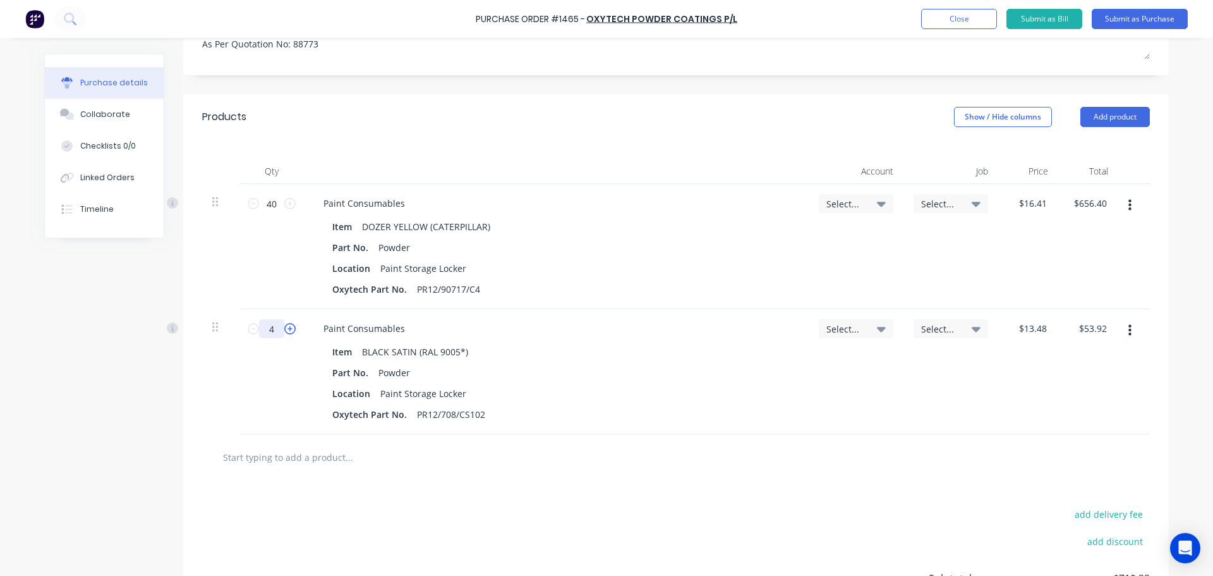
type input "40"
type input "$539.20"
type textarea "x"
type input "40"
click at [877, 204] on icon at bounding box center [881, 204] width 9 height 5
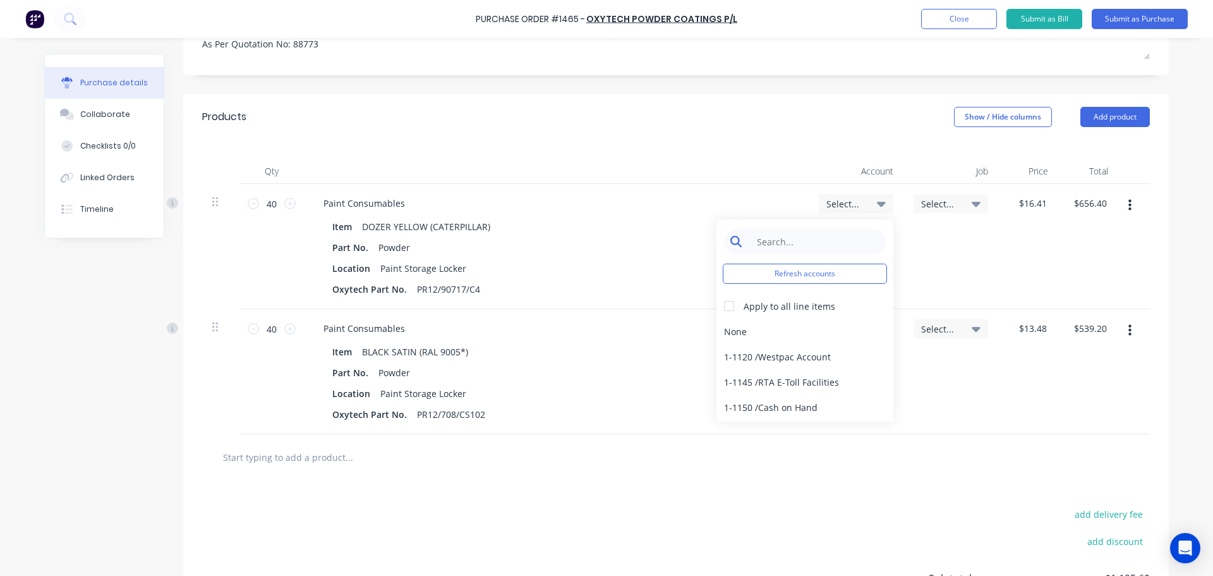
type textarea "x"
click at [783, 239] on input at bounding box center [815, 241] width 130 height 25
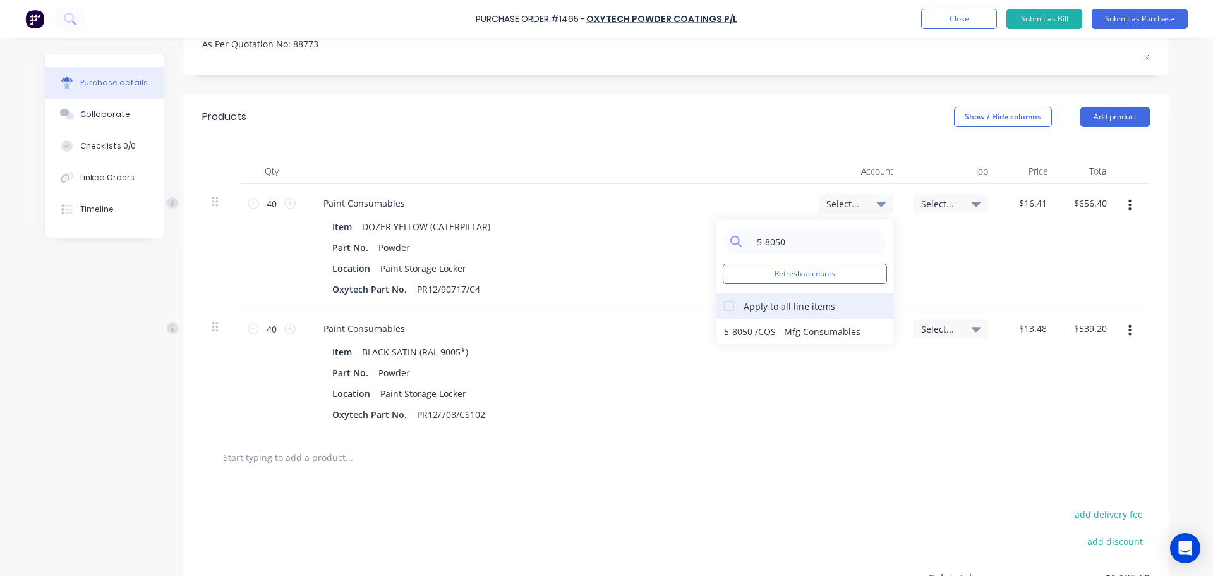
type input "5-8050"
click at [723, 306] on div at bounding box center [728, 305] width 25 height 25
click at [756, 327] on div "5-8050 / COS - Mfg Consumables" at bounding box center [804, 330] width 177 height 25
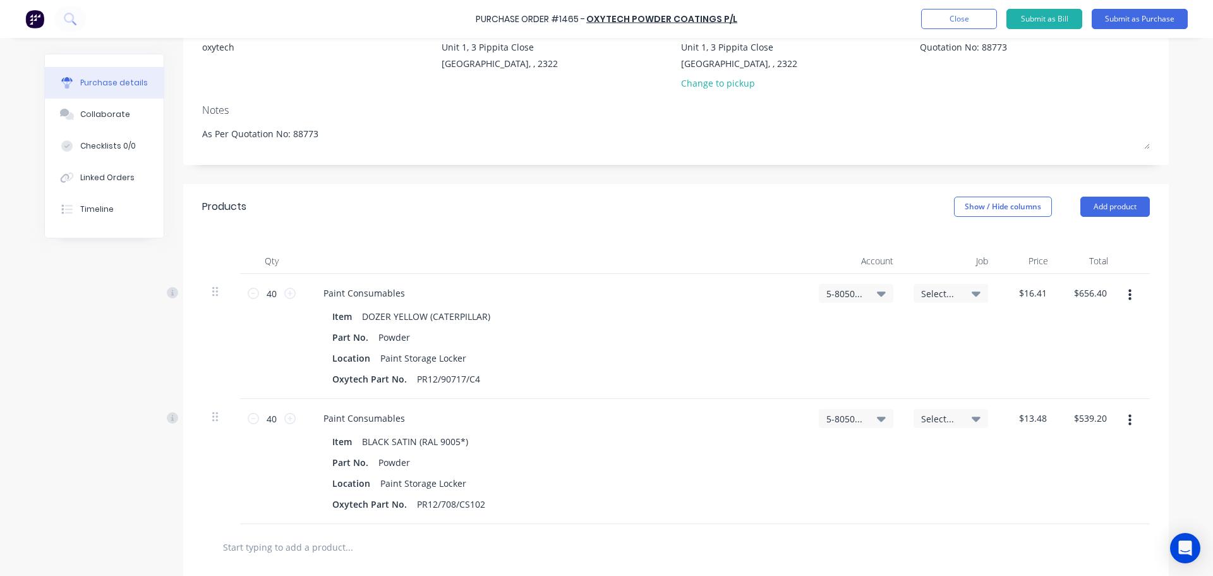
scroll to position [92, 0]
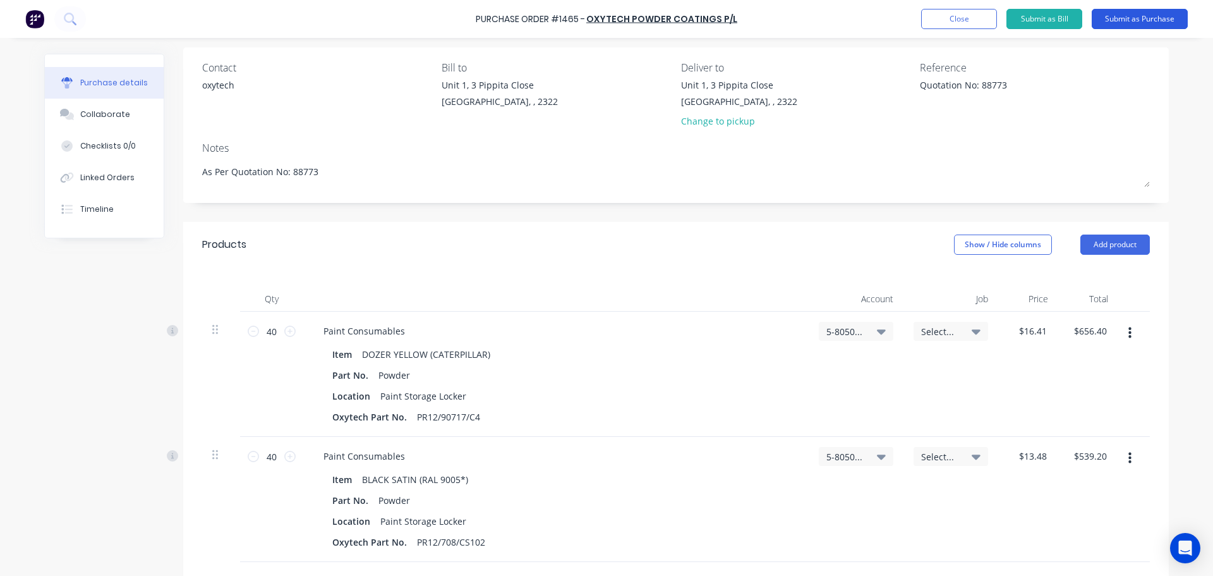
click at [1135, 18] on button "Submit as Purchase" at bounding box center [1140, 19] width 96 height 20
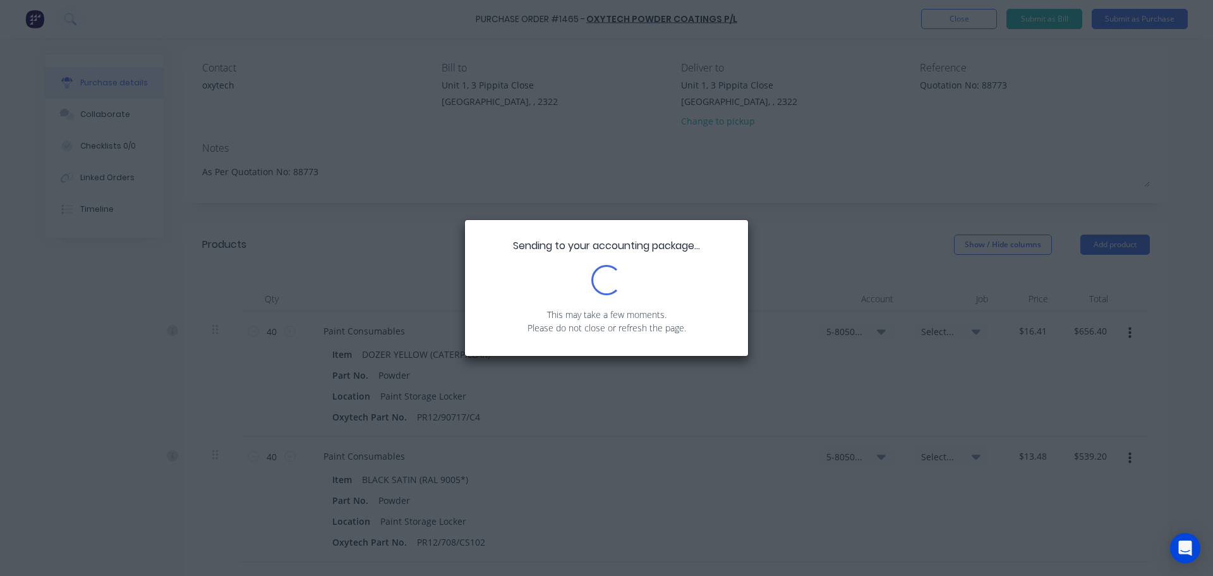
scroll to position [0, 0]
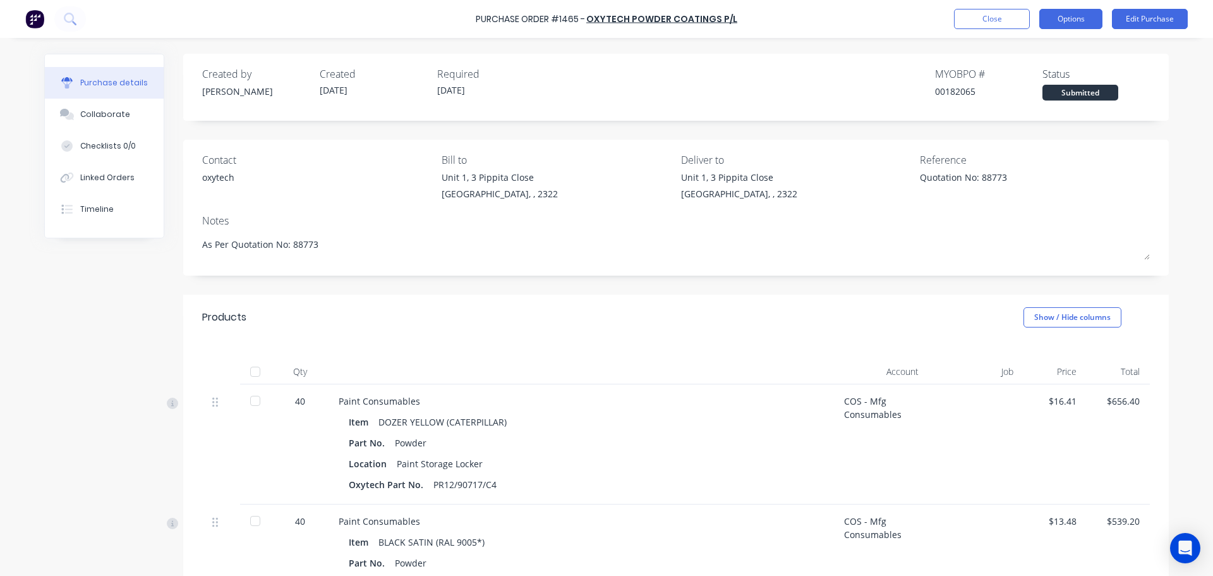
click at [1068, 24] on button "Options" at bounding box center [1070, 19] width 63 height 20
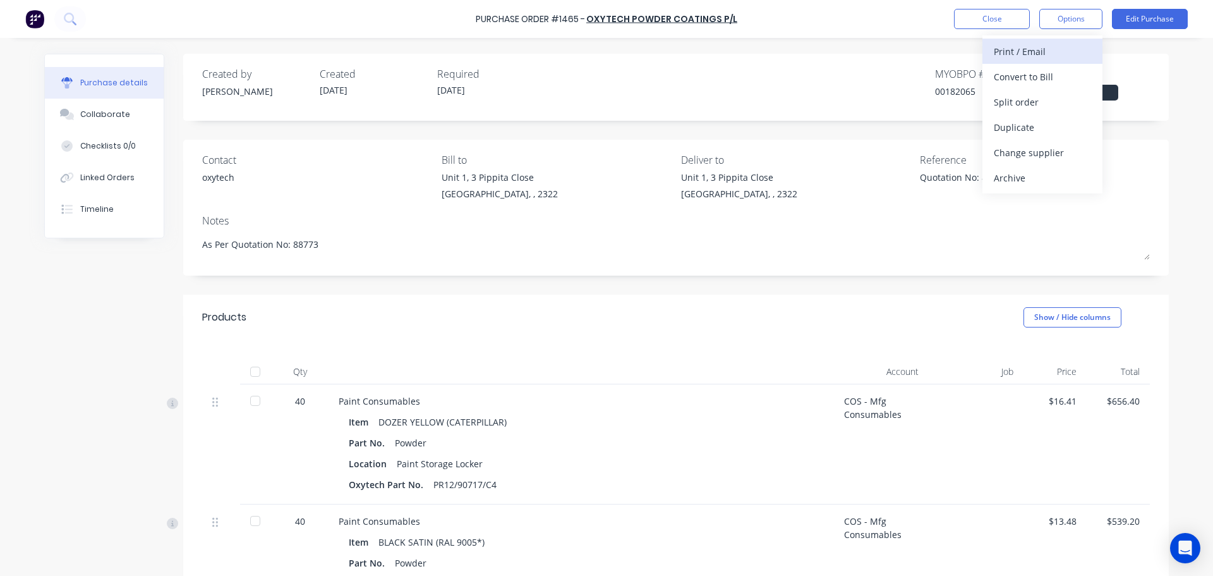
click at [1037, 51] on div "Print / Email" at bounding box center [1042, 51] width 97 height 18
click at [1037, 72] on div "With pricing" at bounding box center [1042, 77] width 97 height 18
type textarea "x"
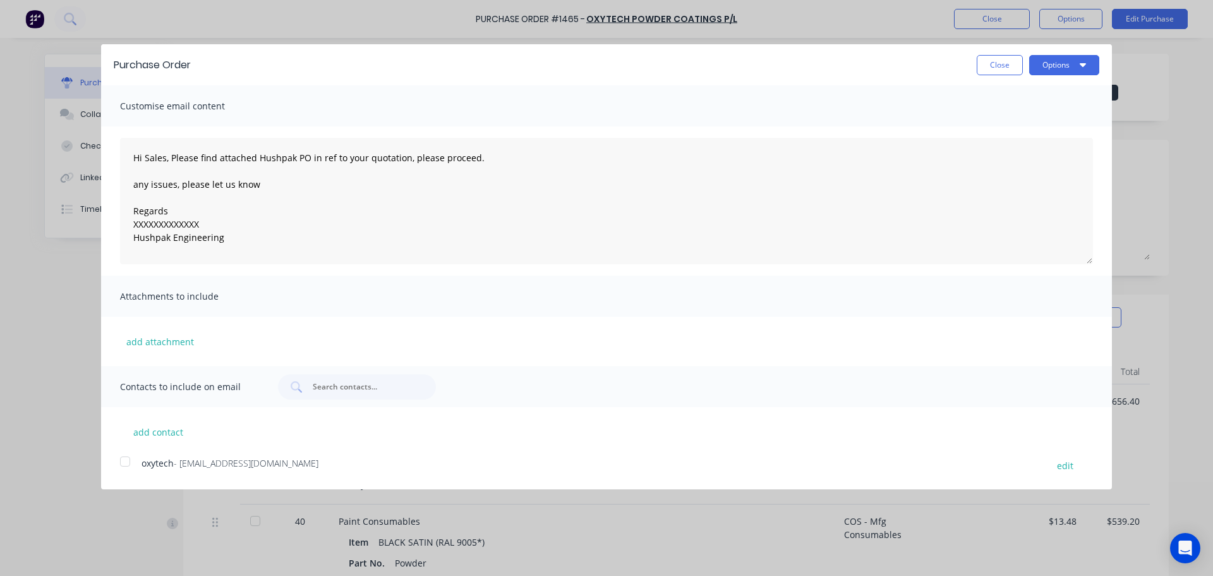
drag, startPoint x: 121, startPoint y: 461, endPoint x: 129, endPoint y: 466, distance: 8.8
click at [121, 462] on div at bounding box center [124, 461] width 25 height 25
click at [211, 223] on textarea "Hi Sales, Please find attached Hushpak PO in ref to your quotation, please proc…" at bounding box center [606, 201] width 973 height 126
drag, startPoint x: 208, startPoint y: 224, endPoint x: 123, endPoint y: 228, distance: 85.4
click at [123, 228] on textarea "Hi Sales, Please find attached Hushpak PO in ref to your quotation, please proc…" at bounding box center [606, 201] width 973 height 126
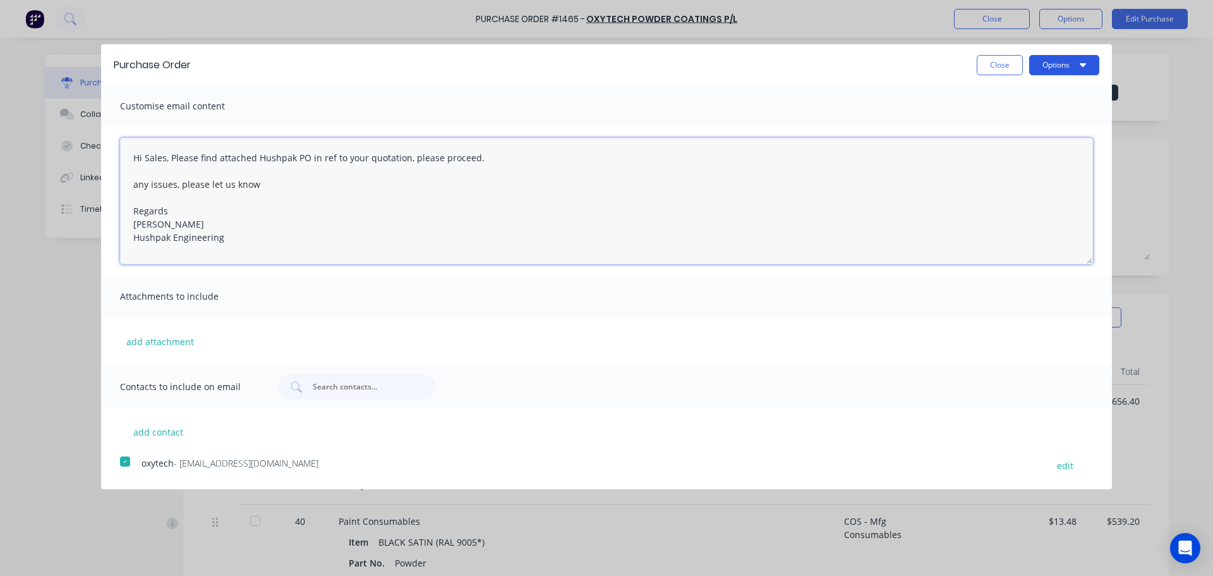
type textarea "Hi Sales, Please find attached Hushpak PO in ref to your quotation, please proc…"
click at [1046, 68] on button "Options" at bounding box center [1064, 65] width 70 height 20
click at [1022, 124] on div "Email" at bounding box center [1039, 122] width 97 height 18
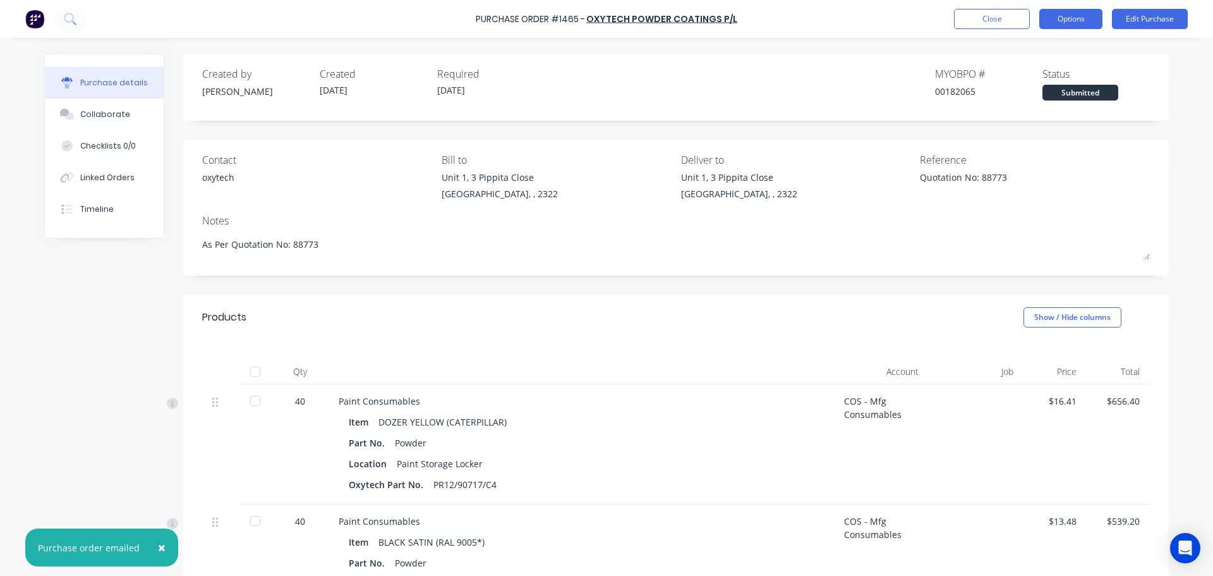
click at [1077, 23] on button "Options" at bounding box center [1070, 19] width 63 height 20
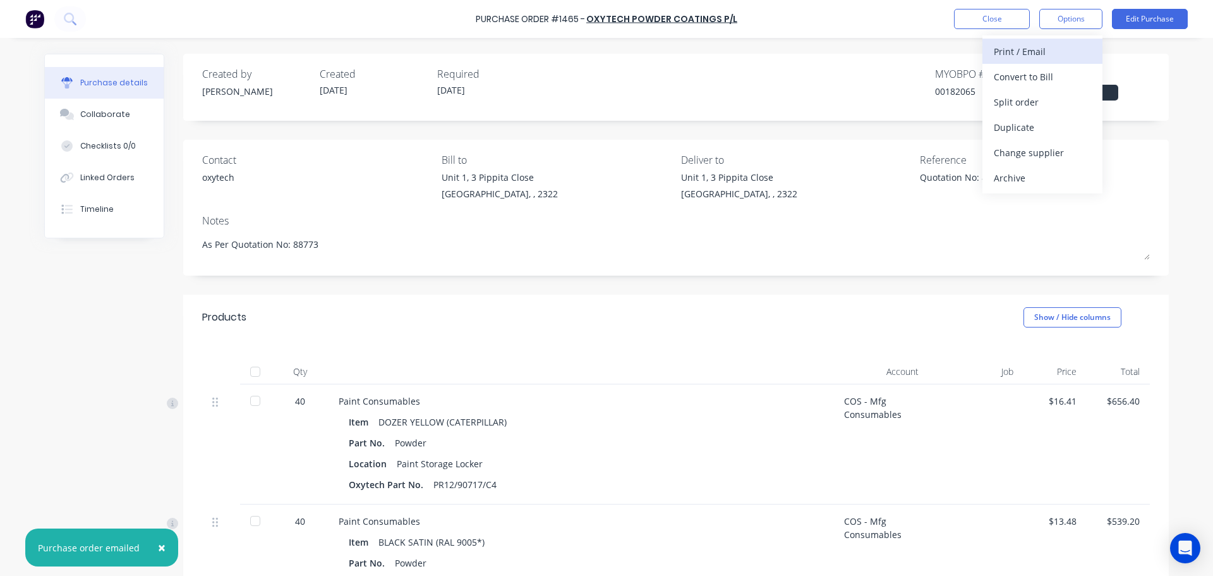
click at [1048, 51] on div "Print / Email" at bounding box center [1042, 51] width 97 height 18
click at [1026, 76] on div "With pricing" at bounding box center [1042, 77] width 97 height 18
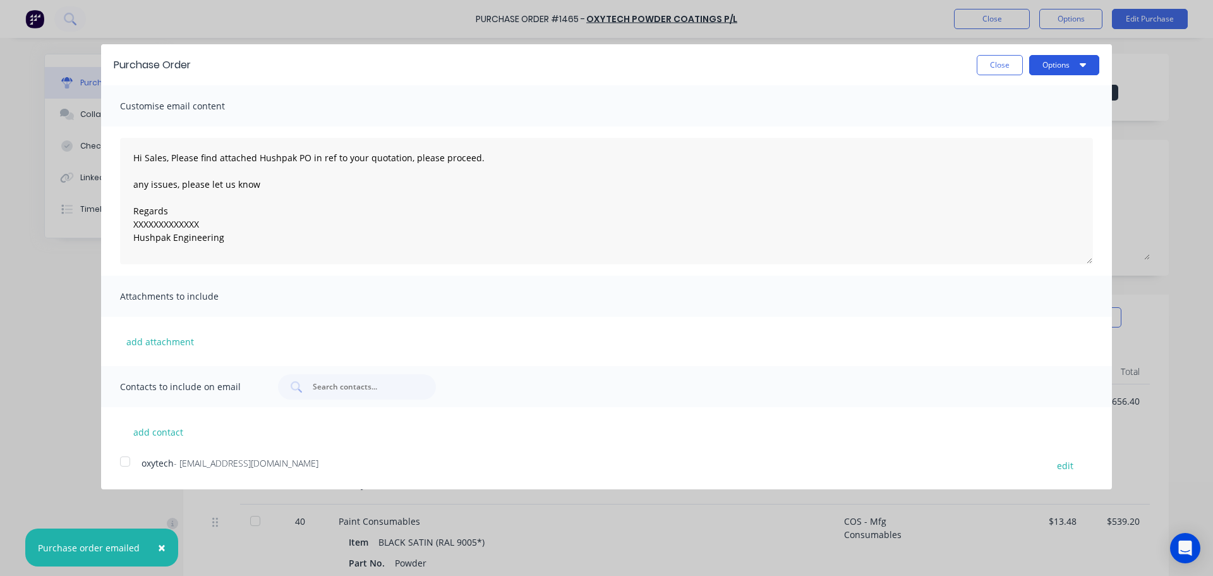
click at [1041, 70] on button "Options" at bounding box center [1064, 65] width 70 height 20
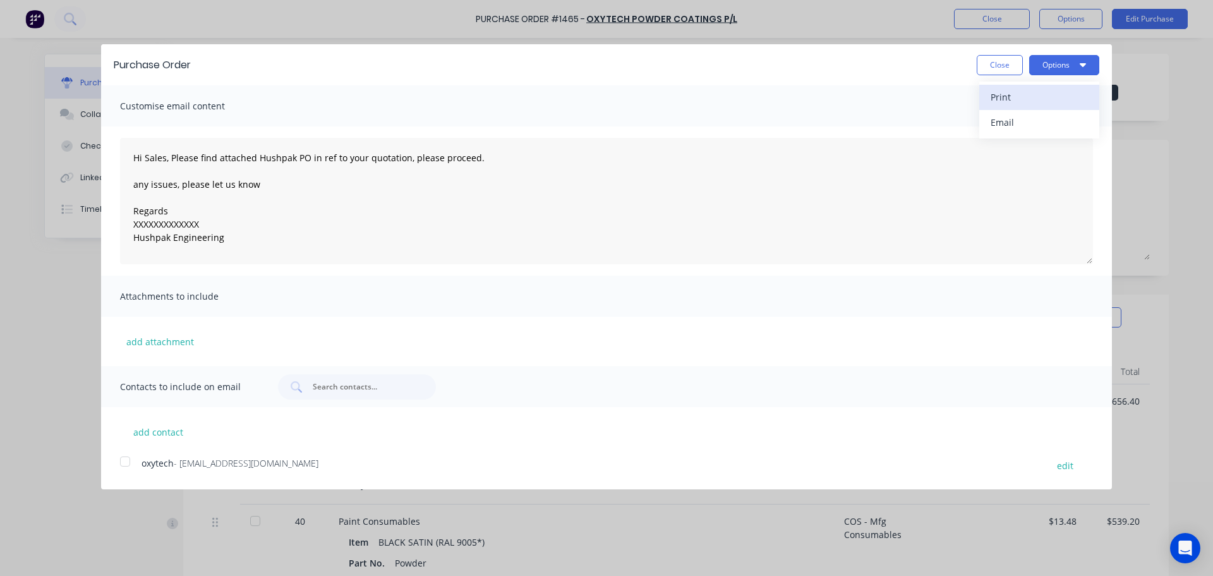
click at [1012, 97] on div "Print" at bounding box center [1039, 97] width 97 height 18
click at [1004, 63] on button "Close" at bounding box center [1000, 65] width 46 height 20
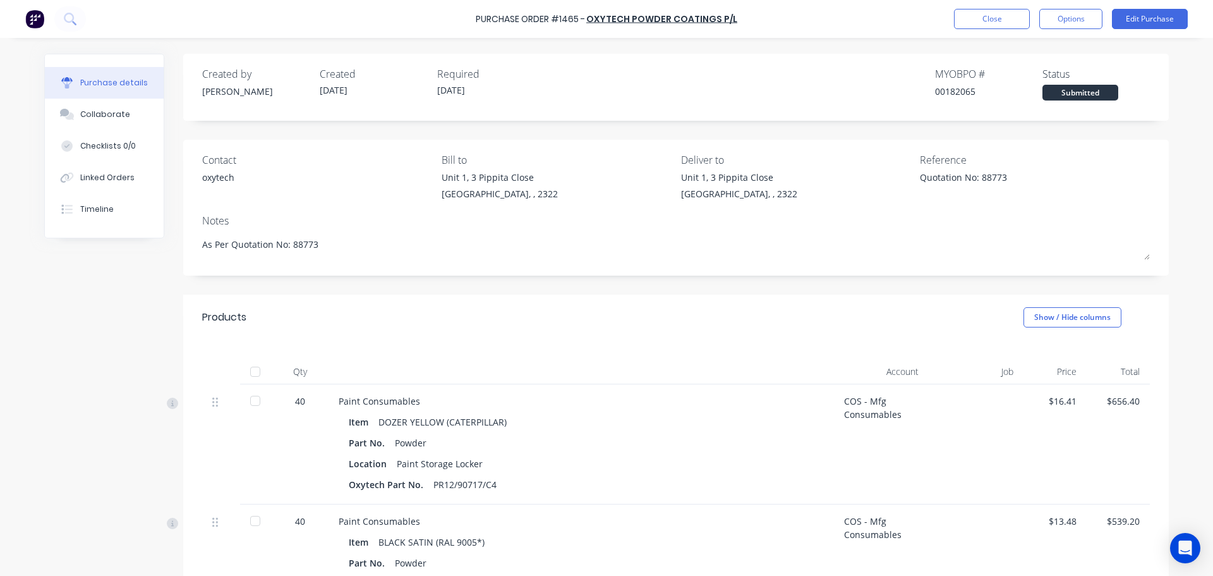
type textarea "x"
click at [975, 23] on button "Close" at bounding box center [992, 19] width 76 height 20
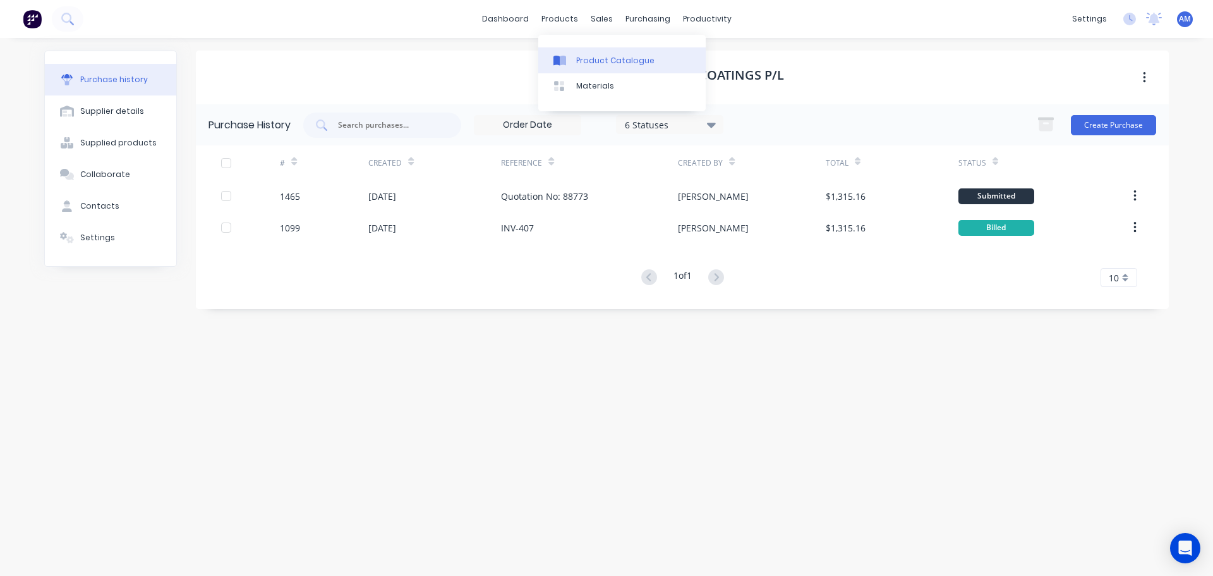
click at [591, 56] on div "Product Catalogue" at bounding box center [615, 60] width 78 height 11
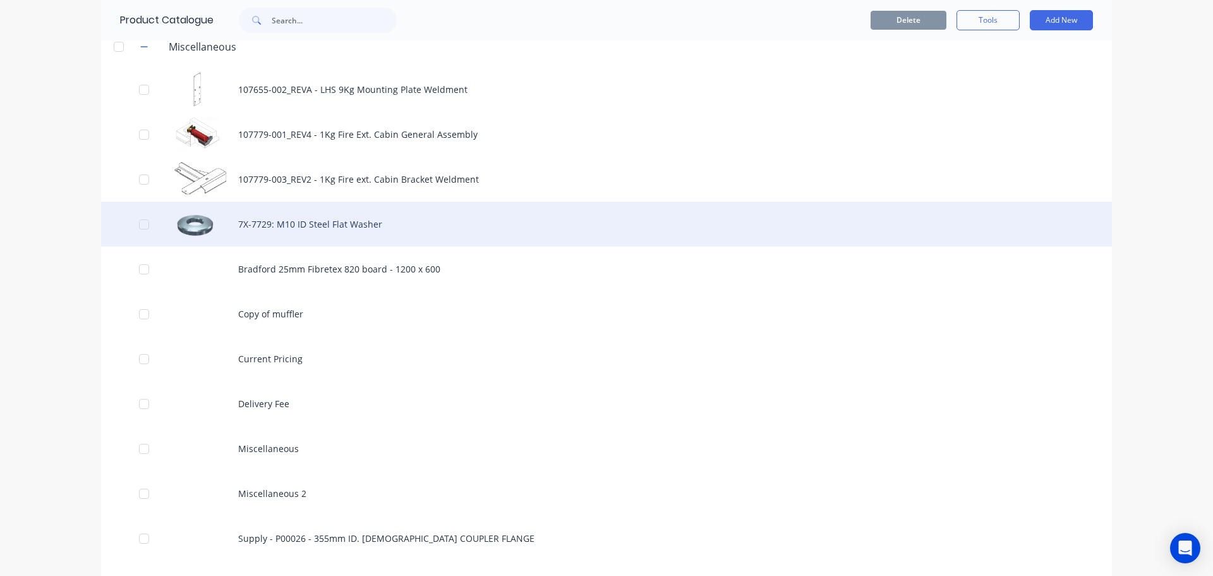
scroll to position [63, 0]
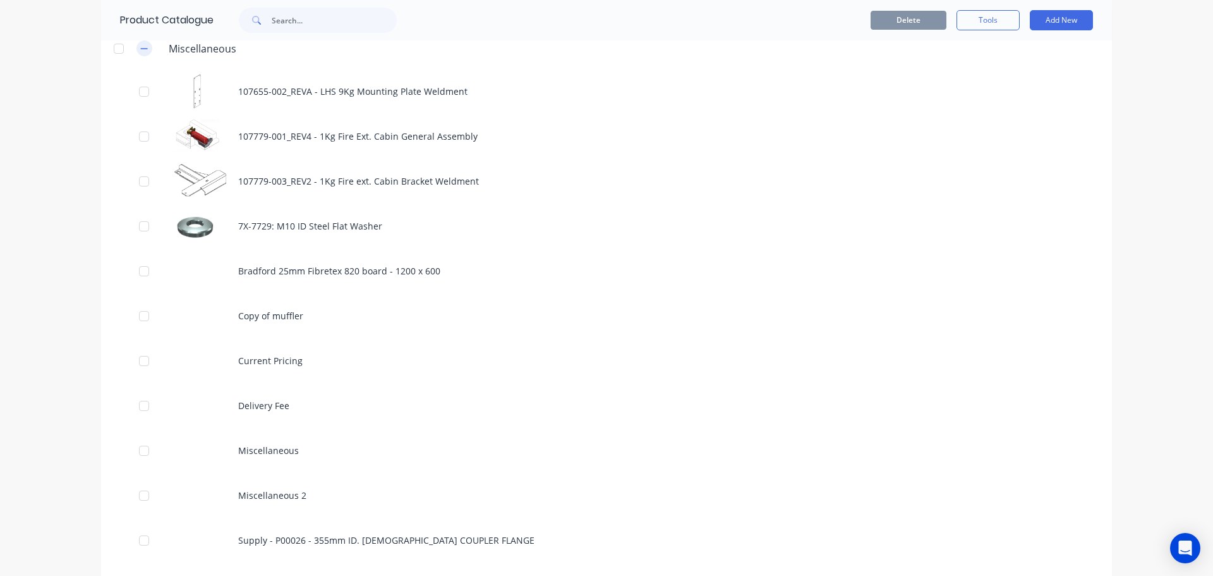
click at [140, 46] on icon "button" at bounding box center [144, 48] width 8 height 9
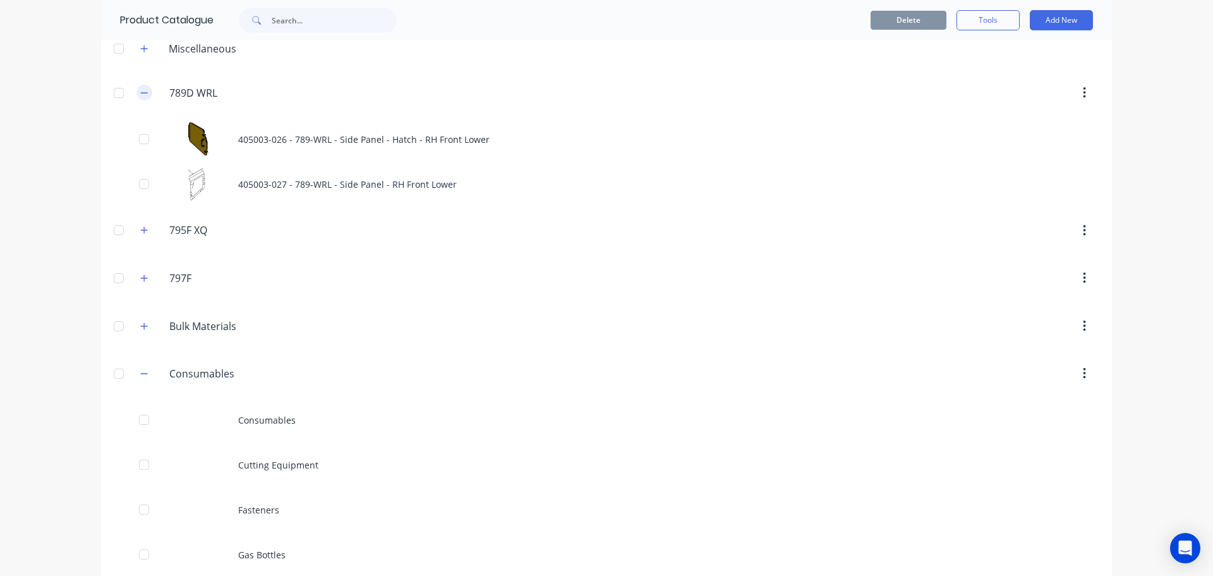
click at [140, 95] on icon "button" at bounding box center [144, 92] width 8 height 9
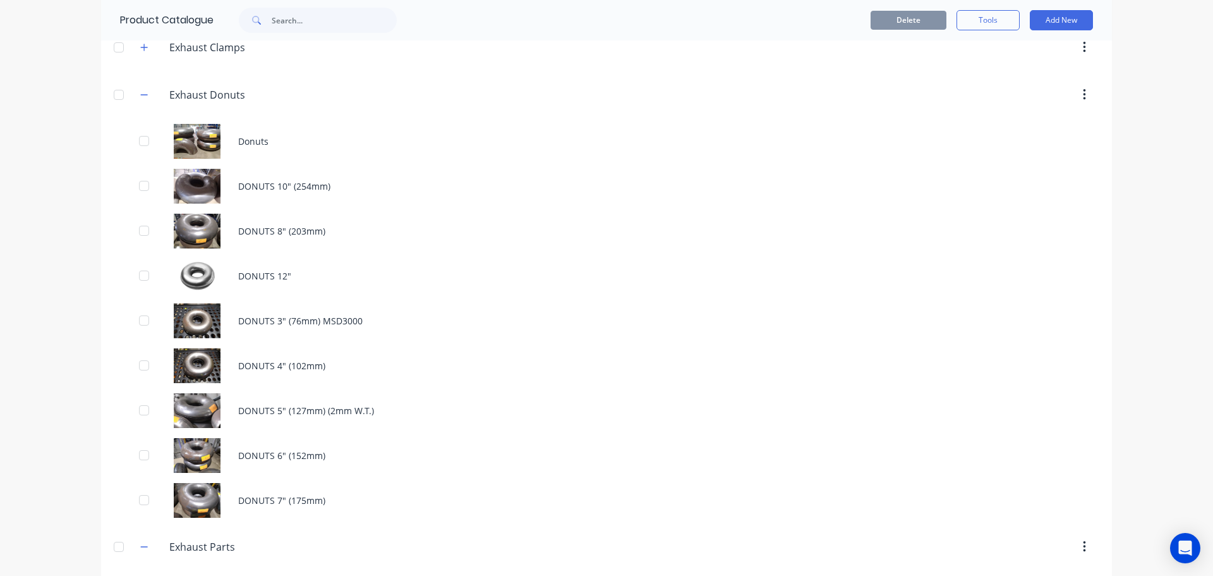
scroll to position [1643, 0]
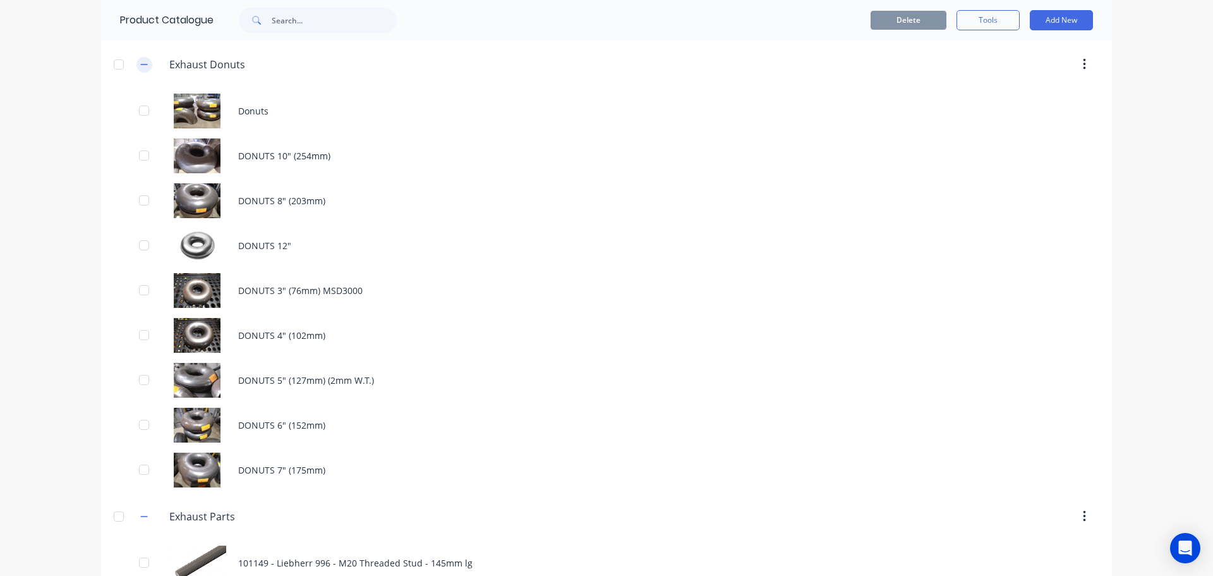
click at [142, 64] on icon "button" at bounding box center [144, 64] width 8 height 9
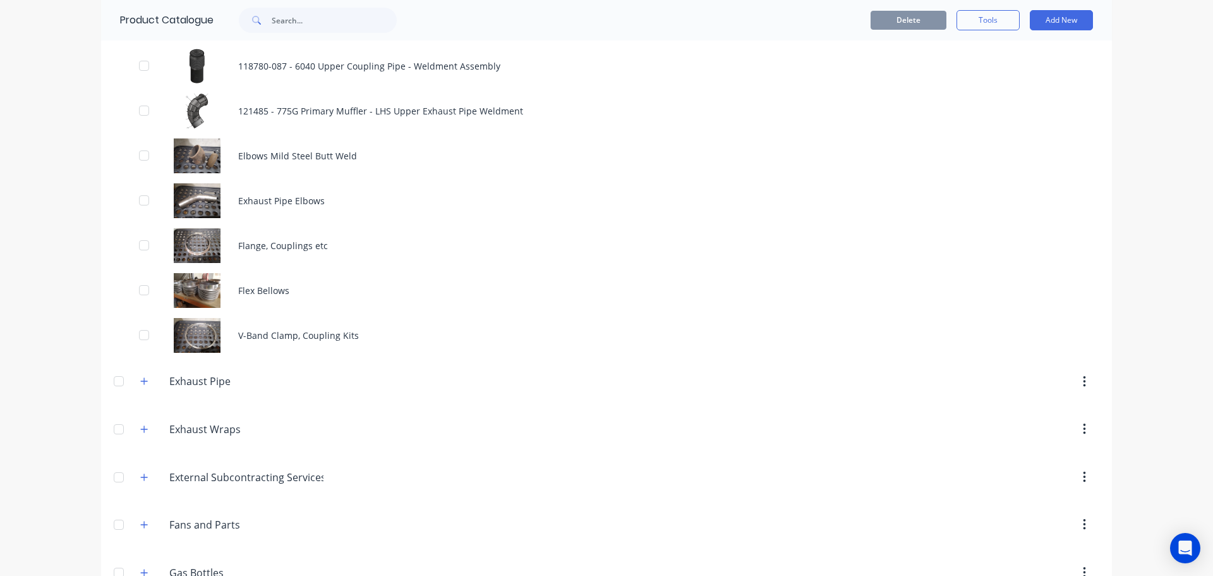
scroll to position [2274, 0]
